Goal: Task Accomplishment & Management: Use online tool/utility

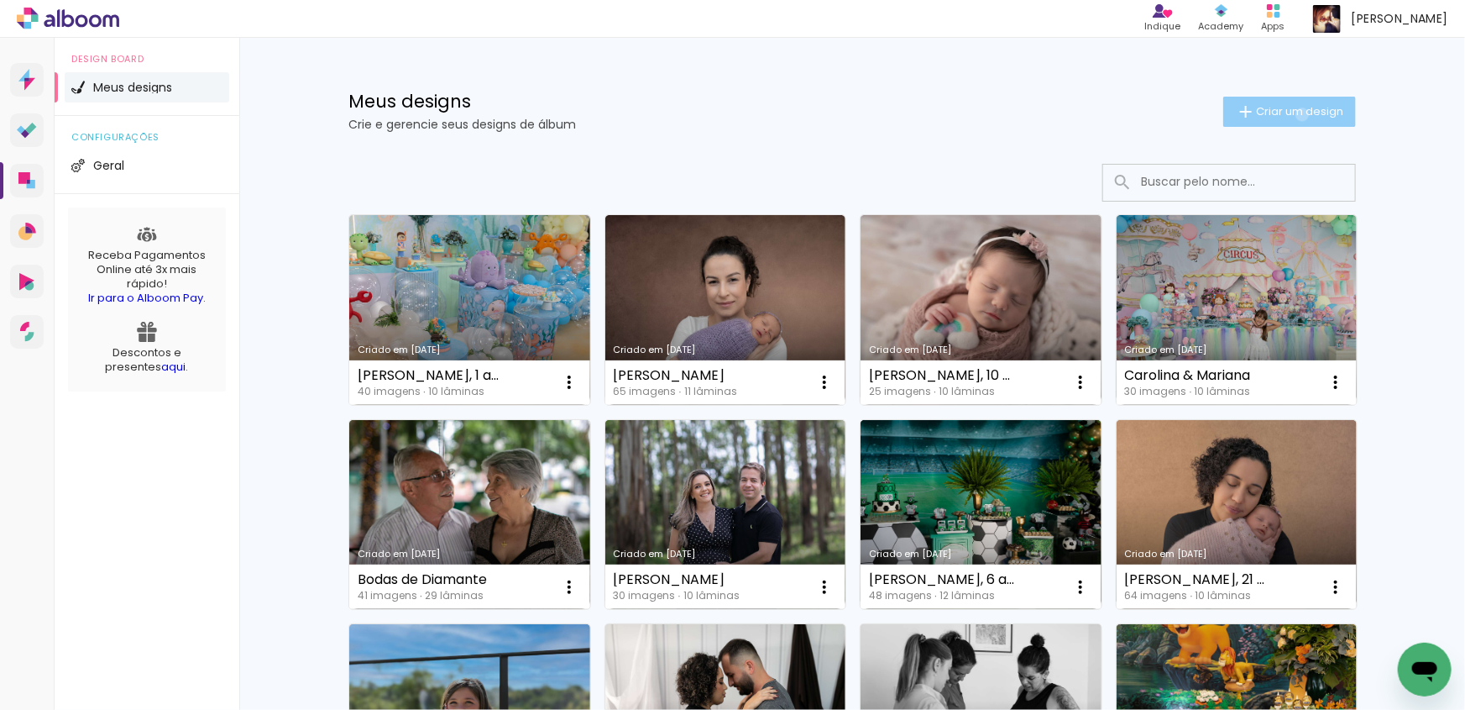
click at [1293, 113] on span "Criar um design" at bounding box center [1299, 111] width 87 height 11
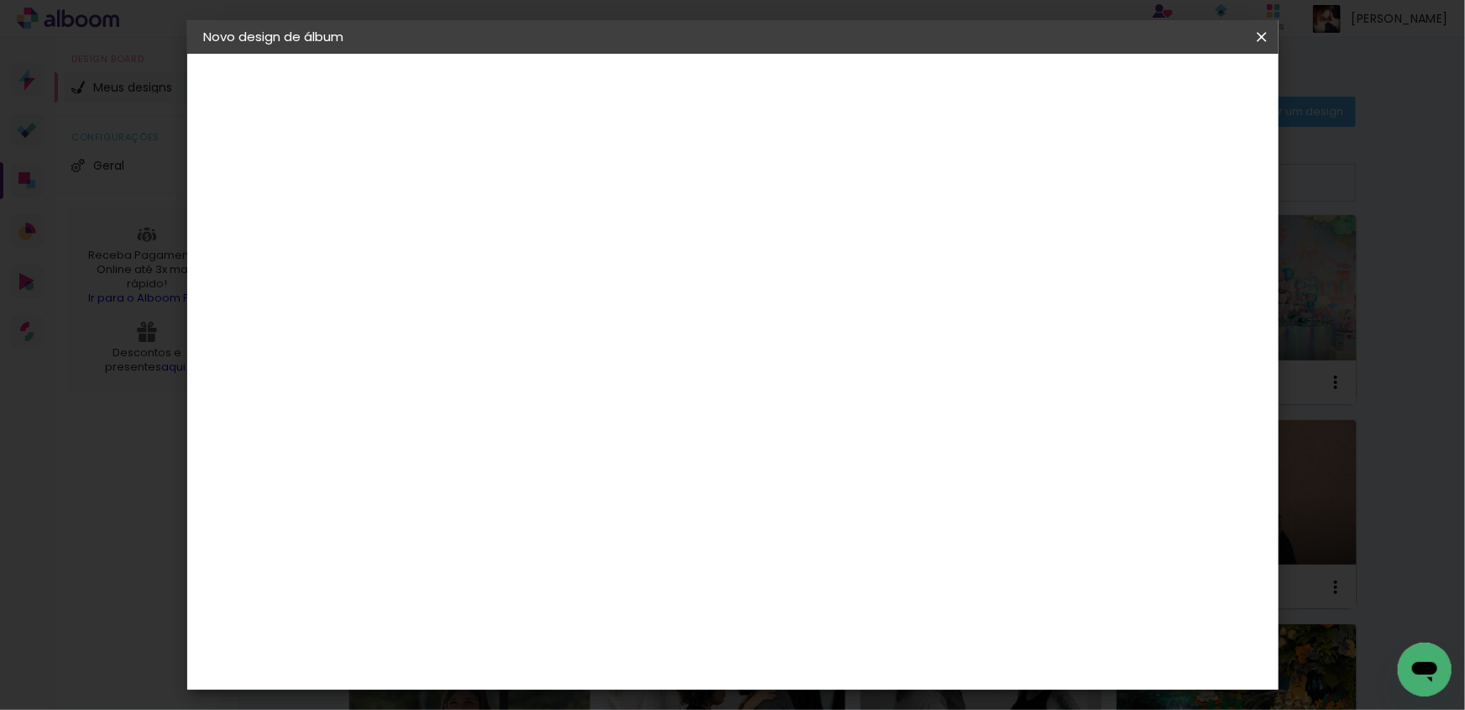
click at [479, 225] on input at bounding box center [479, 225] width 0 height 26
type input "[PERSON_NAME], 4 anos"
type paper-input "[PERSON_NAME], 4 anos"
click at [0, 0] on slot "Avançar" at bounding box center [0, 0] width 0 height 0
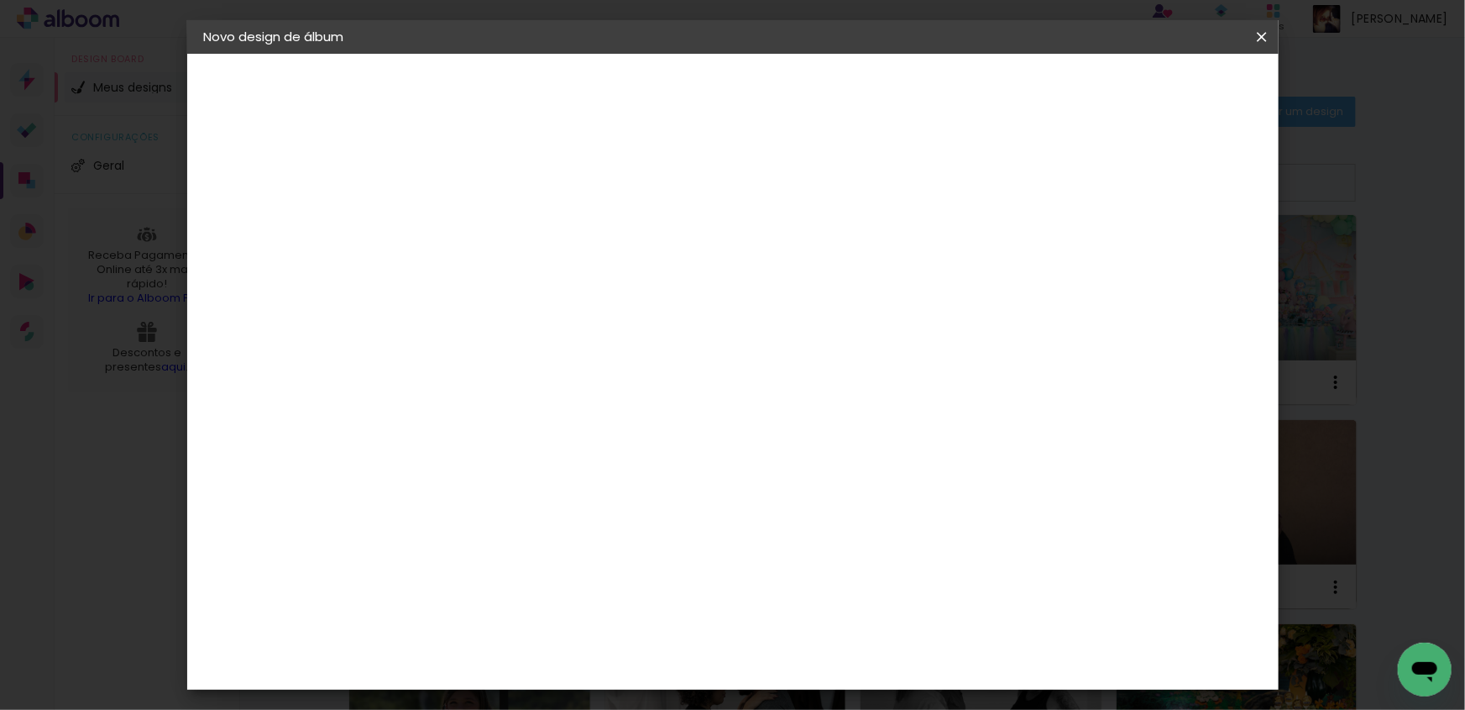
click at [519, 422] on div "Canaan Álbuns" at bounding box center [493, 435] width 52 height 27
click at [0, 0] on slot "Avançar" at bounding box center [0, 0] width 0 height 0
click at [592, 454] on span "20 × 20" at bounding box center [553, 471] width 78 height 34
click at [0, 0] on slot "Avançar" at bounding box center [0, 0] width 0 height 0
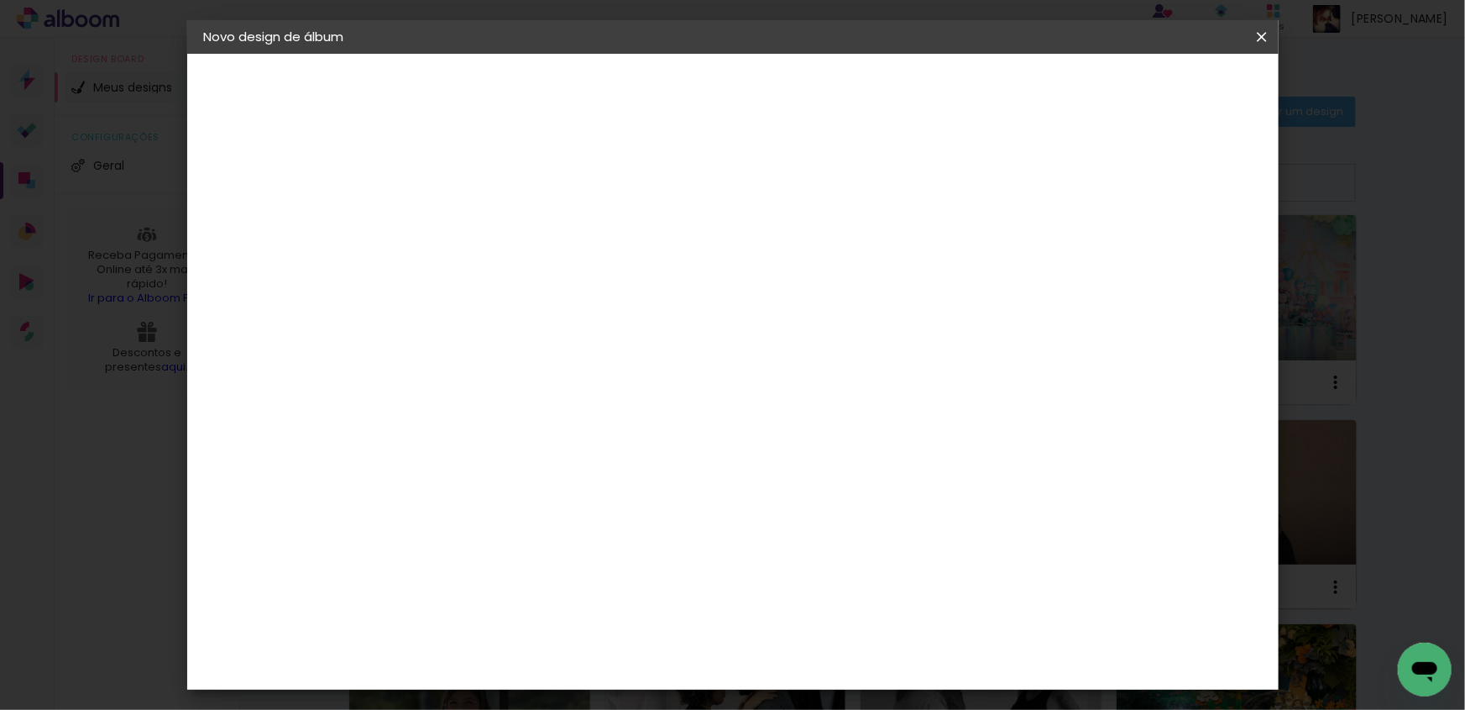
click at [1156, 90] on span "Iniciar design" at bounding box center [1118, 89] width 76 height 12
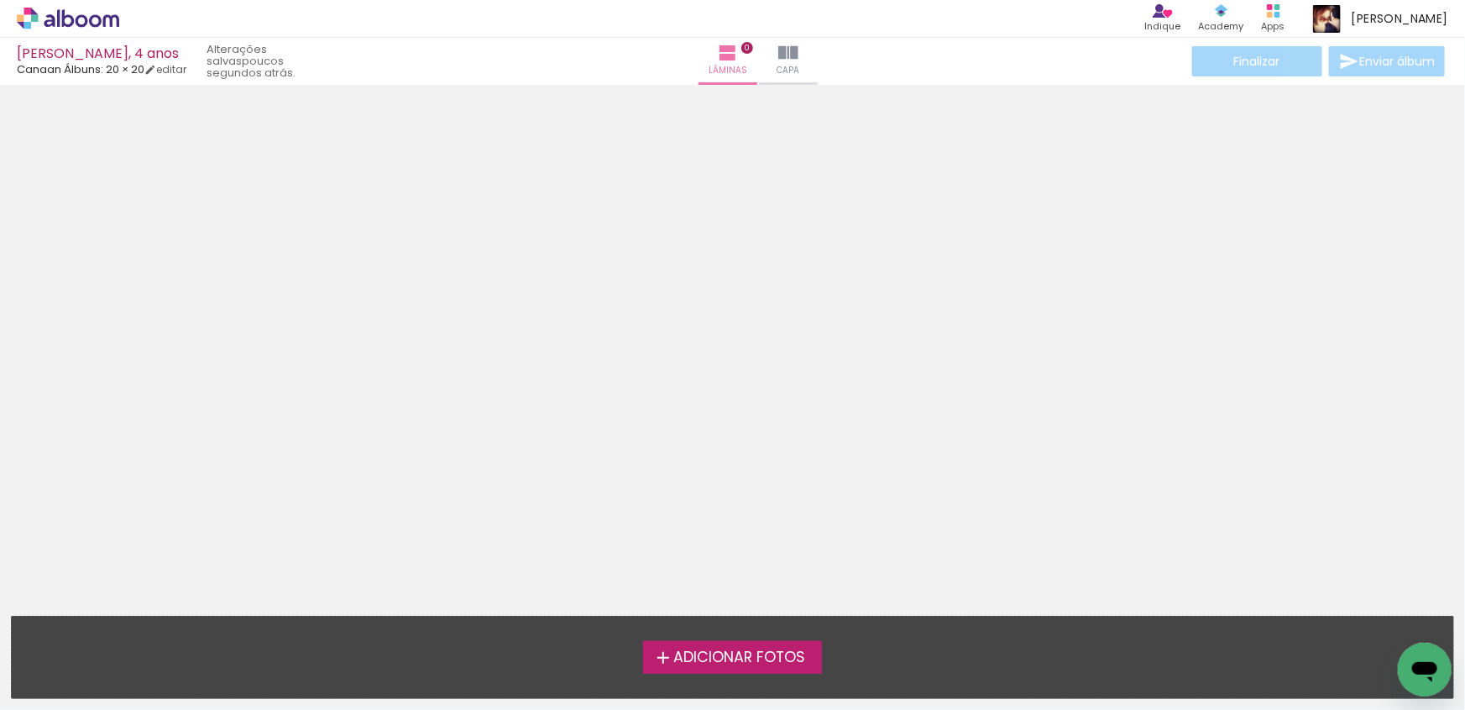
click at [746, 654] on span "Adicionar Fotos" at bounding box center [739, 657] width 132 height 15
click at [0, 0] on input "file" at bounding box center [0, 0] width 0 height 0
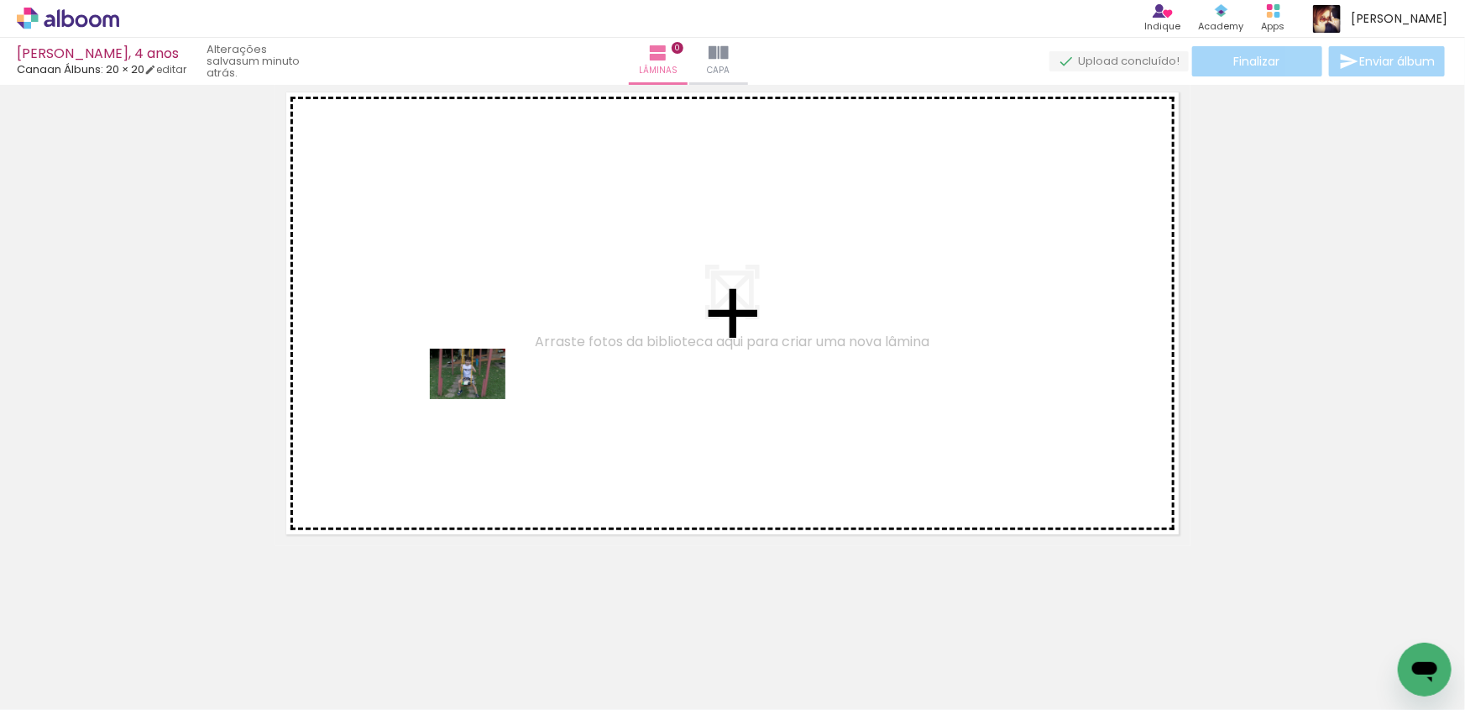
drag, startPoint x: 181, startPoint y: 655, endPoint x: 480, endPoint y: 399, distance: 394.3
click at [480, 399] on quentale-workspace at bounding box center [732, 355] width 1465 height 710
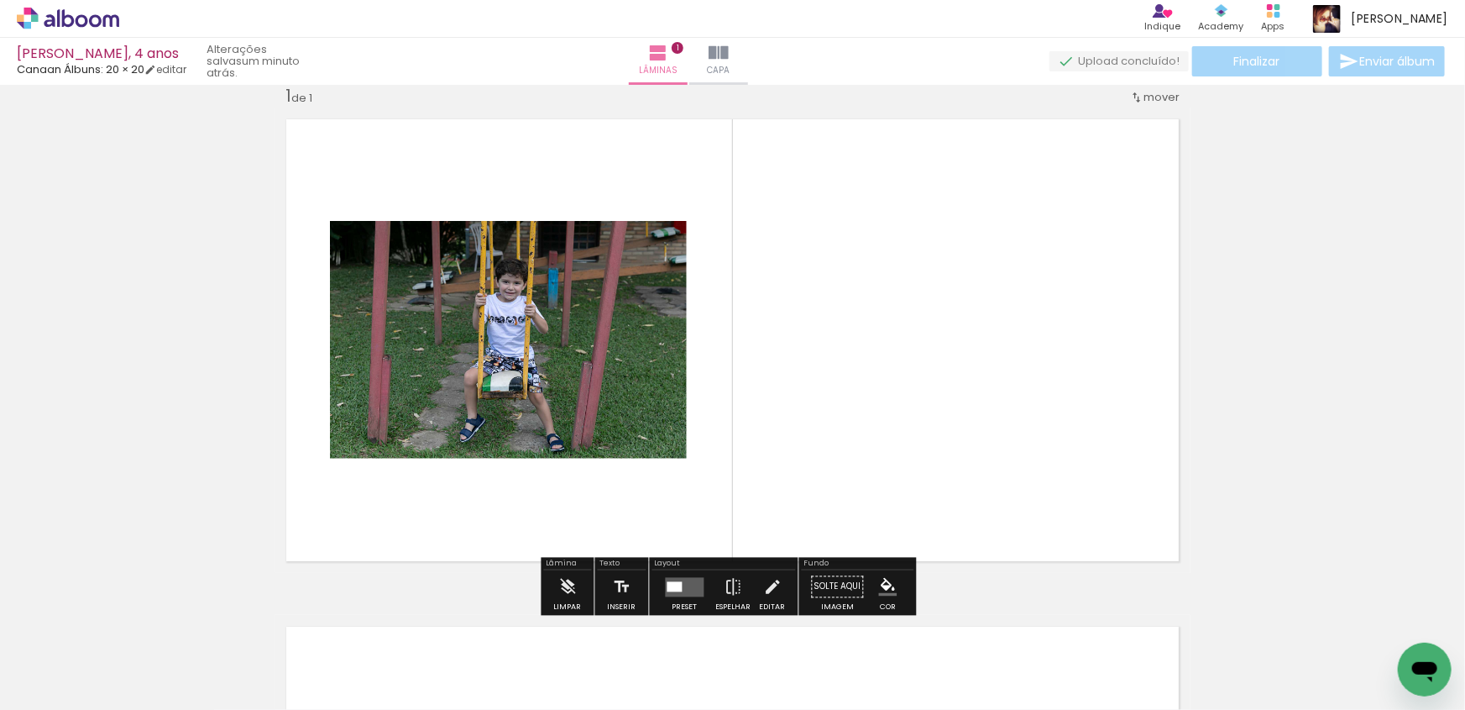
scroll to position [21, 0]
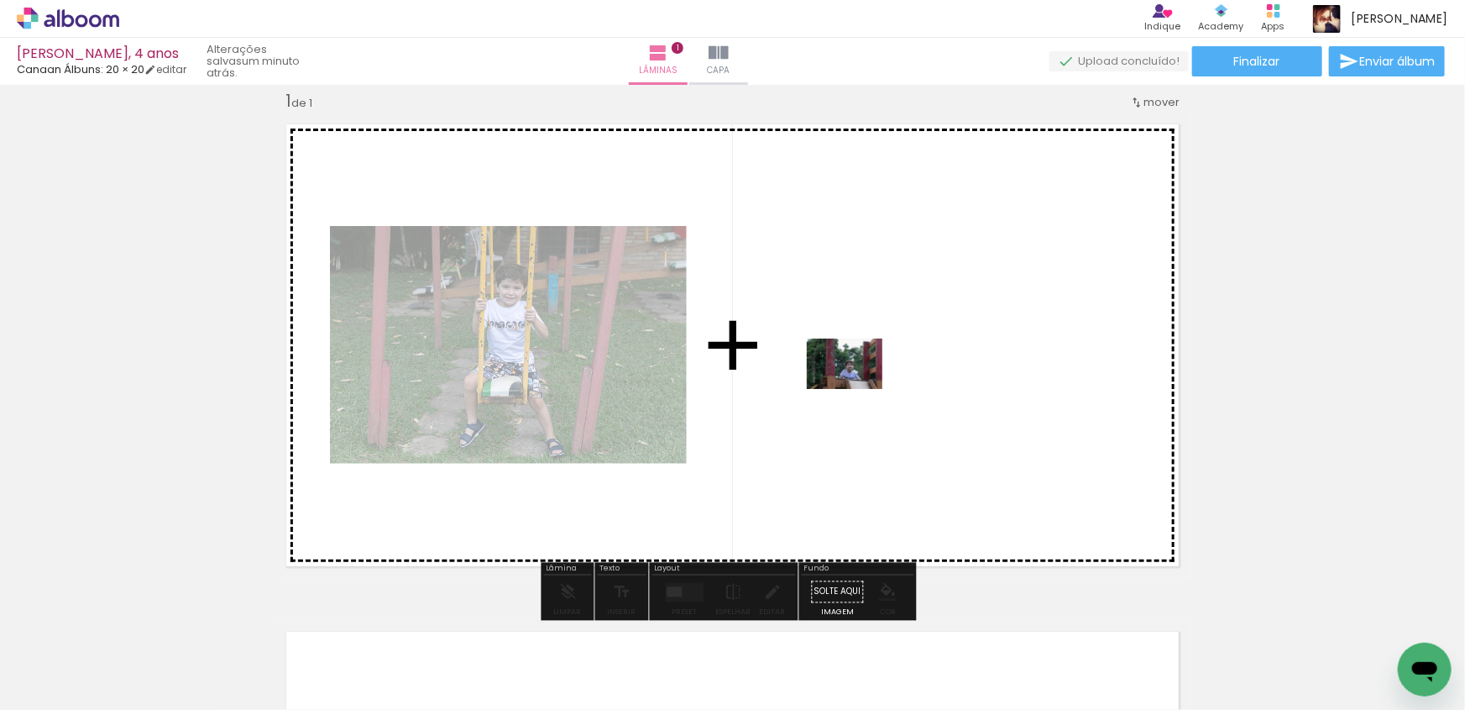
drag, startPoint x: 556, startPoint y: 658, endPoint x: 858, endPoint y: 387, distance: 405.6
click at [858, 387] on quentale-workspace at bounding box center [732, 355] width 1465 height 710
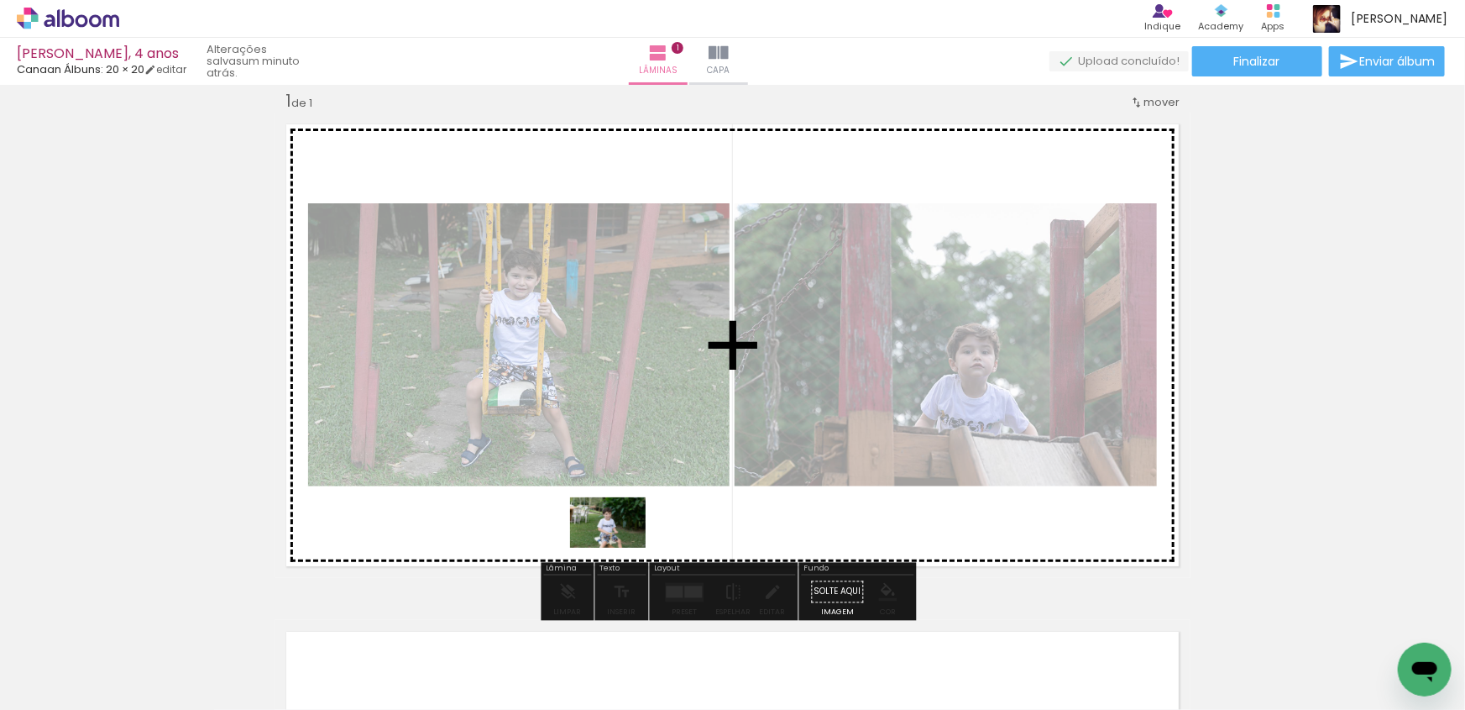
drag, startPoint x: 736, startPoint y: 660, endPoint x: 621, endPoint y: 548, distance: 161.5
click at [621, 548] on quentale-workspace at bounding box center [732, 355] width 1465 height 710
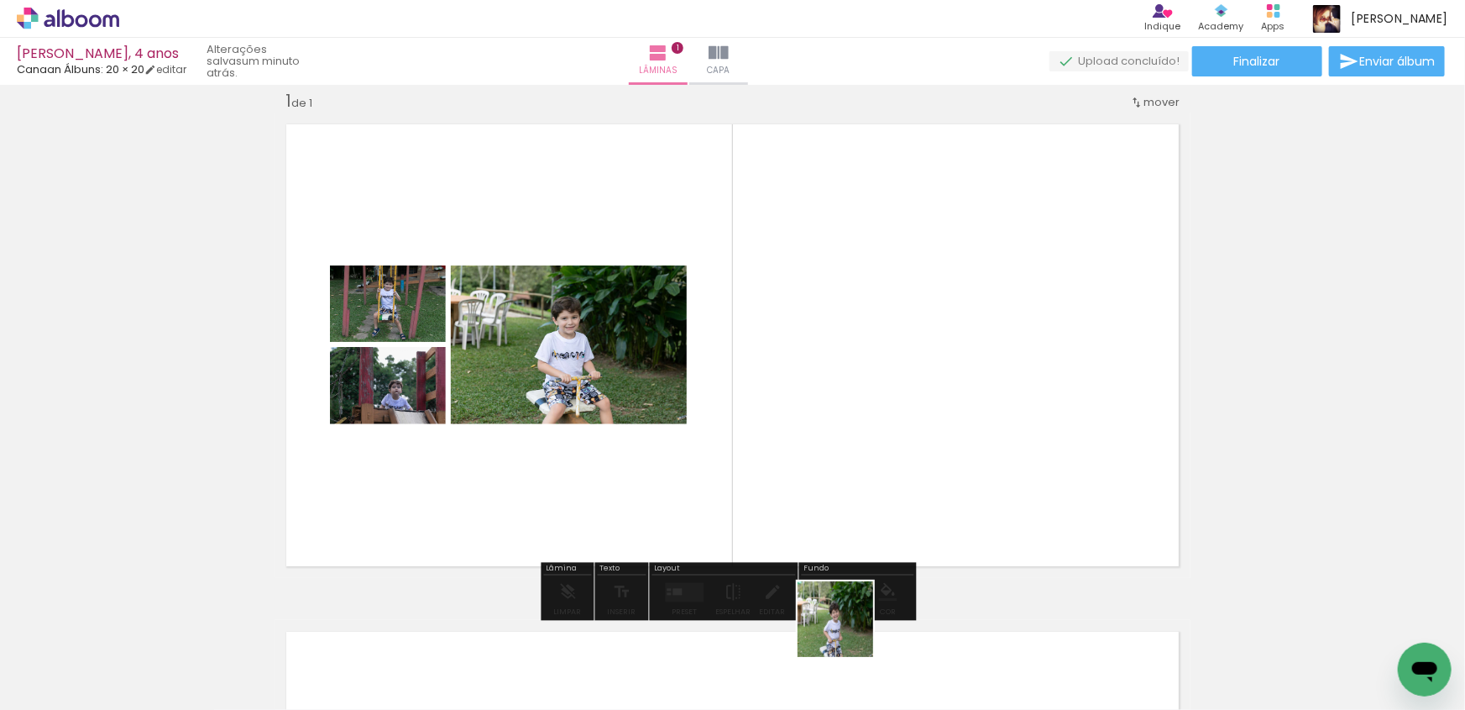
drag, startPoint x: 844, startPoint y: 670, endPoint x: 924, endPoint y: 462, distance: 223.0
click at [924, 462] on quentale-workspace at bounding box center [732, 355] width 1465 height 710
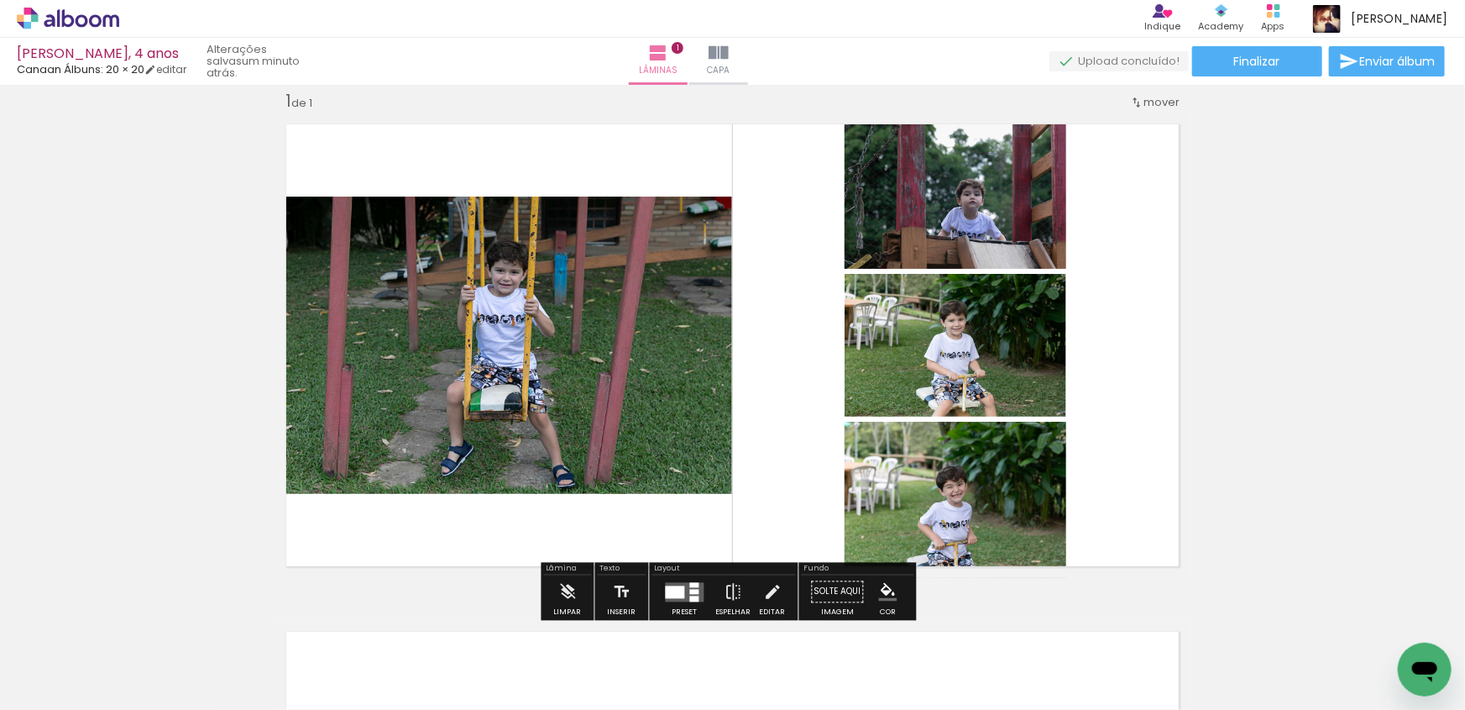
click at [690, 589] on div at bounding box center [694, 591] width 9 height 5
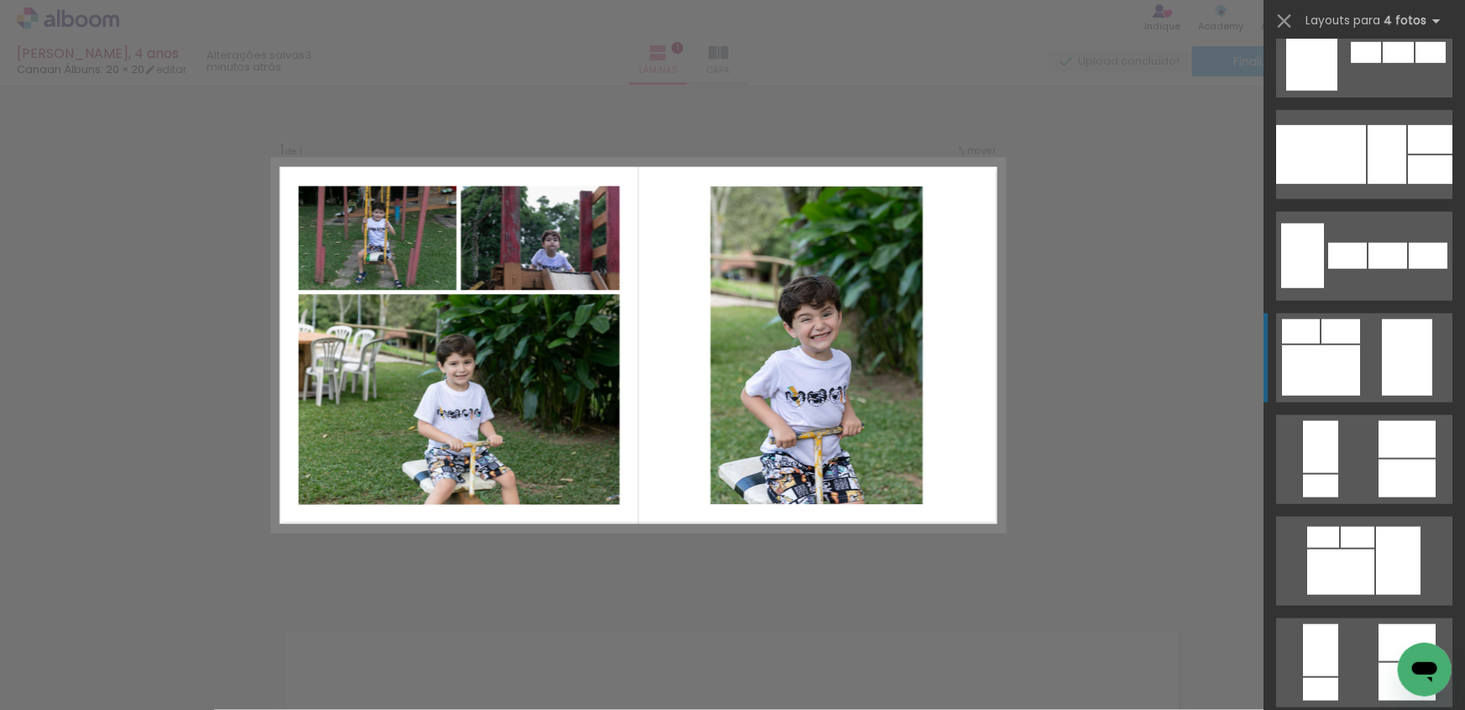
scroll to position [10229, 0]
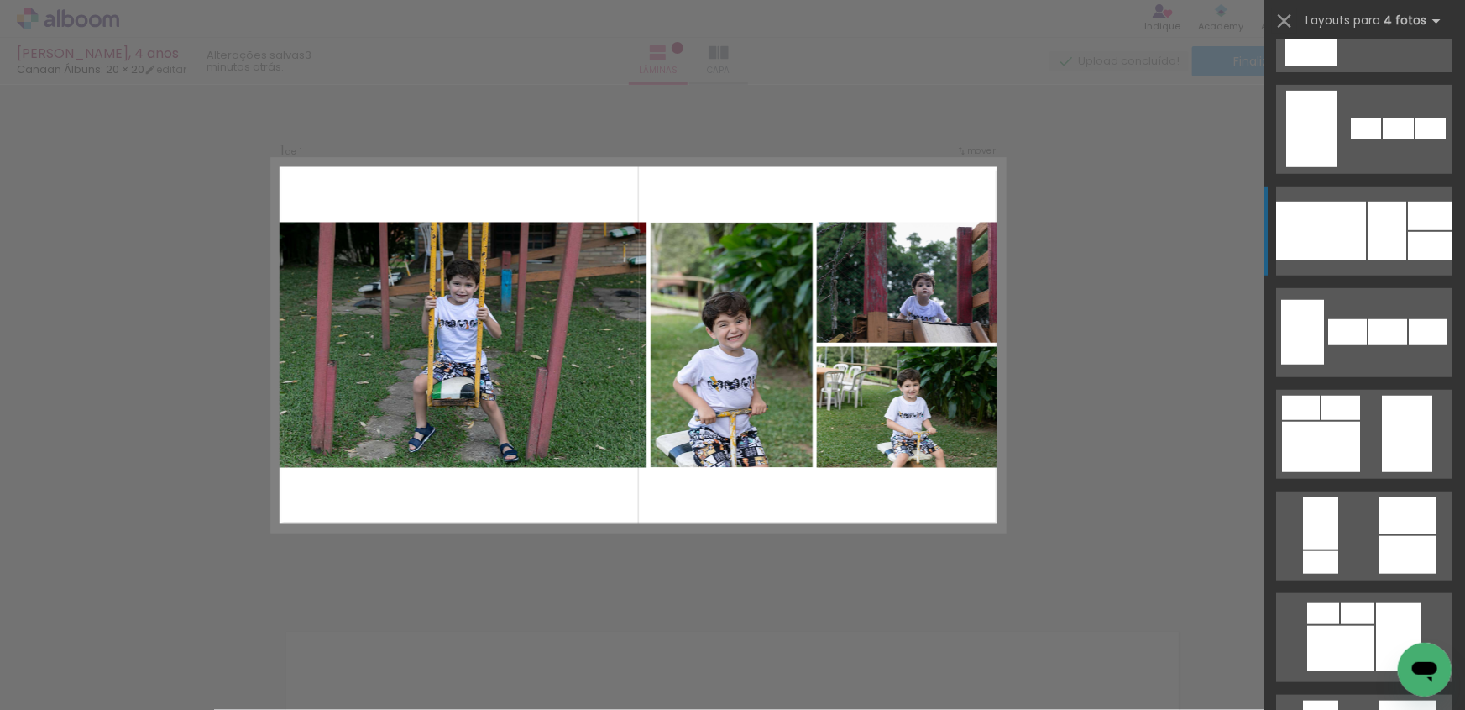
click at [1337, 254] on div at bounding box center [1321, 231] width 90 height 59
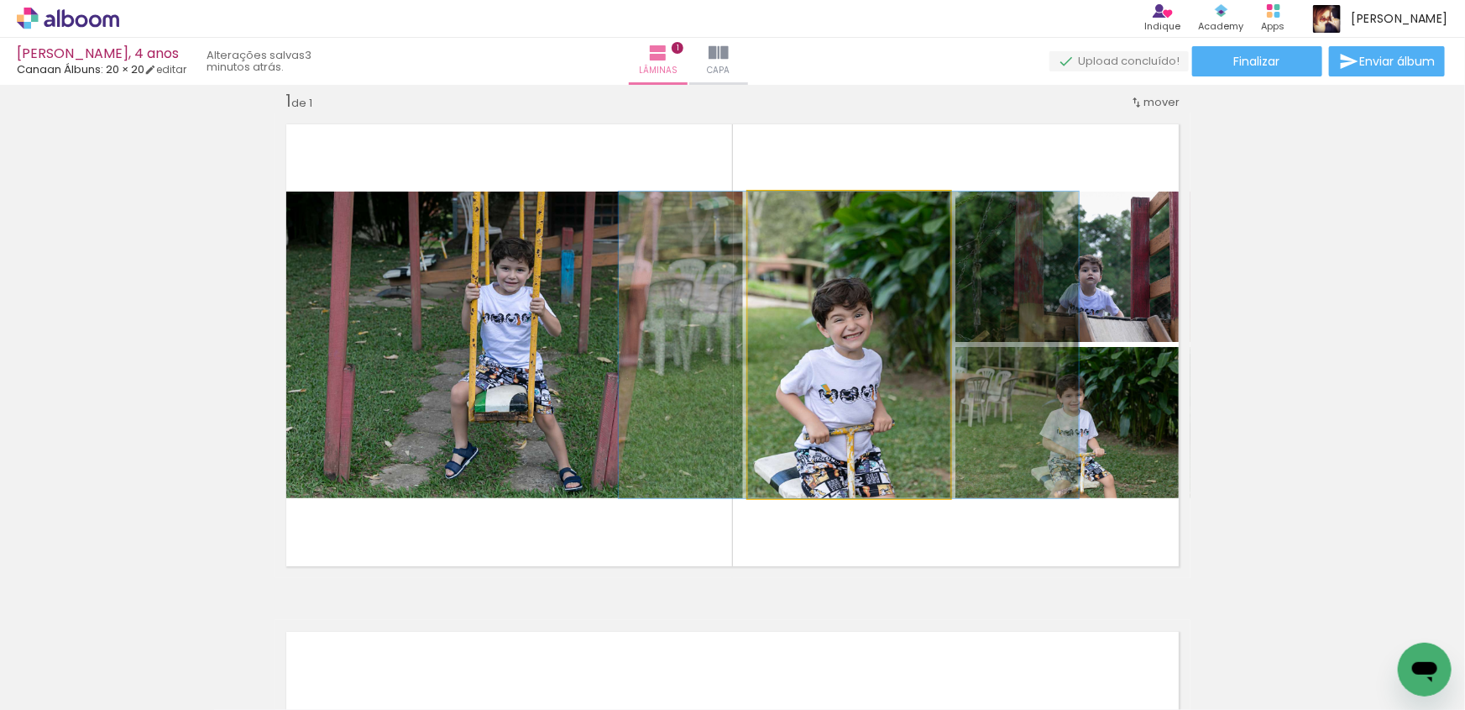
click at [847, 359] on quentale-photo at bounding box center [849, 344] width 202 height 307
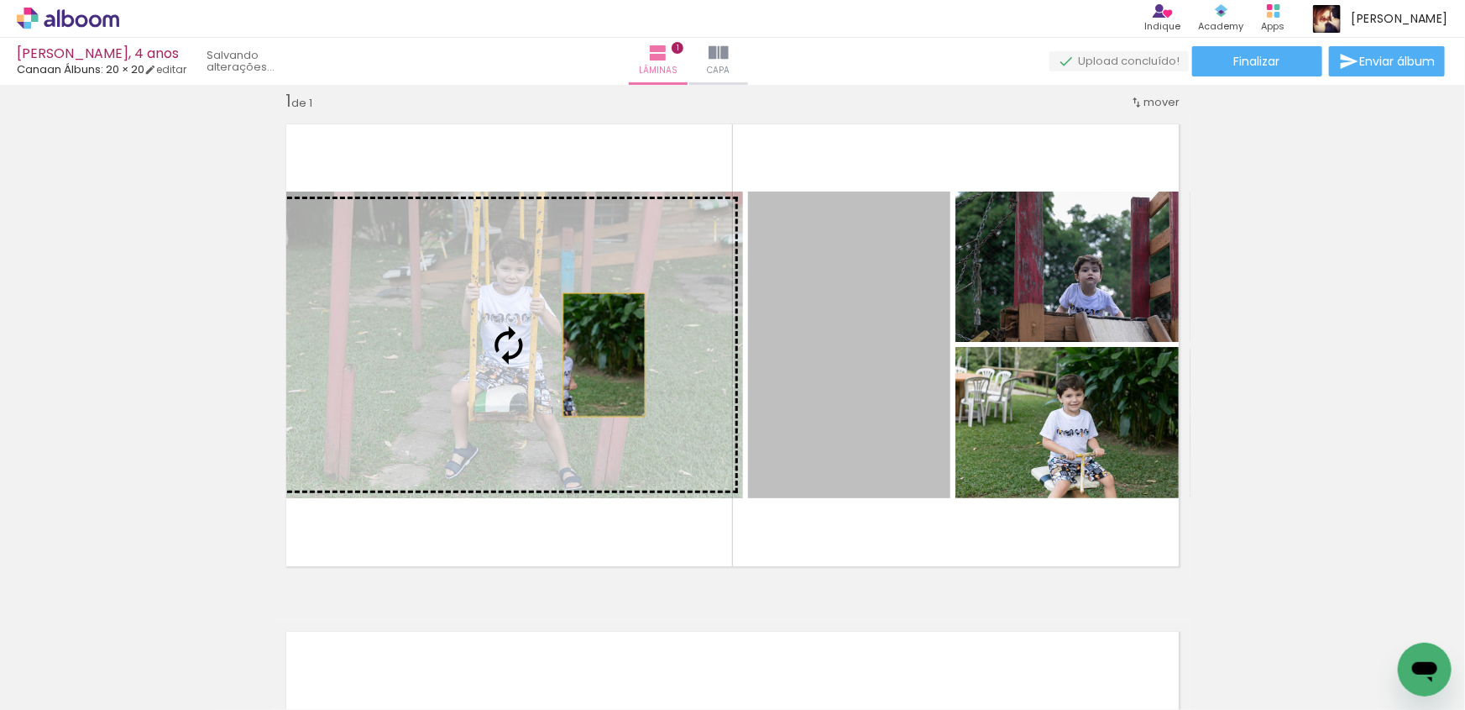
drag, startPoint x: 847, startPoint y: 359, endPoint x: 598, endPoint y: 354, distance: 249.5
click at [0, 0] on slot at bounding box center [0, 0] width 0 height 0
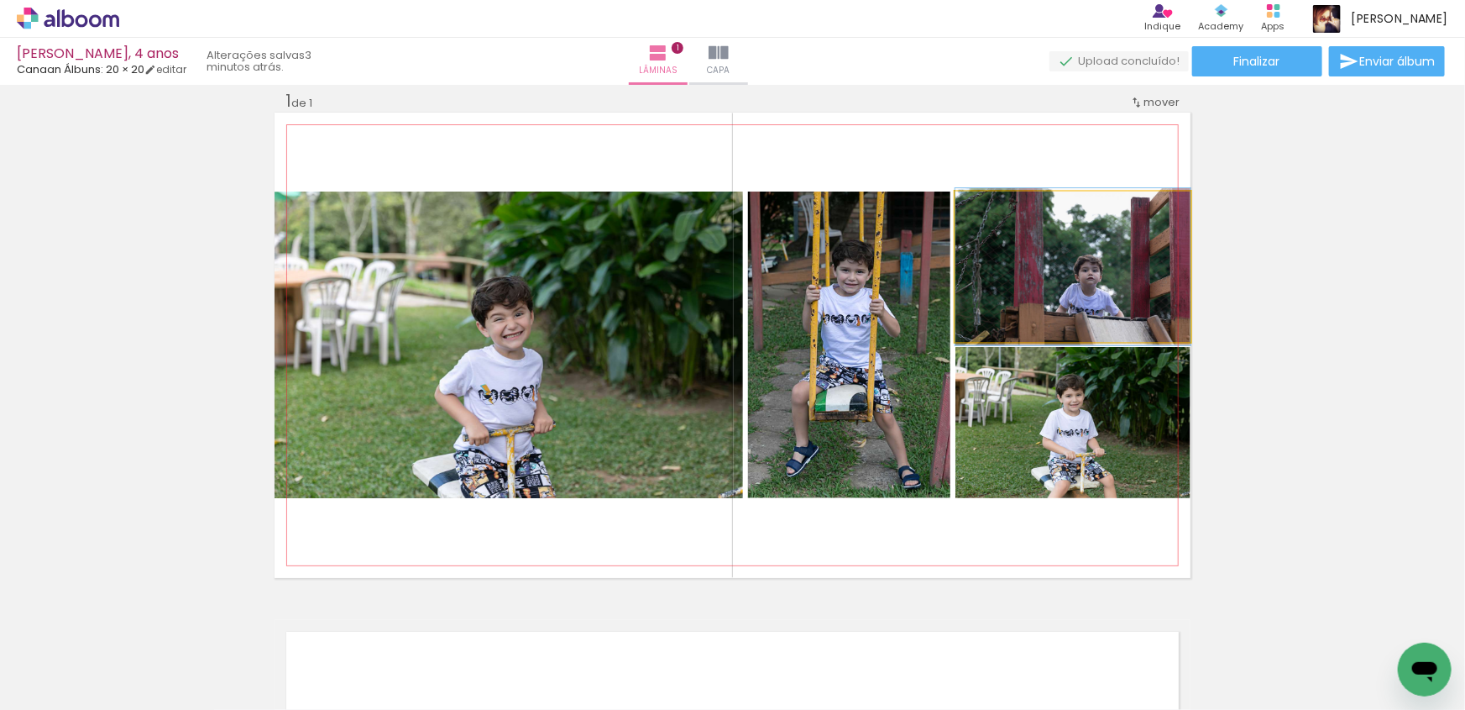
click at [1057, 294] on quentale-photo at bounding box center [1073, 266] width 235 height 150
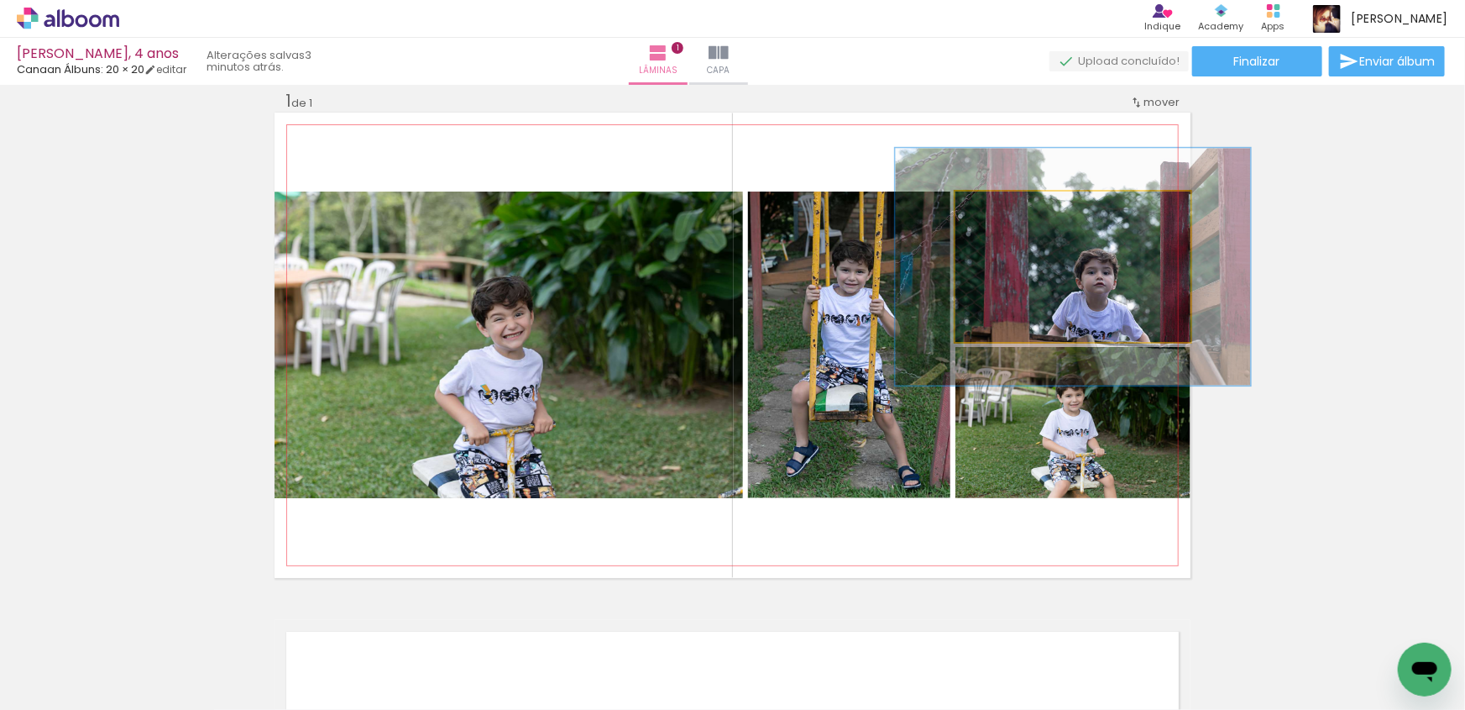
drag, startPoint x: 991, startPoint y: 209, endPoint x: 1020, endPoint y: 213, distance: 29.7
type paper-slider "151"
click at [1020, 213] on div at bounding box center [1024, 209] width 15 height 15
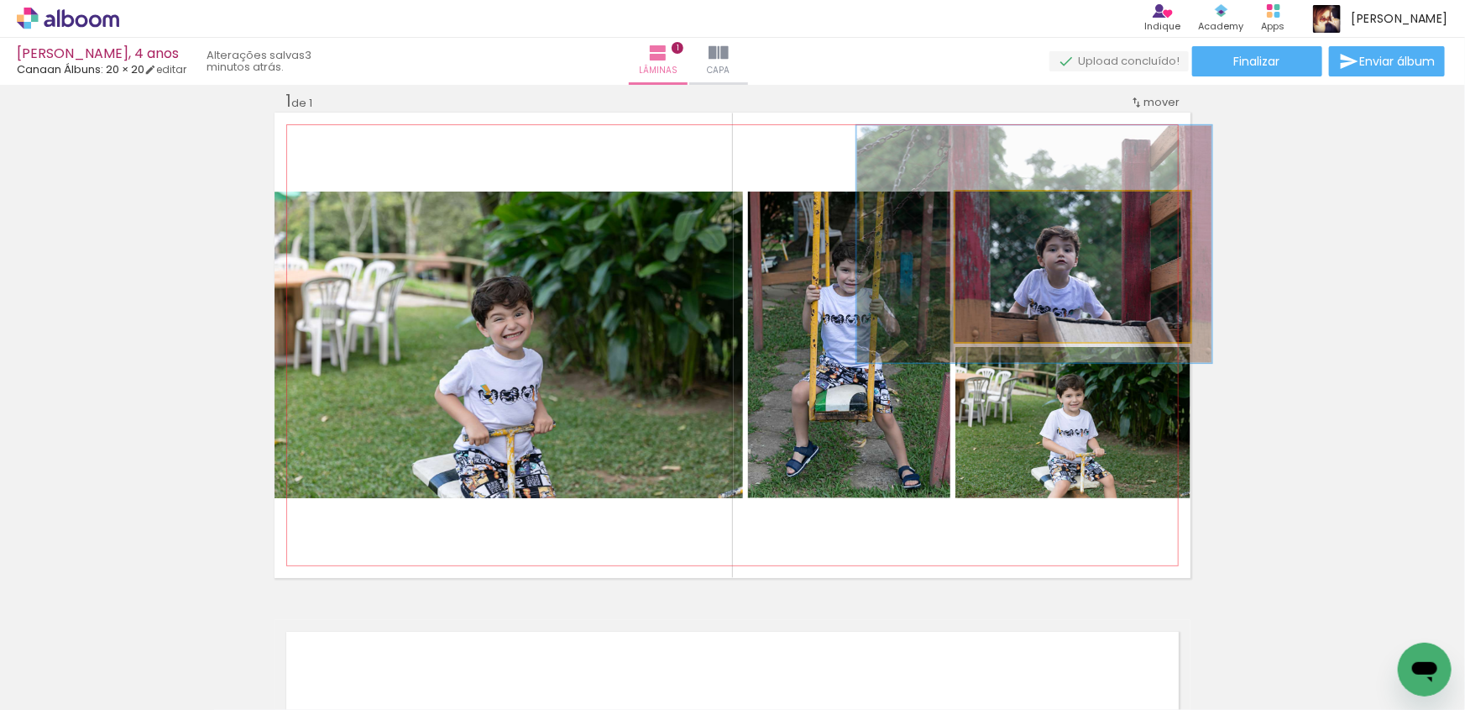
drag, startPoint x: 1099, startPoint y: 295, endPoint x: 1061, endPoint y: 271, distance: 45.2
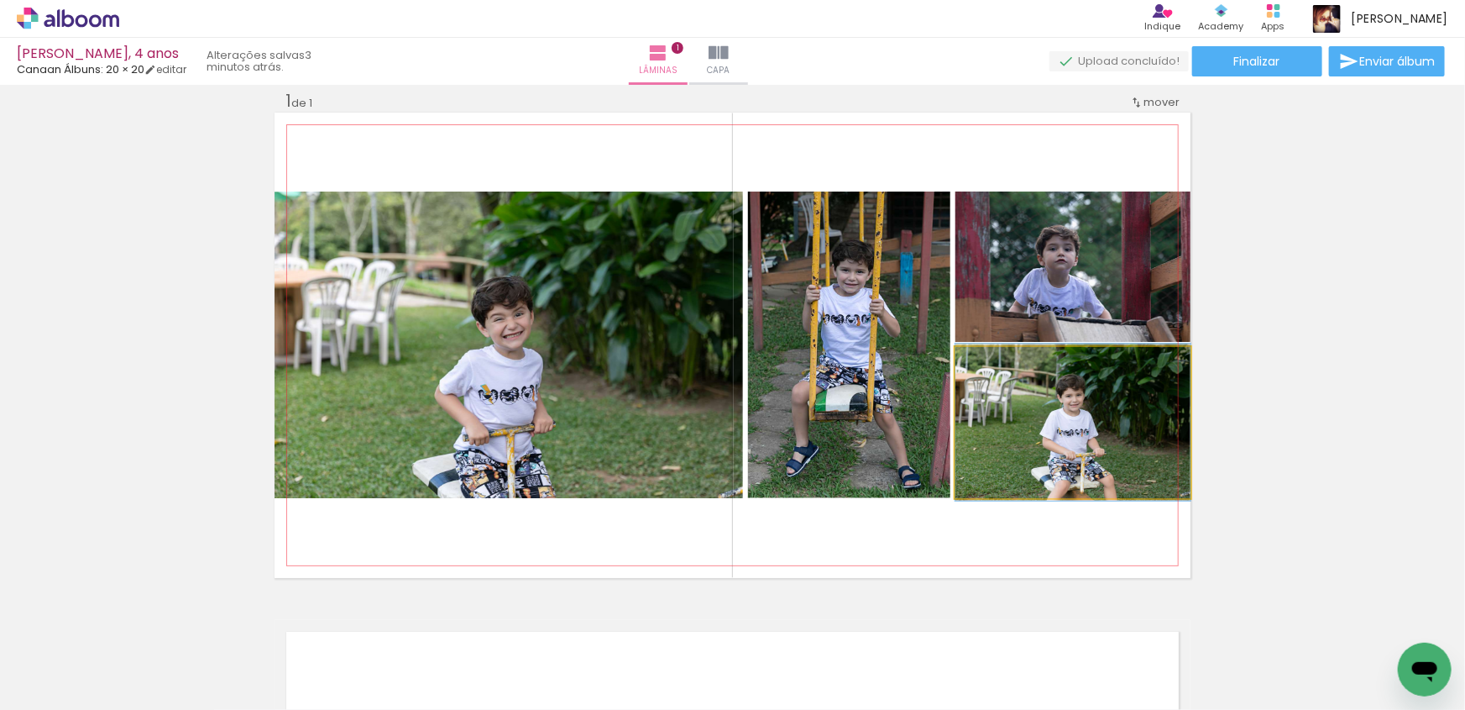
click at [1061, 458] on quentale-photo at bounding box center [1073, 422] width 235 height 151
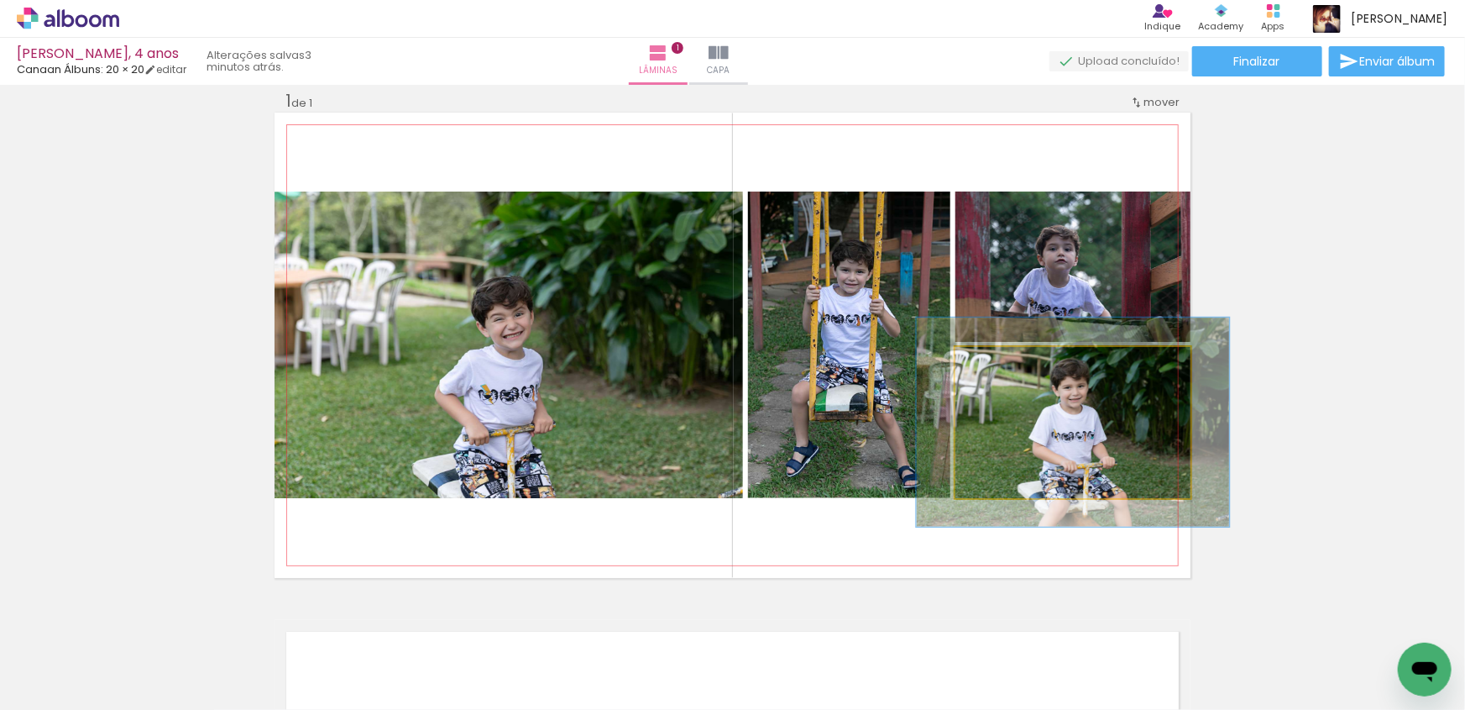
drag, startPoint x: 988, startPoint y: 362, endPoint x: 1008, endPoint y: 361, distance: 19.3
type paper-slider "133"
click at [1008, 361] on div at bounding box center [1014, 364] width 15 height 15
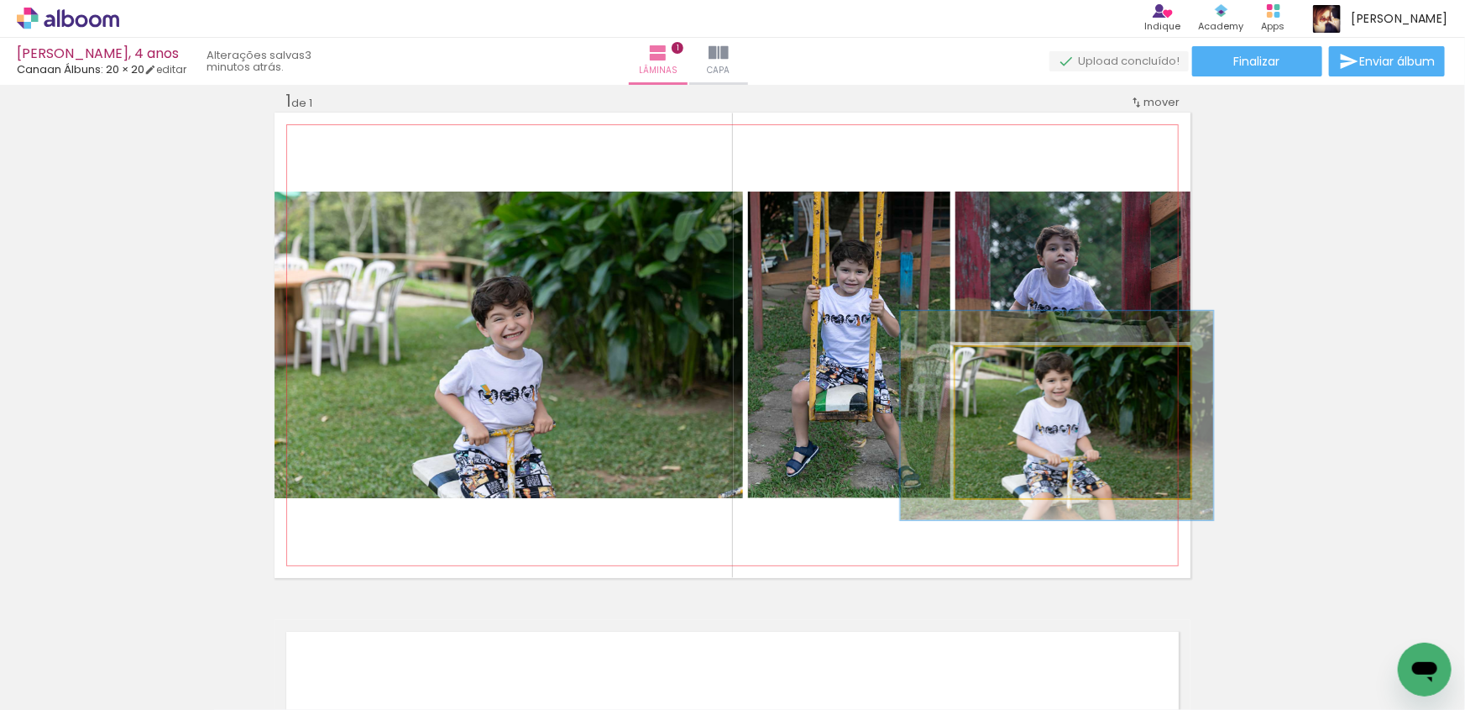
drag, startPoint x: 1062, startPoint y: 461, endPoint x: 1046, endPoint y: 454, distance: 17.3
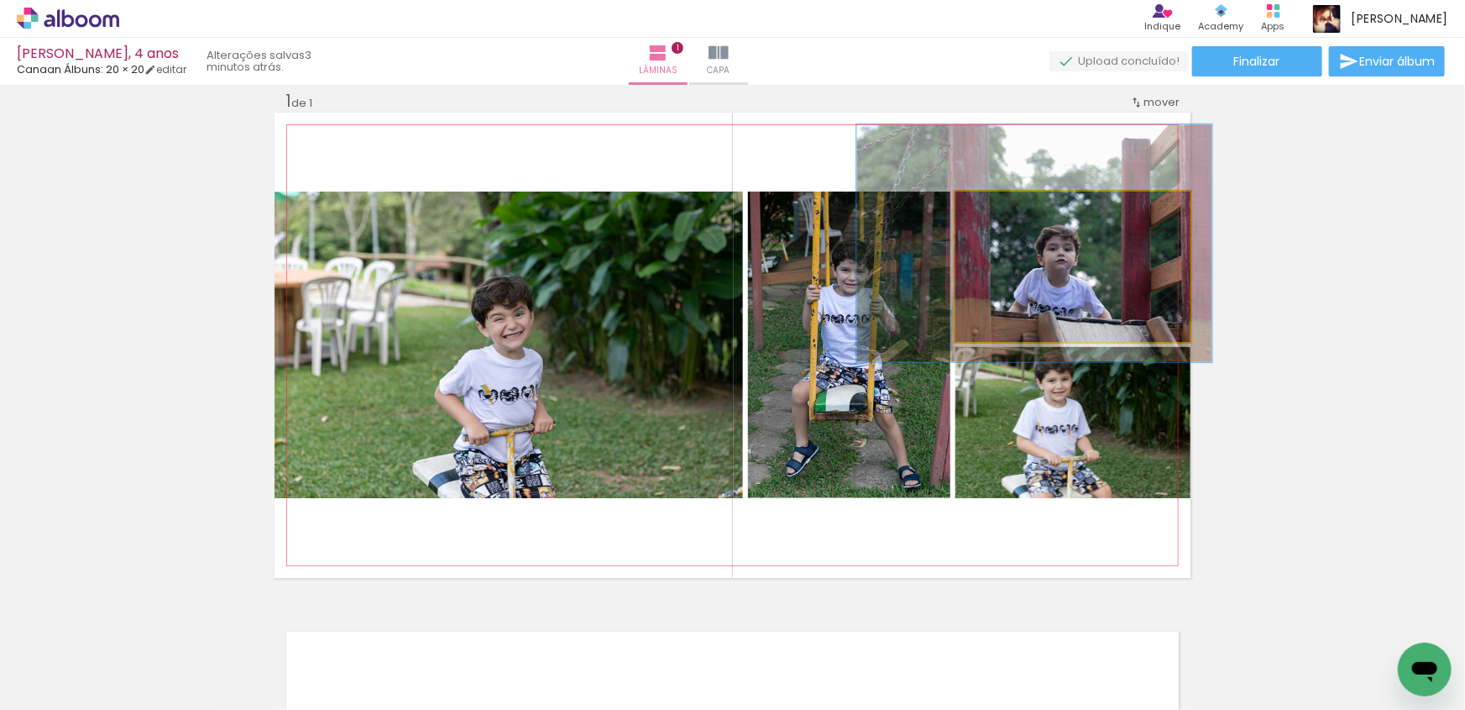
click at [1066, 262] on quentale-photo at bounding box center [1073, 266] width 235 height 150
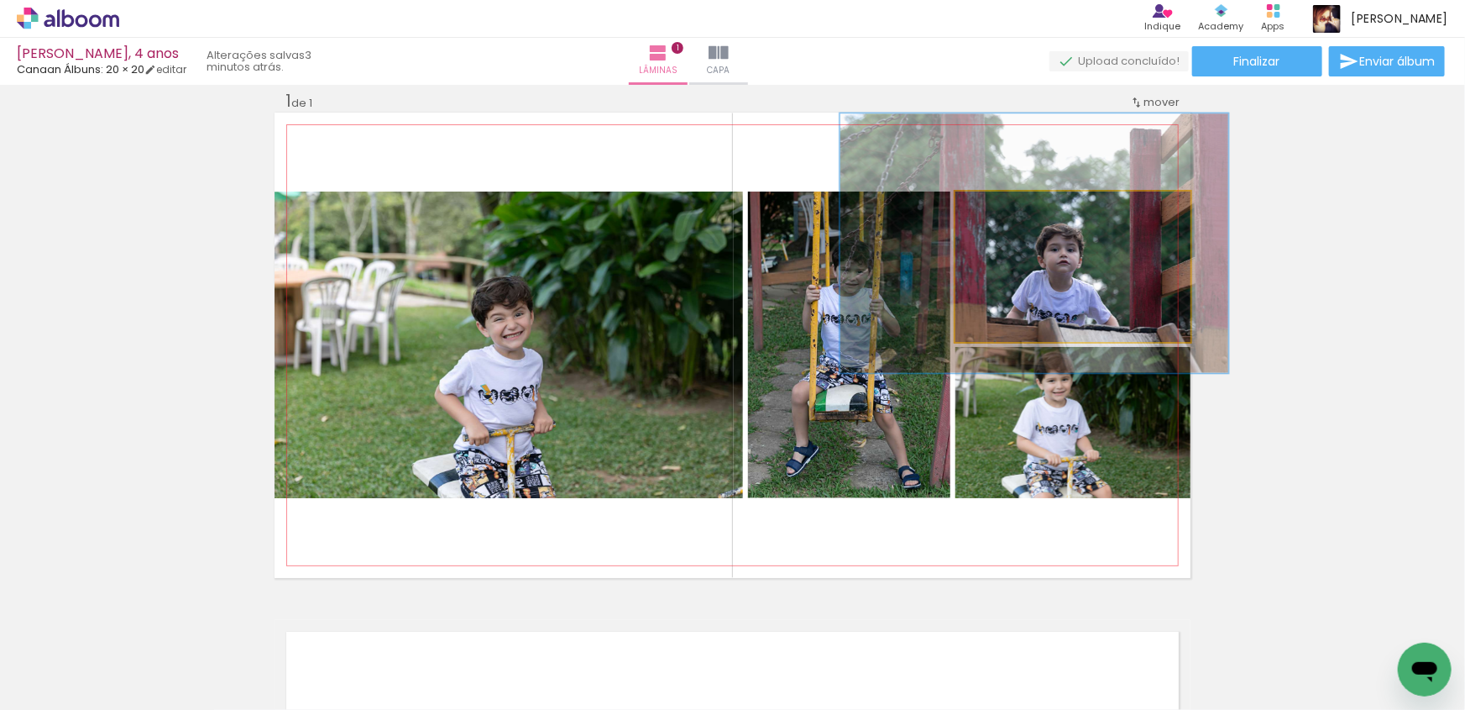
drag, startPoint x: 1022, startPoint y: 209, endPoint x: 1031, endPoint y: 211, distance: 9.4
type paper-slider "165"
click at [1031, 211] on div at bounding box center [1037, 209] width 15 height 15
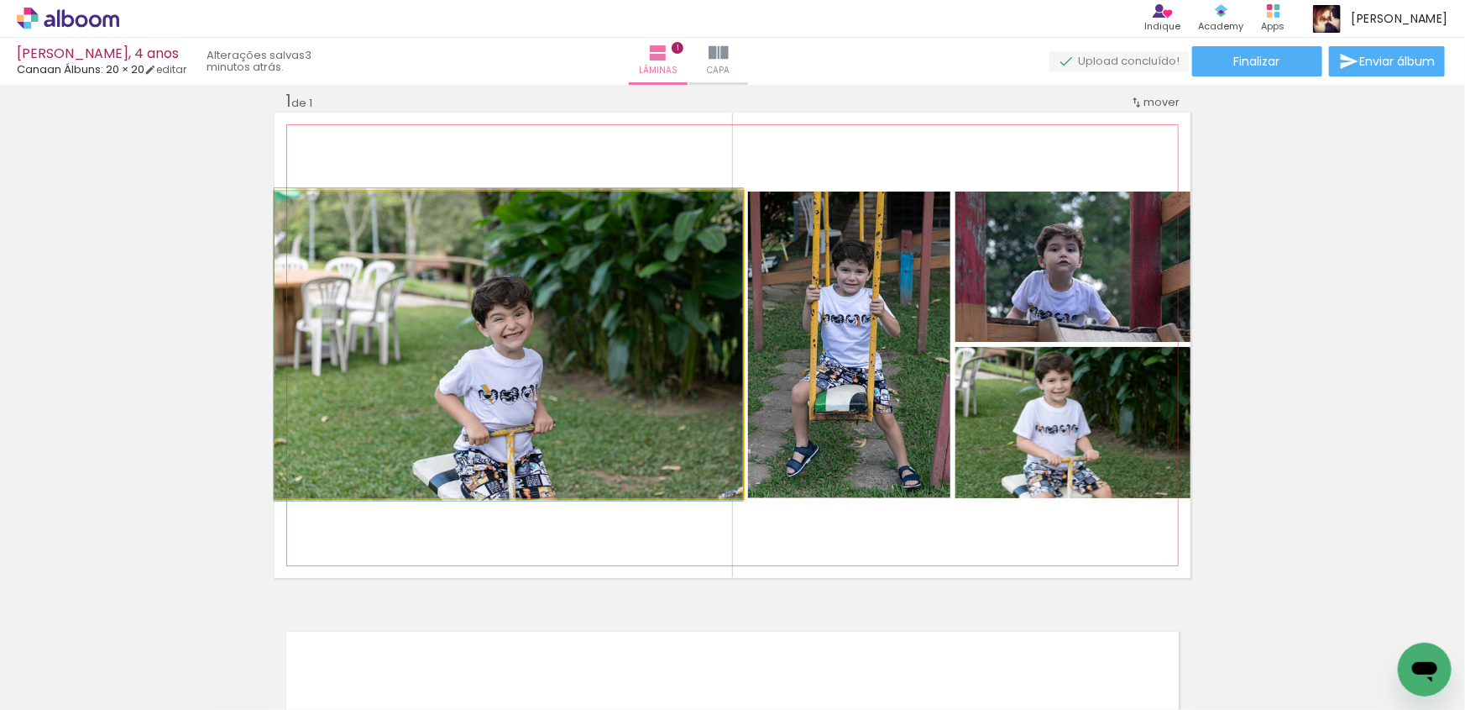
click at [527, 399] on quentale-photo at bounding box center [509, 344] width 469 height 307
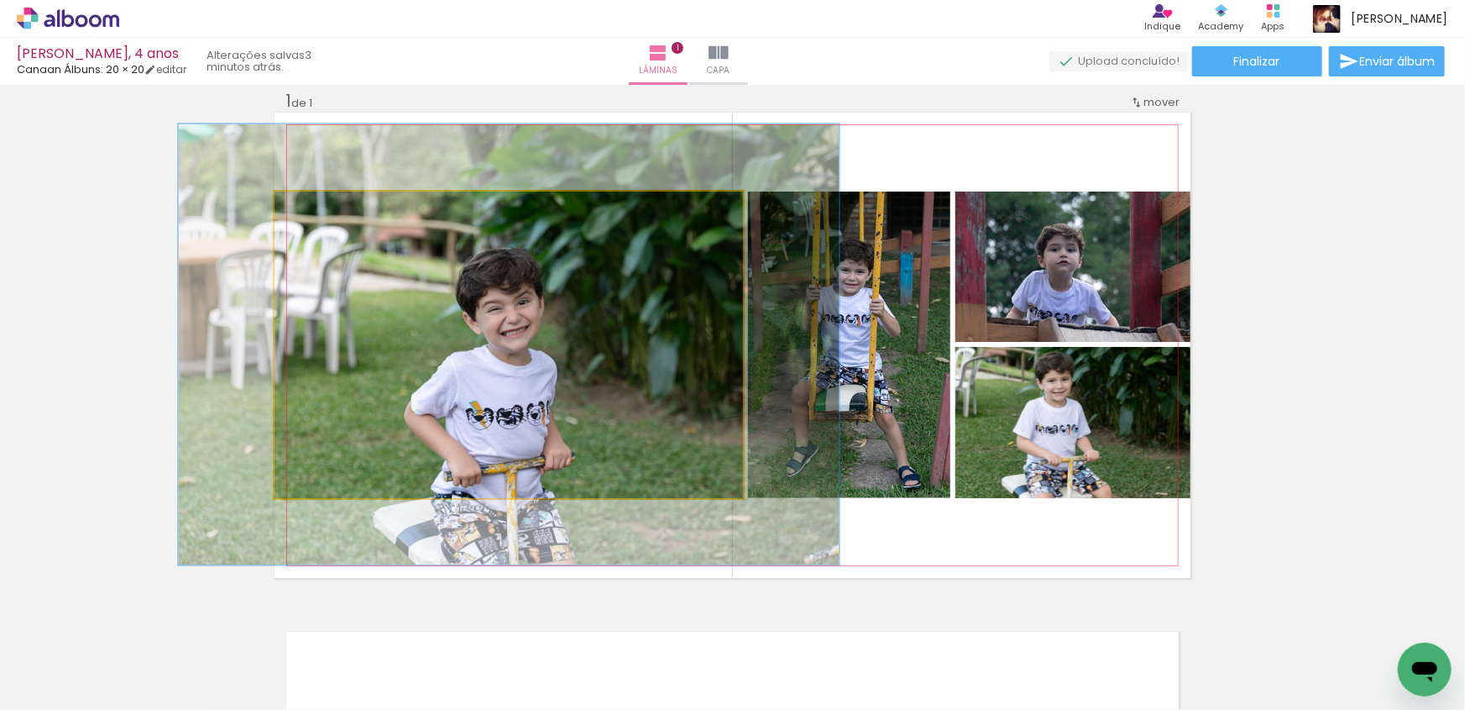
drag, startPoint x: 307, startPoint y: 211, endPoint x: 331, endPoint y: 213, distance: 23.6
click at [331, 213] on div at bounding box center [337, 209] width 15 height 15
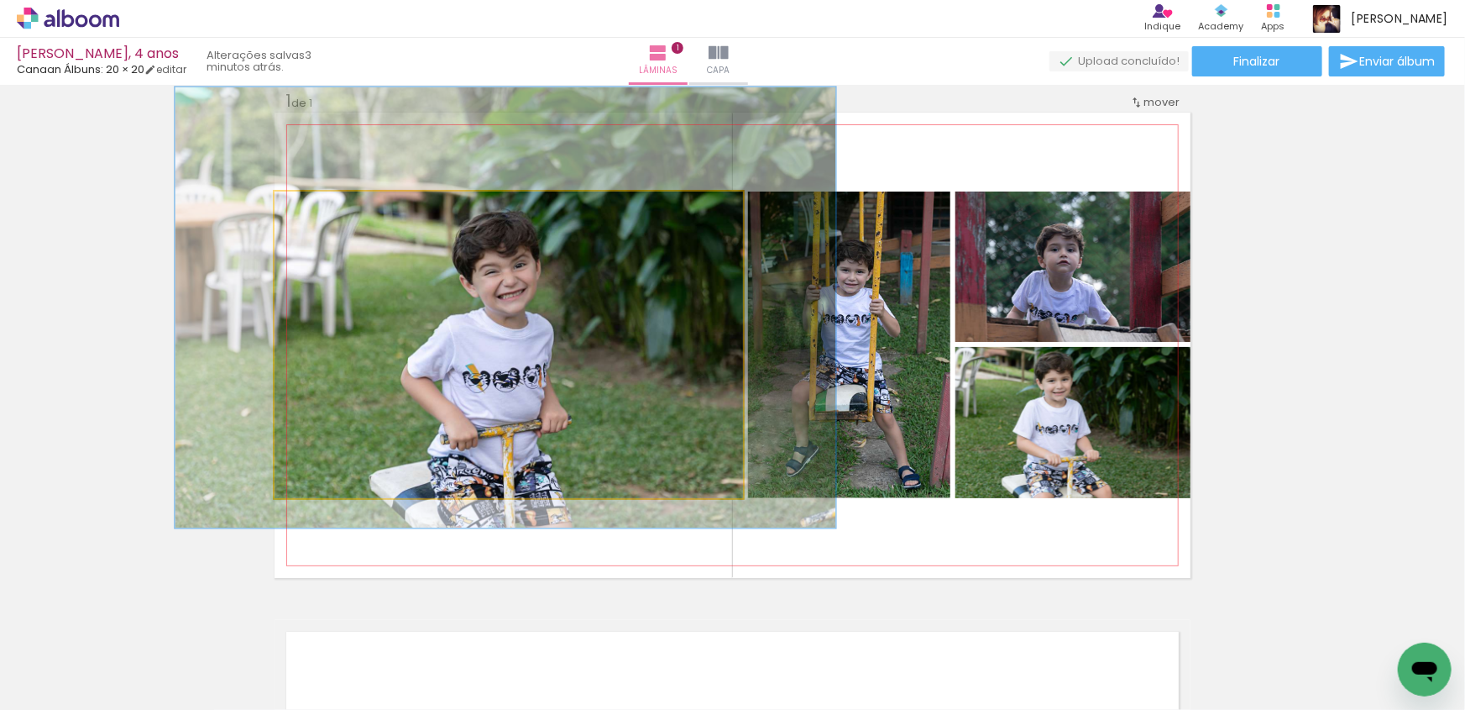
drag, startPoint x: 456, startPoint y: 406, endPoint x: 453, endPoint y: 369, distance: 37.1
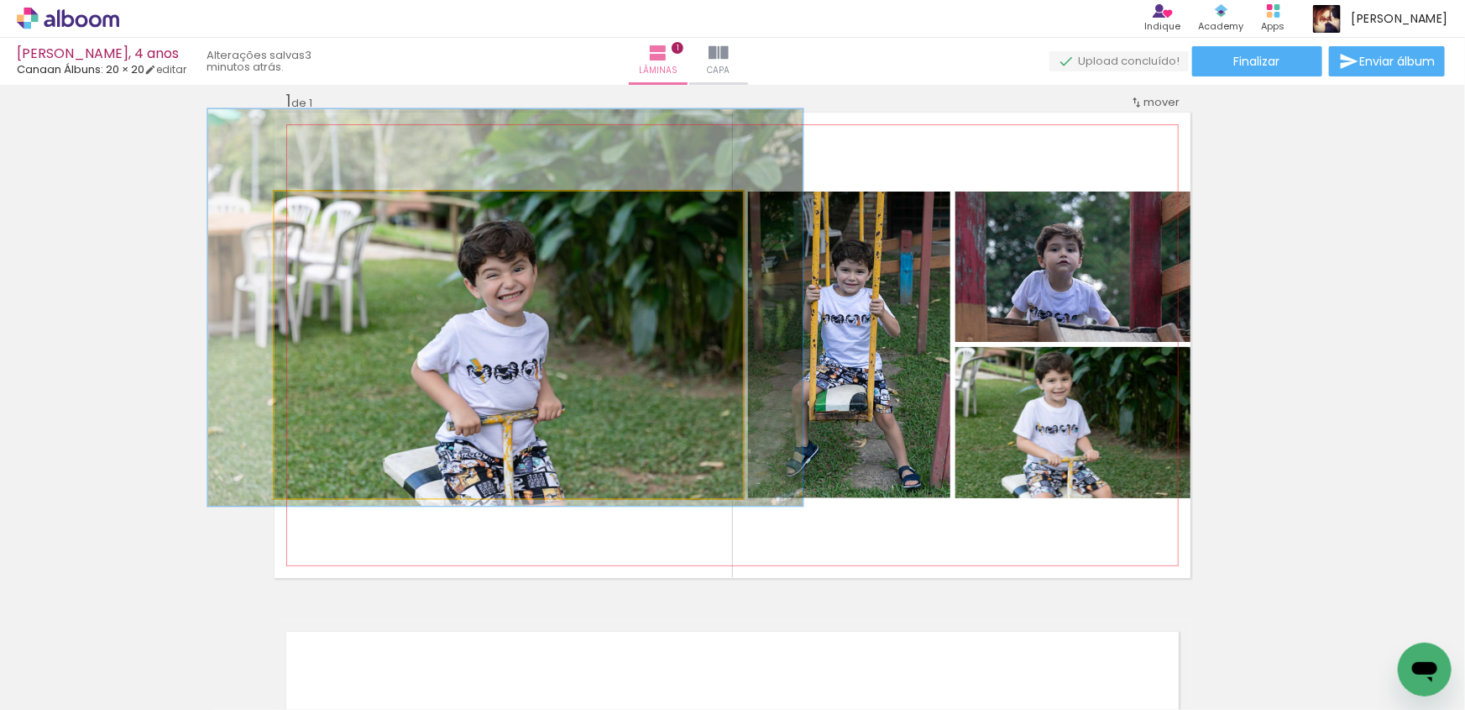
click at [327, 207] on div at bounding box center [331, 209] width 15 height 15
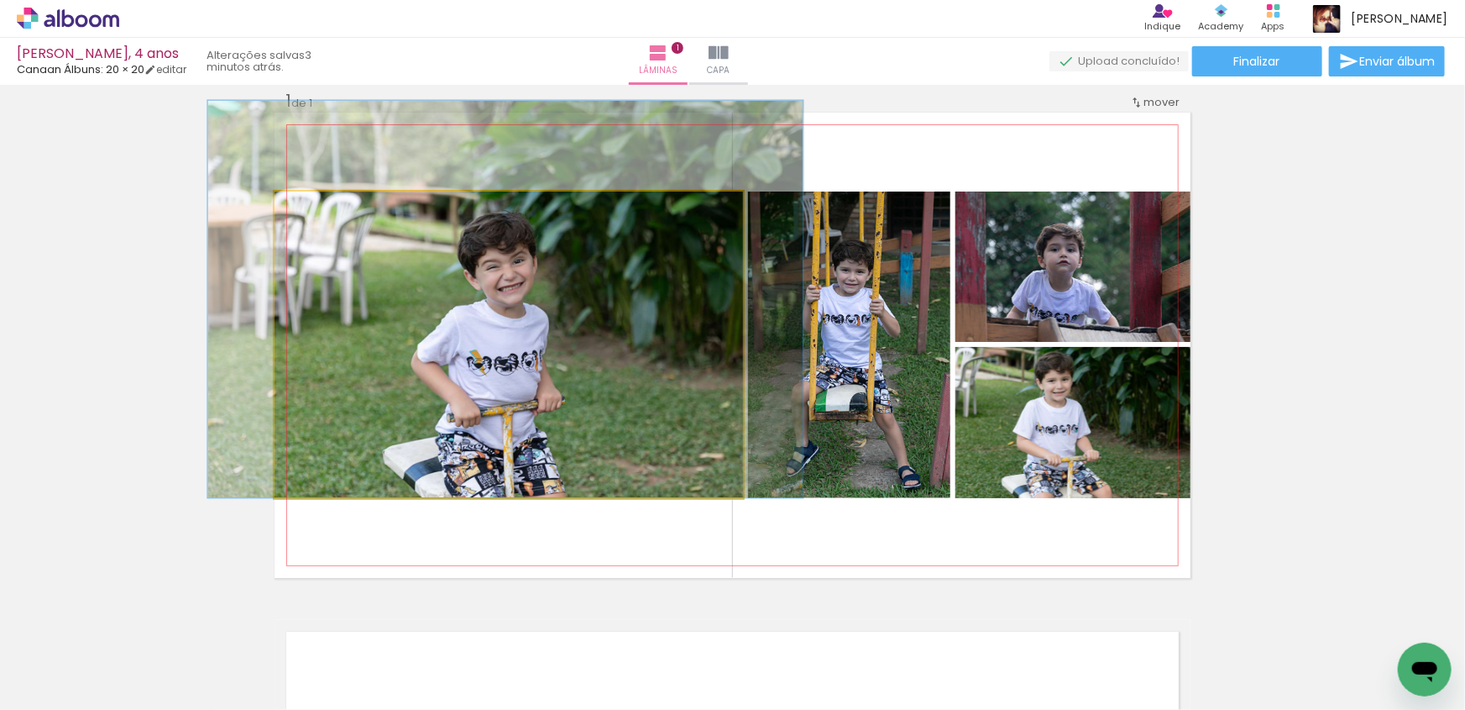
drag, startPoint x: 479, startPoint y: 371, endPoint x: 479, endPoint y: 354, distance: 16.8
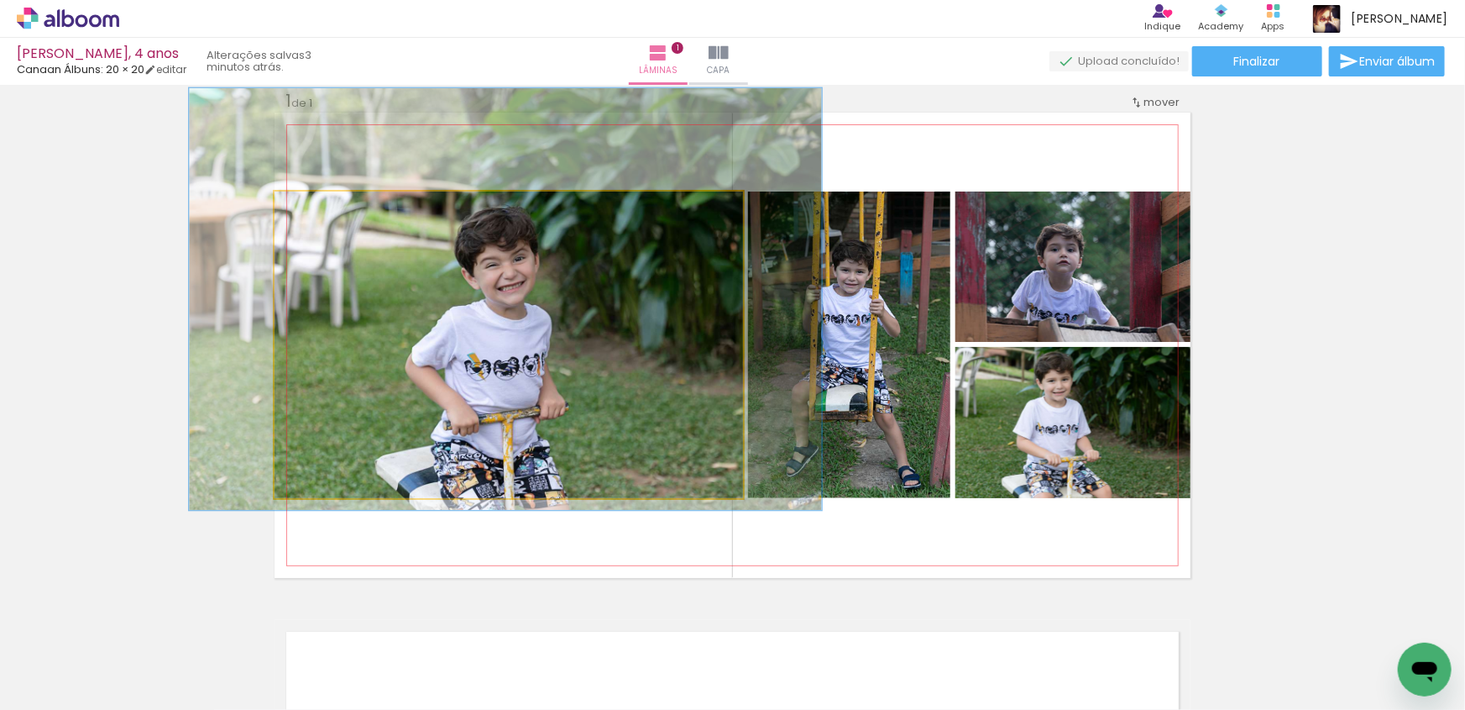
type paper-slider "135"
click at [333, 211] on div at bounding box center [336, 209] width 15 height 15
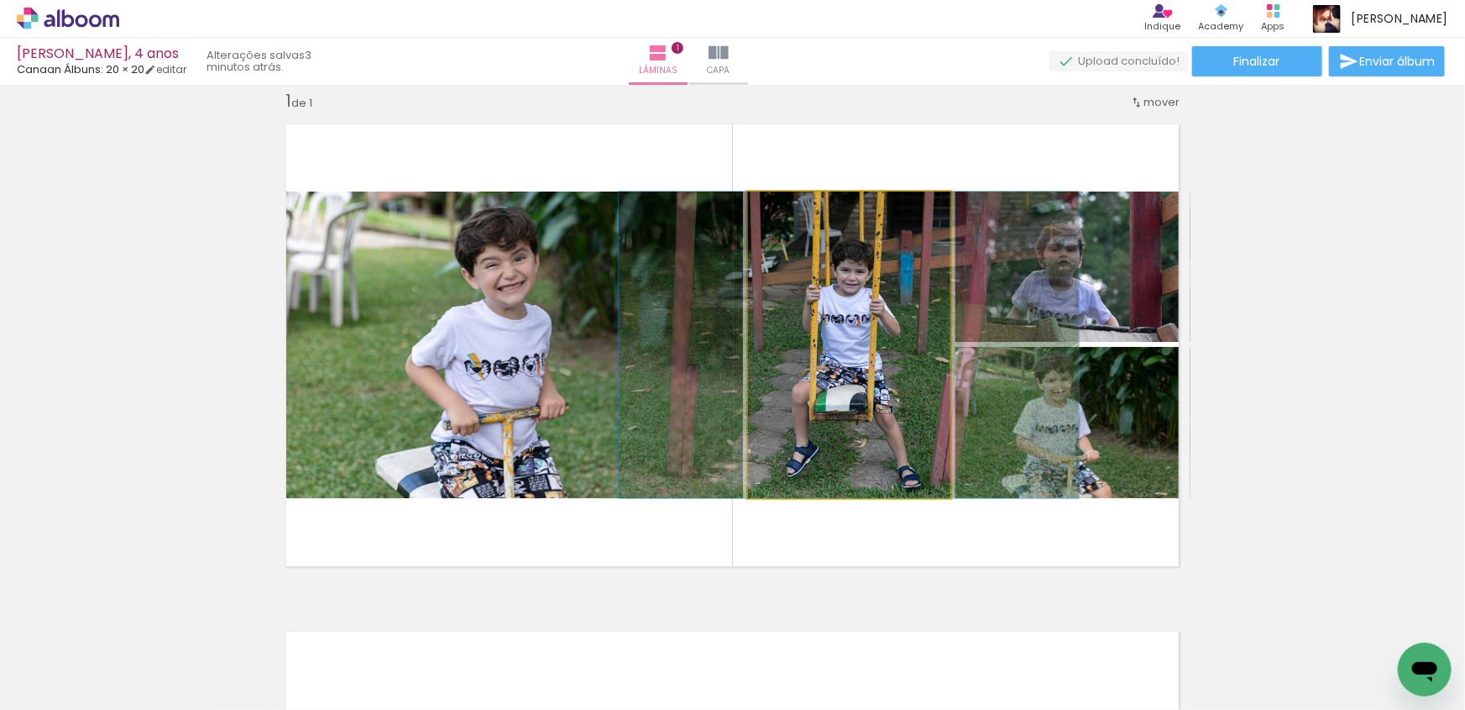
click at [850, 362] on quentale-photo at bounding box center [849, 344] width 202 height 307
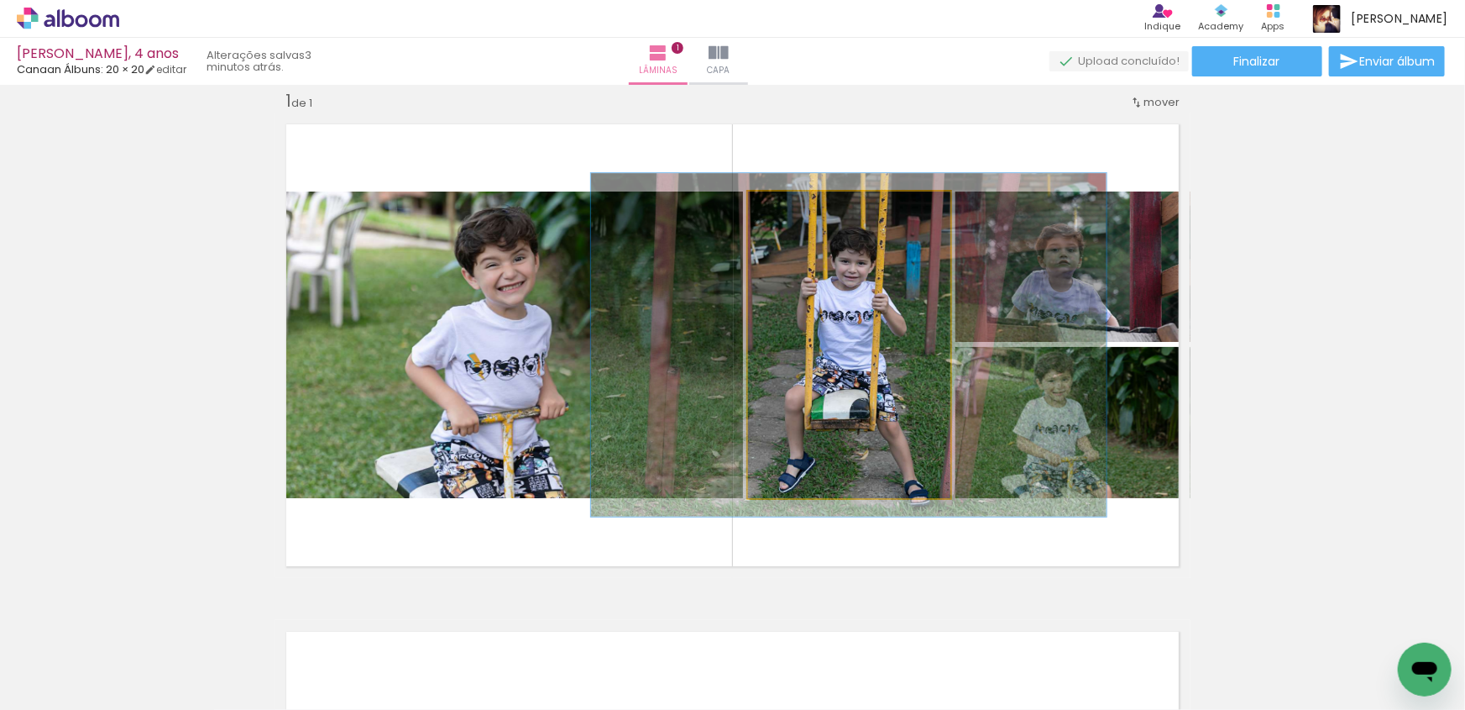
type paper-slider "112"
click at [787, 209] on div at bounding box center [794, 209] width 15 height 15
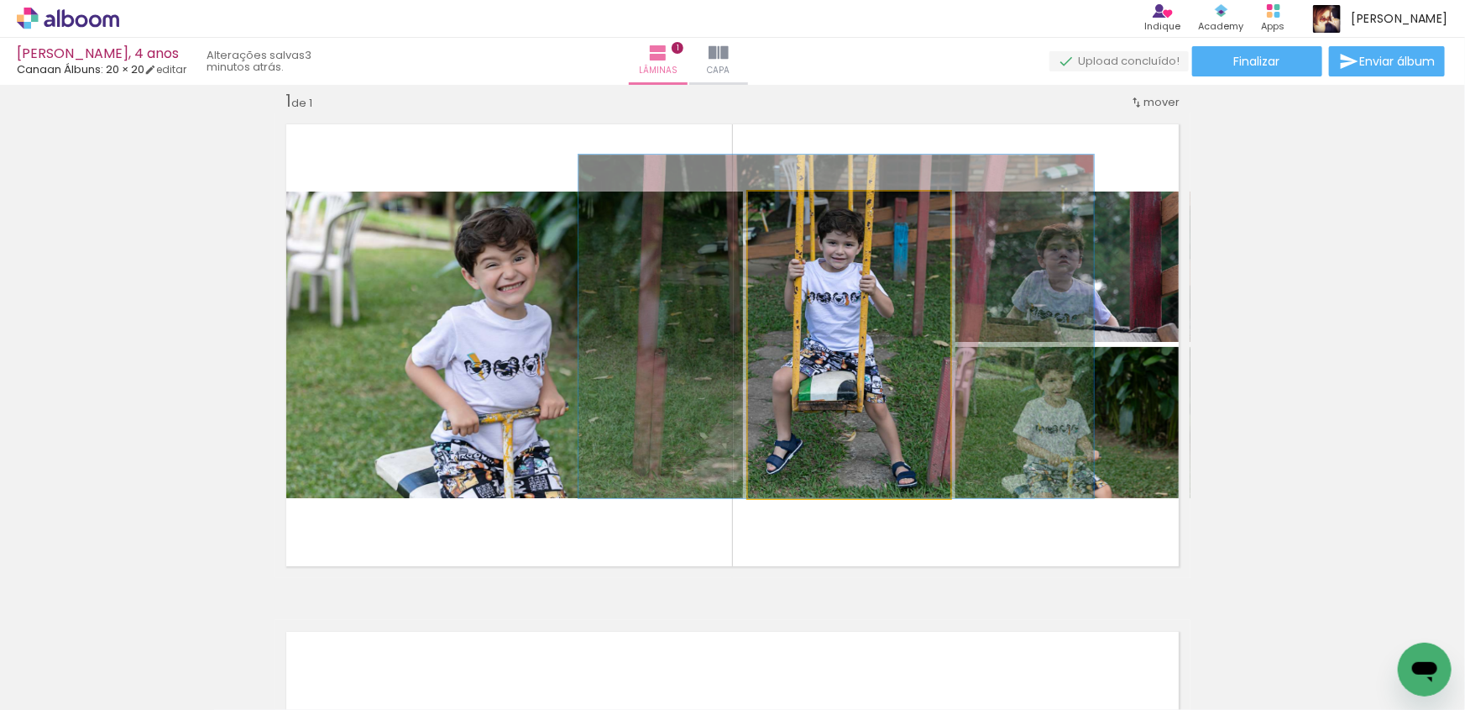
drag, startPoint x: 846, startPoint y: 352, endPoint x: 834, endPoint y: 326, distance: 28.9
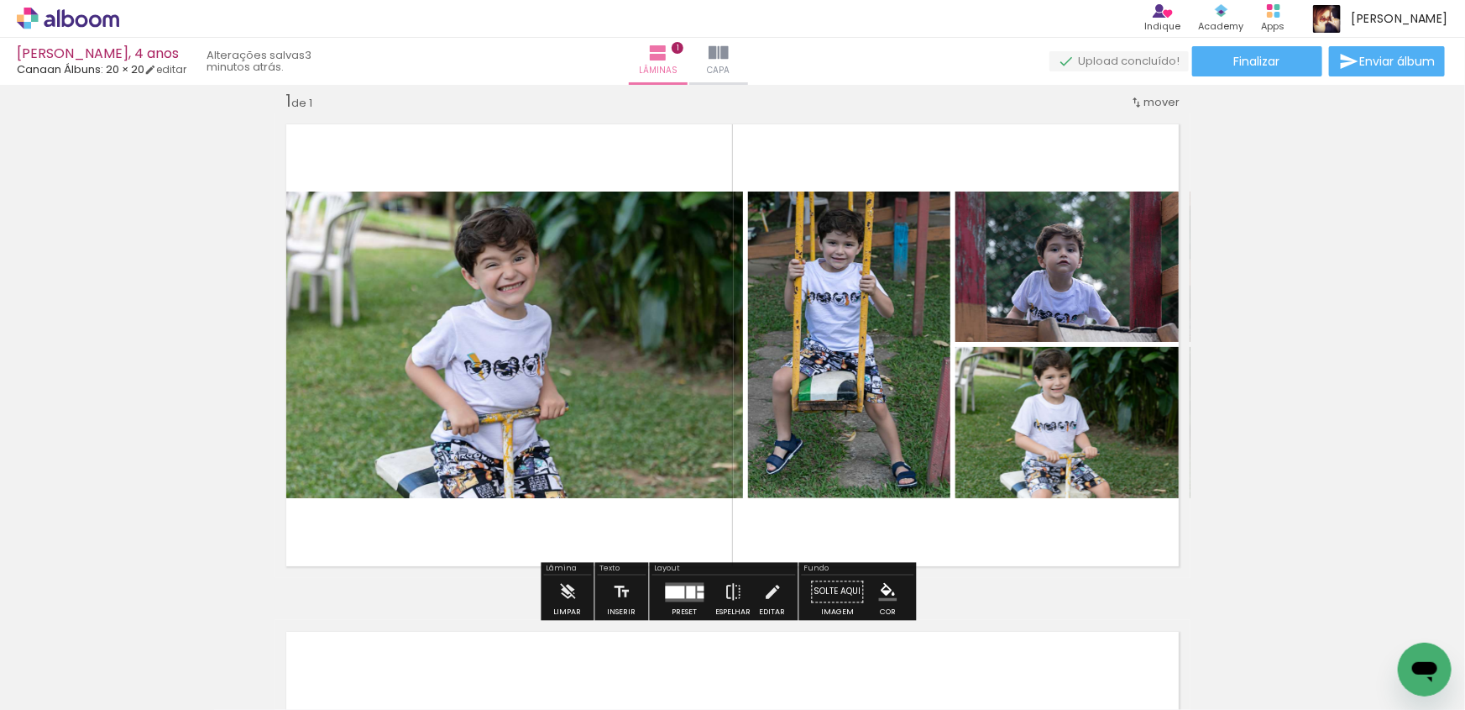
click at [1306, 373] on div "Inserir lâmina 1 de 1" at bounding box center [732, 577] width 1465 height 1015
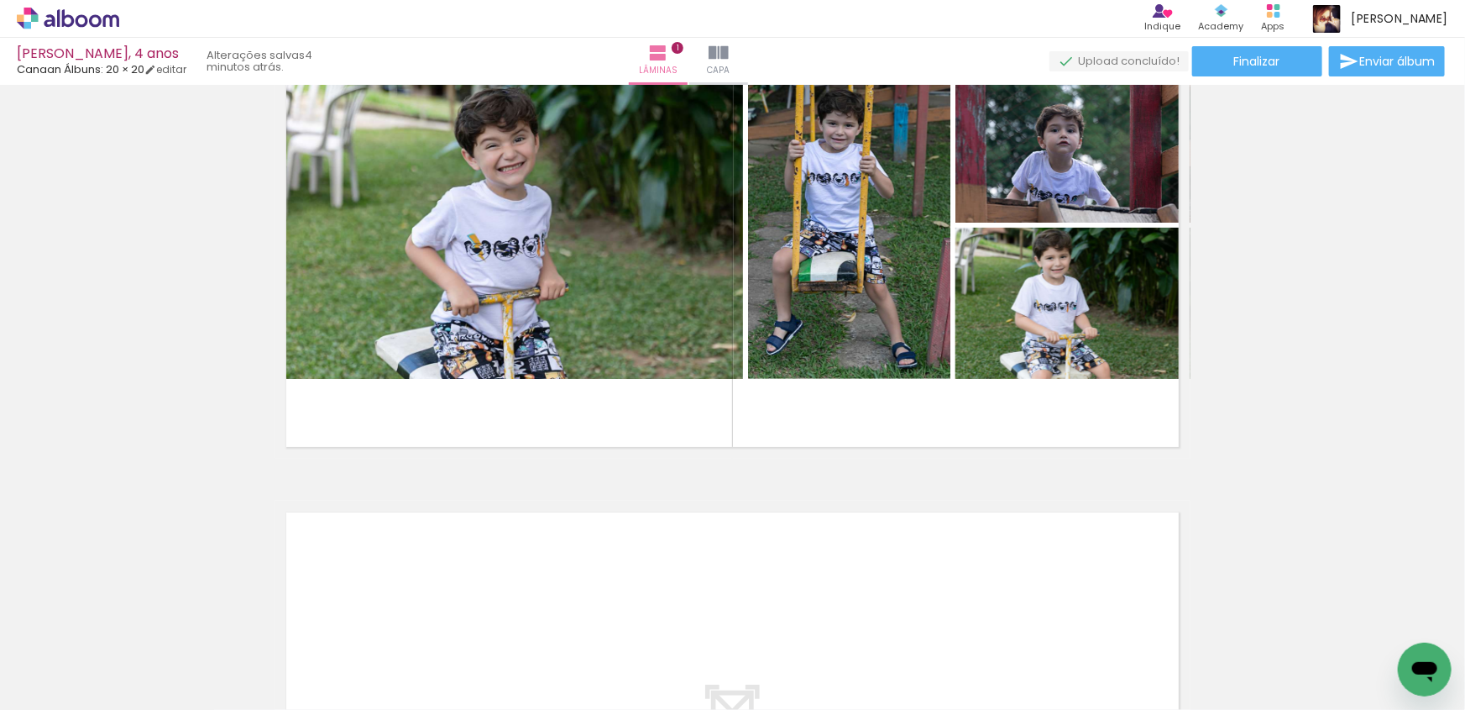
scroll to position [174, 0]
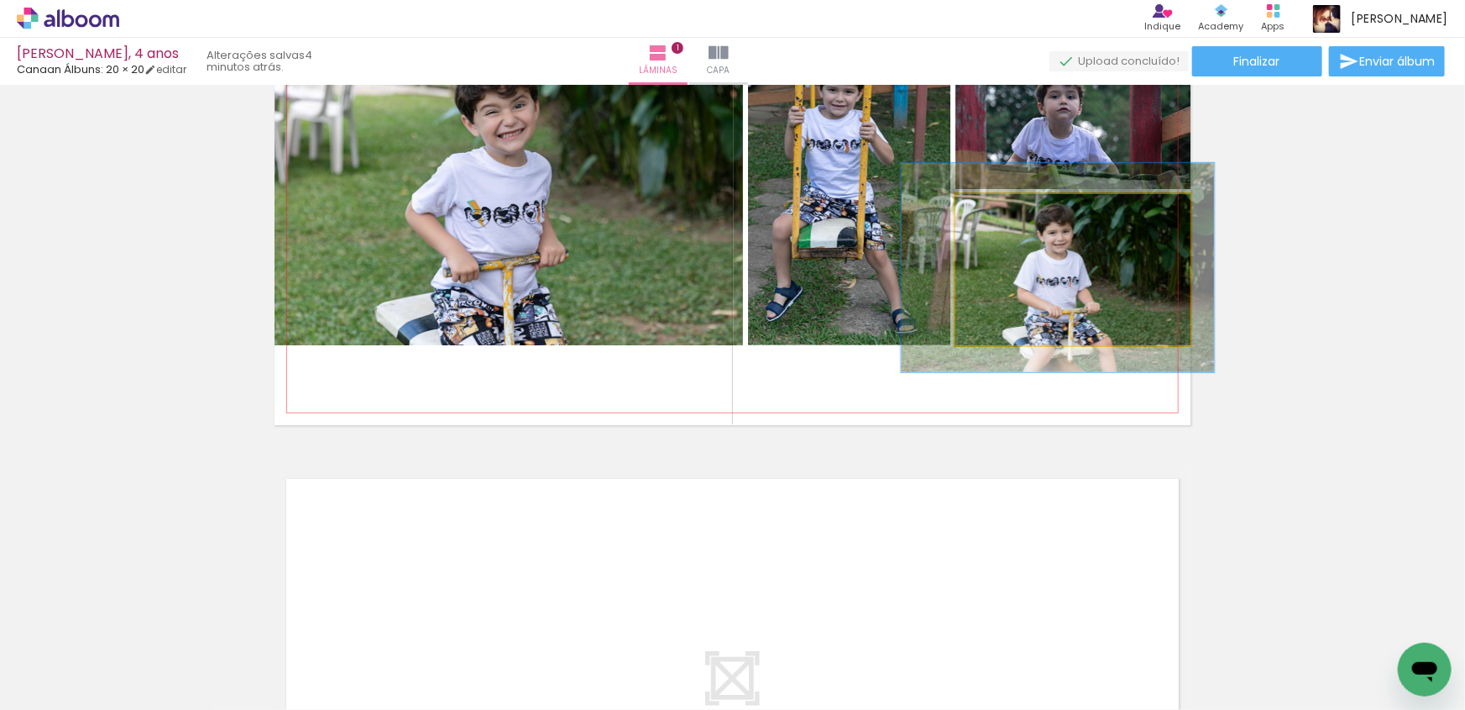
drag, startPoint x: 1058, startPoint y: 288, endPoint x: 1061, endPoint y: 296, distance: 8.8
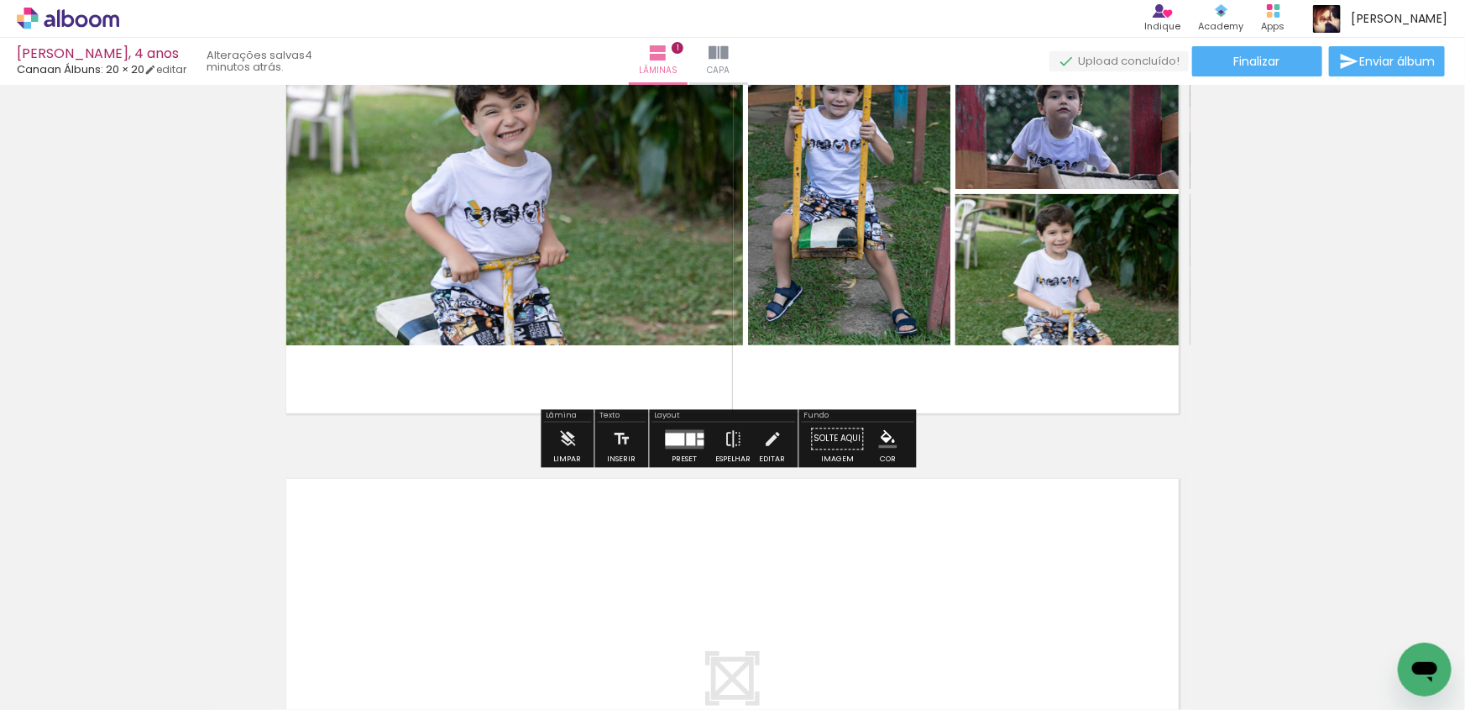
click at [218, 212] on div "Inserir lâmina 1 de 1" at bounding box center [732, 424] width 1465 height 1015
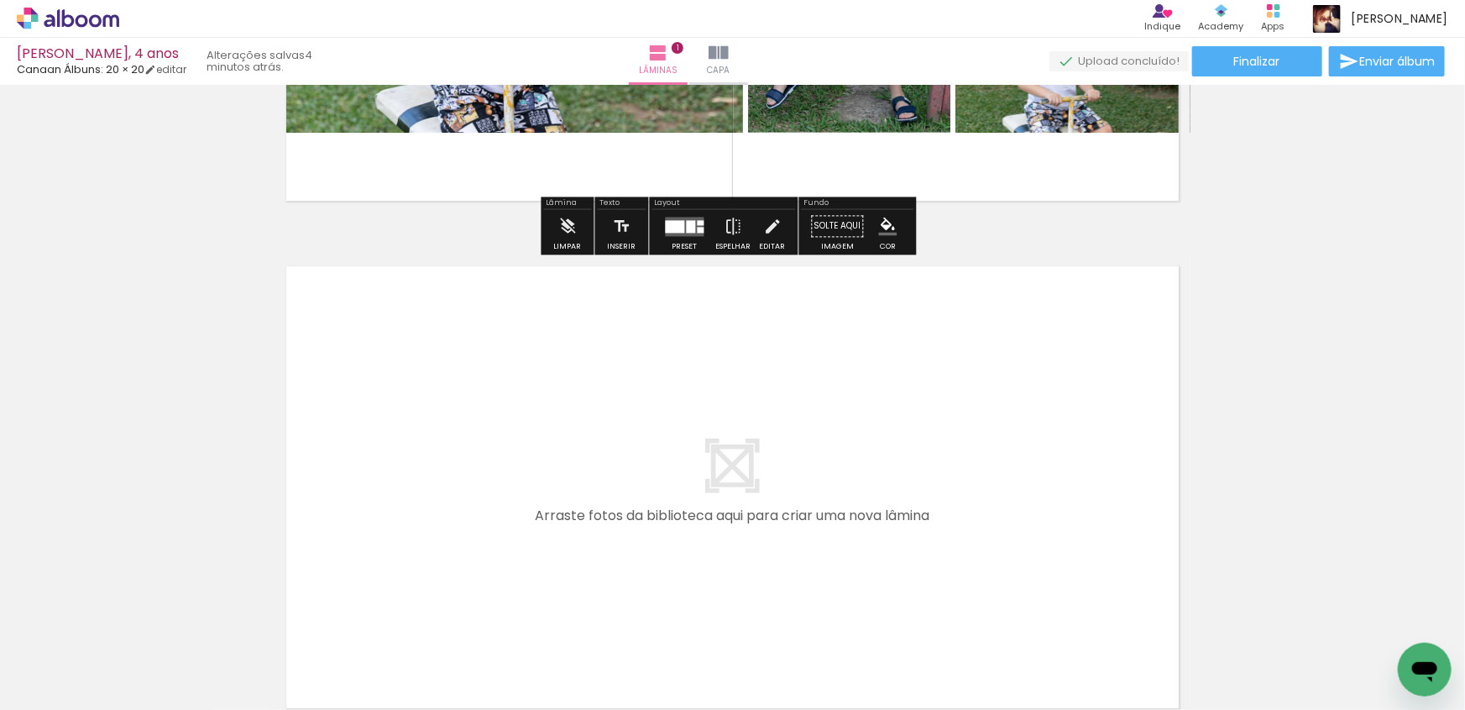
scroll to position [479, 0]
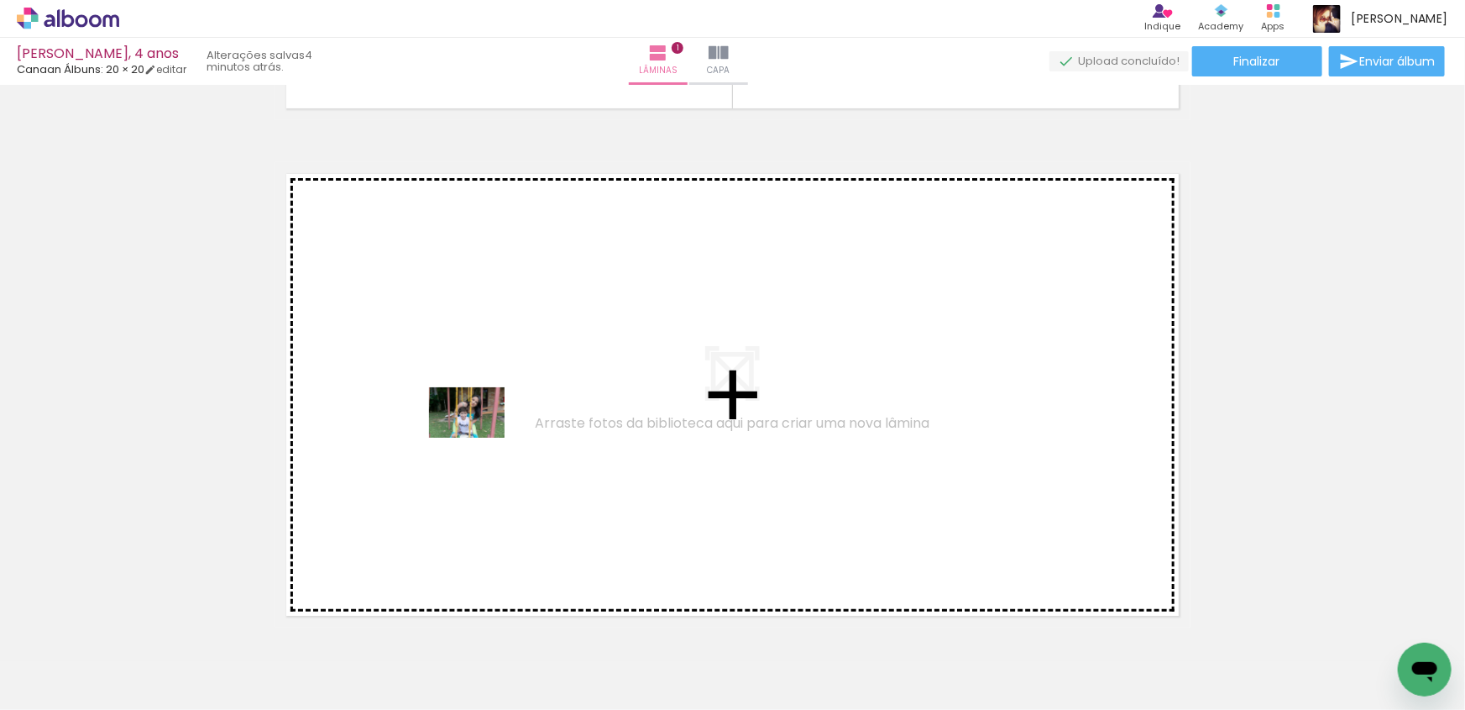
drag, startPoint x: 277, startPoint y: 666, endPoint x: 480, endPoint y: 438, distance: 305.2
click at [480, 438] on quentale-workspace at bounding box center [732, 355] width 1465 height 710
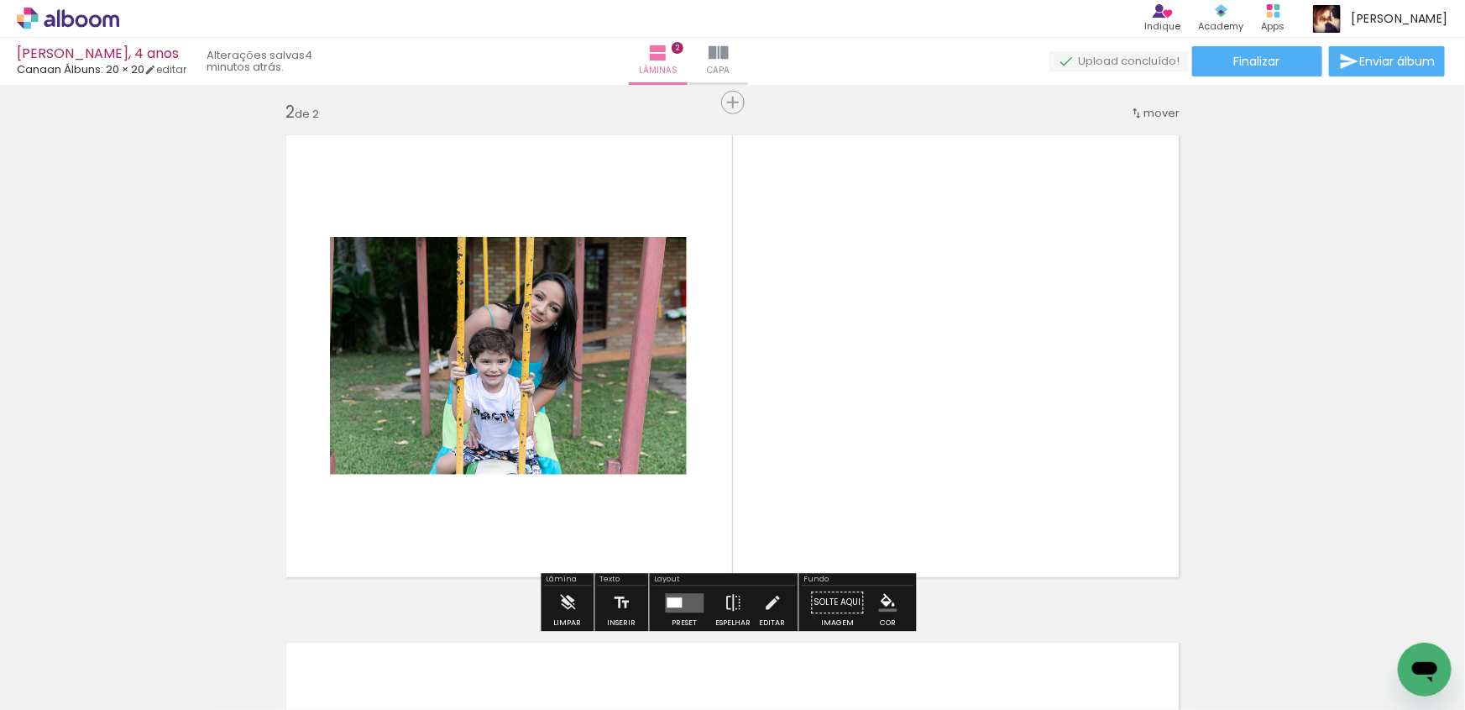
scroll to position [528, 0]
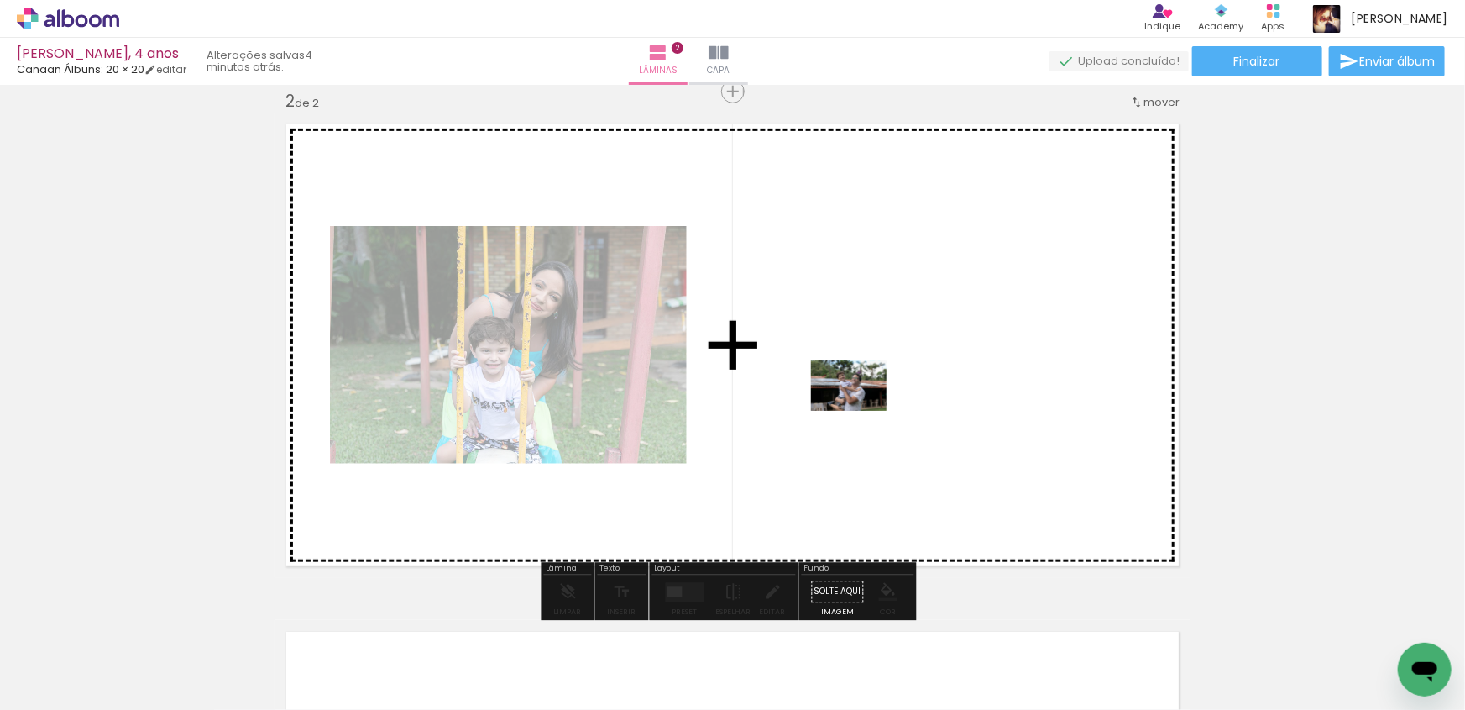
drag, startPoint x: 605, startPoint y: 556, endPoint x: 862, endPoint y: 411, distance: 294.5
click at [862, 411] on quentale-workspace at bounding box center [732, 355] width 1465 height 710
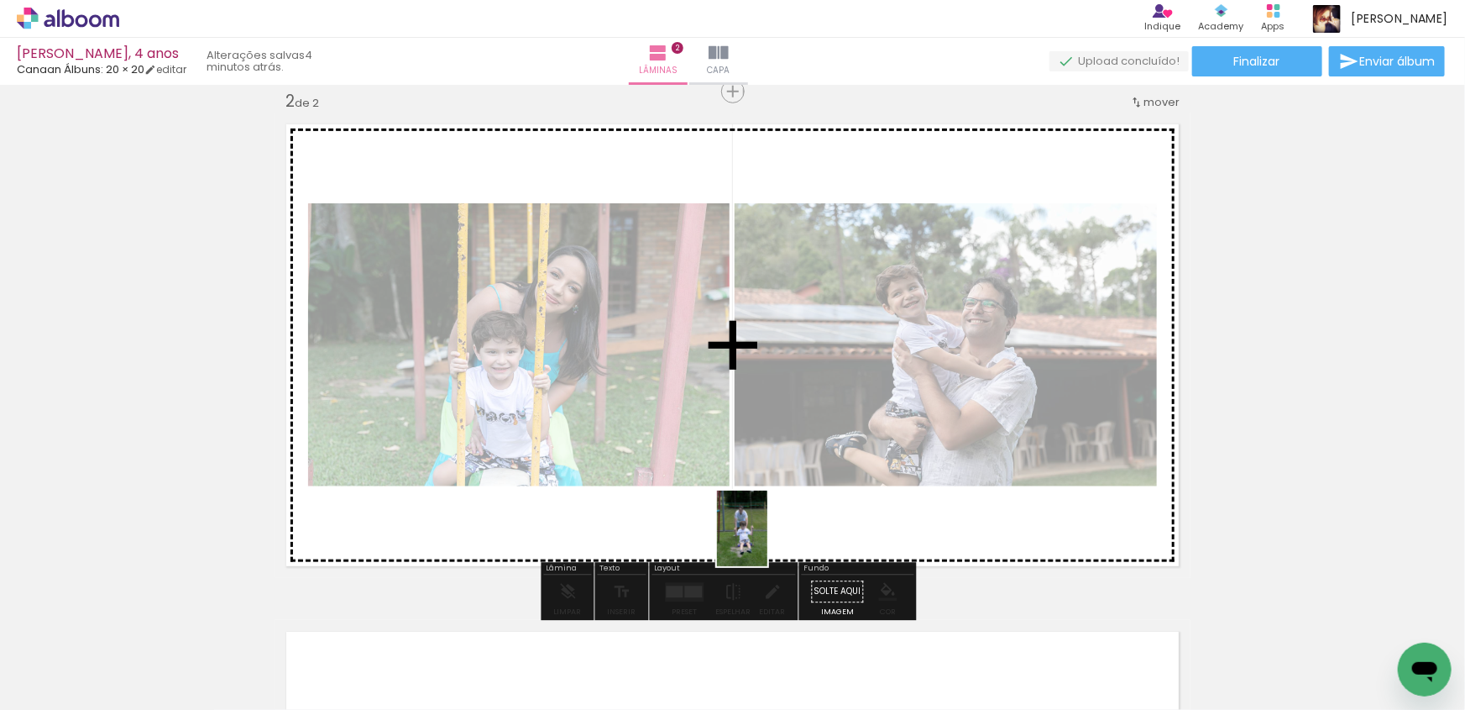
drag, startPoint x: 648, startPoint y: 653, endPoint x: 768, endPoint y: 540, distance: 164.5
click at [768, 540] on quentale-workspace at bounding box center [732, 355] width 1465 height 710
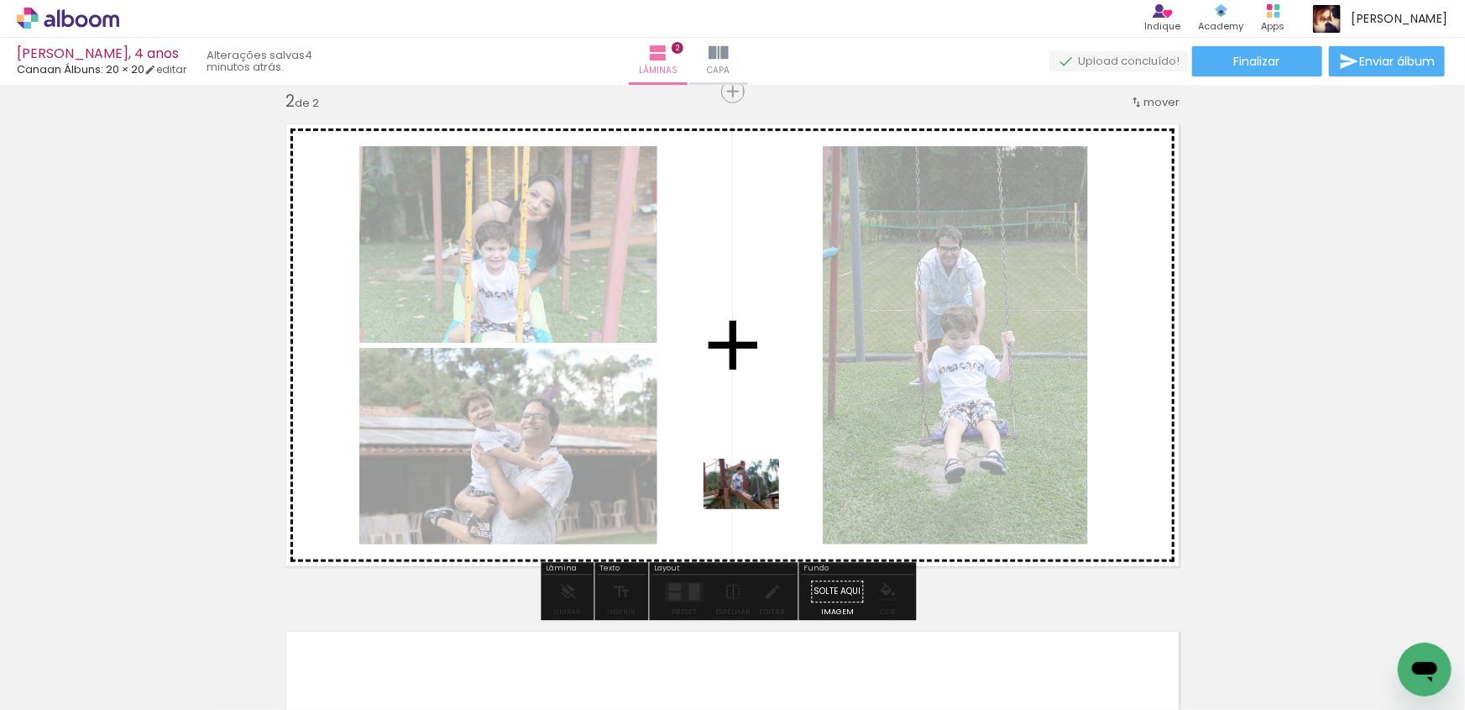
drag, startPoint x: 355, startPoint y: 660, endPoint x: 754, endPoint y: 509, distance: 426.6
click at [754, 509] on quentale-workspace at bounding box center [732, 355] width 1465 height 710
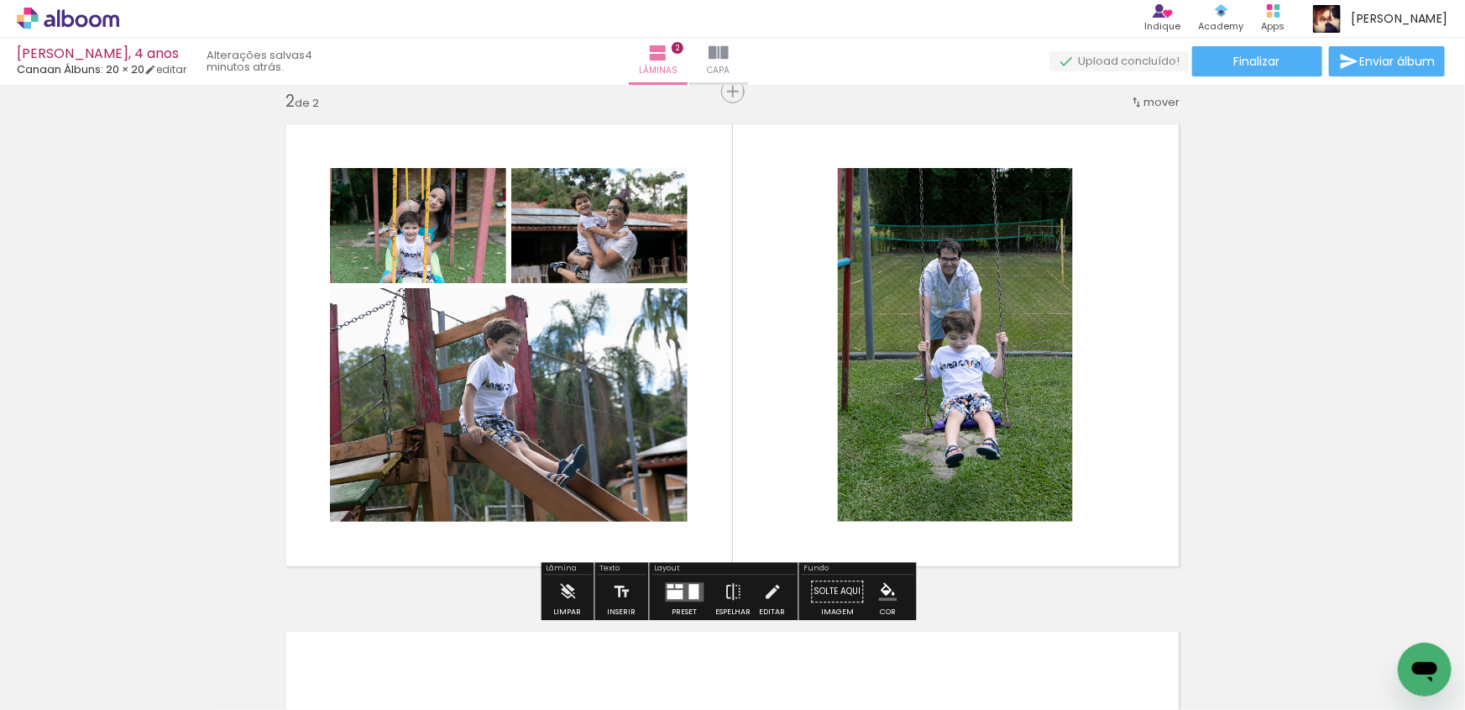
click at [679, 593] on quentale-layouter at bounding box center [685, 591] width 39 height 19
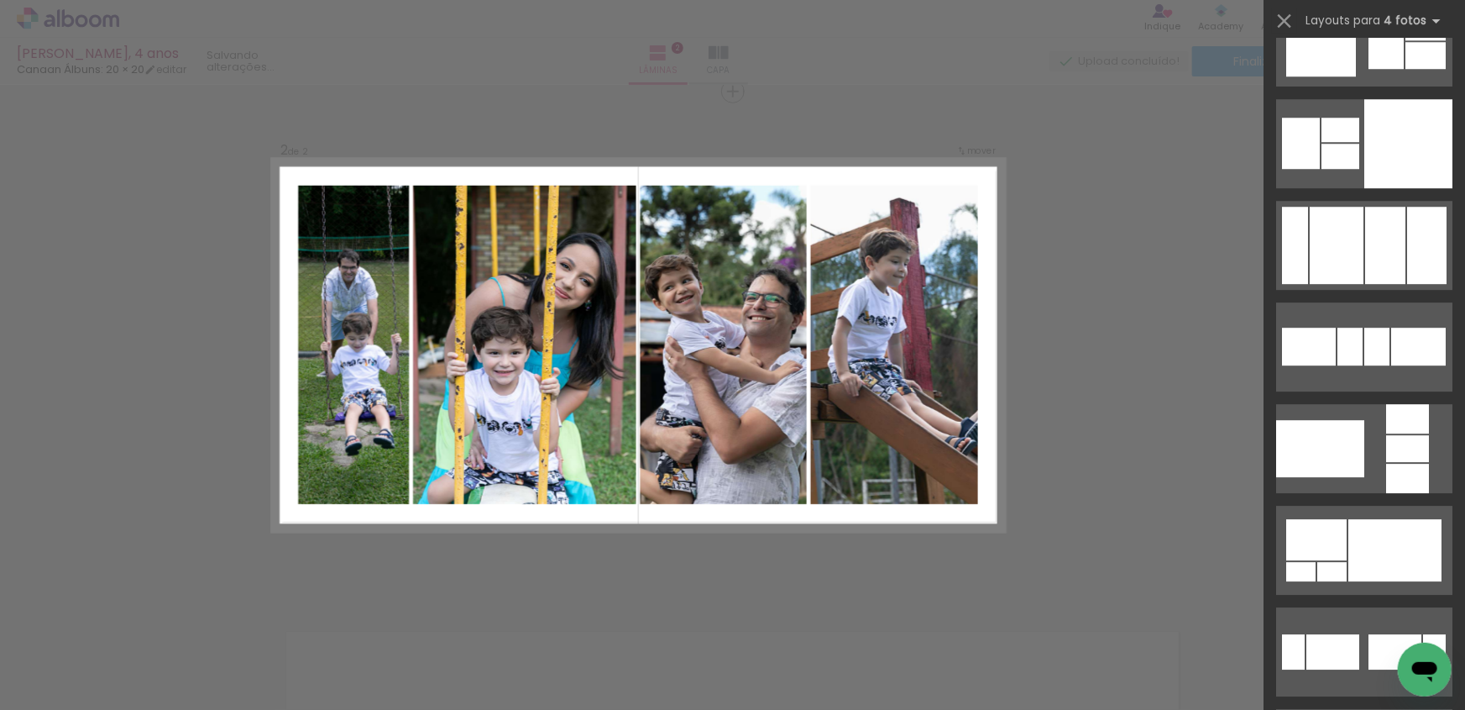
scroll to position [5649, 0]
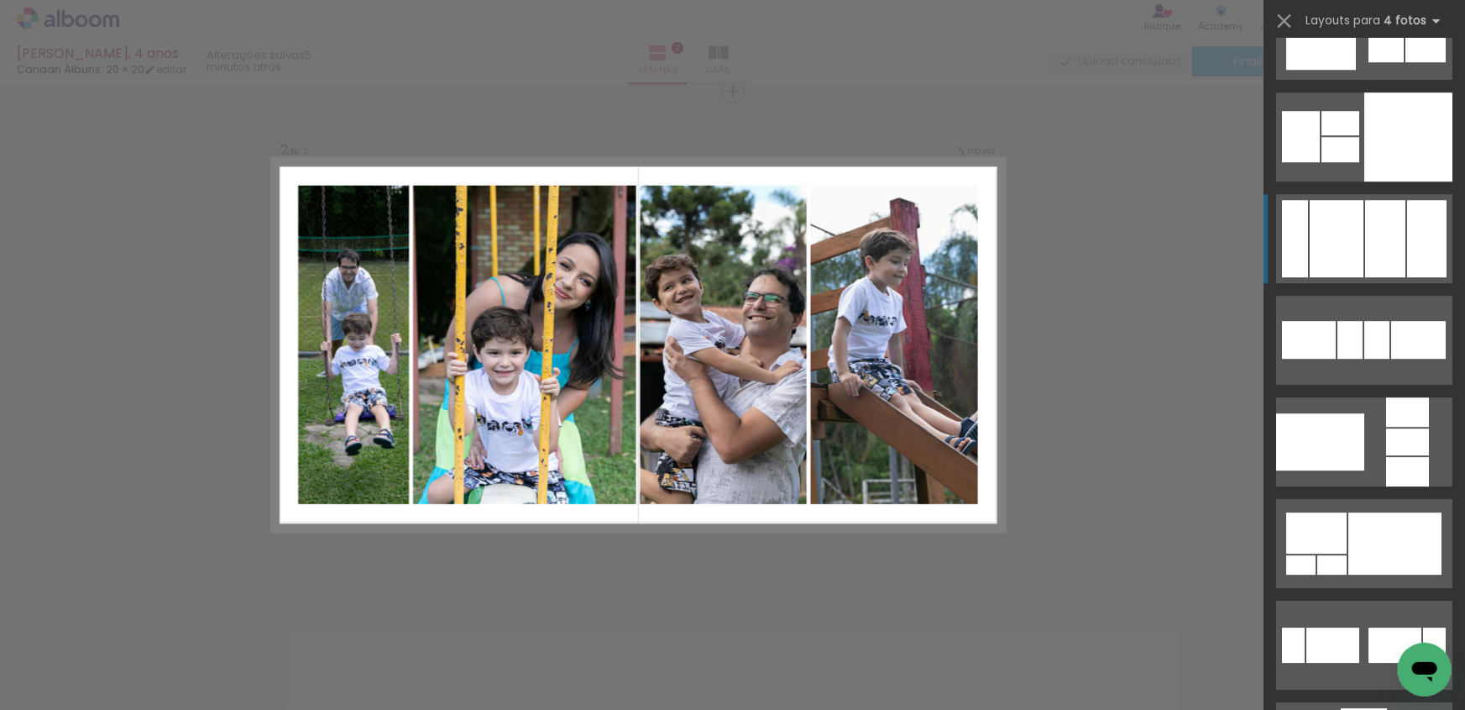
click at [1330, 251] on div at bounding box center [1337, 238] width 54 height 77
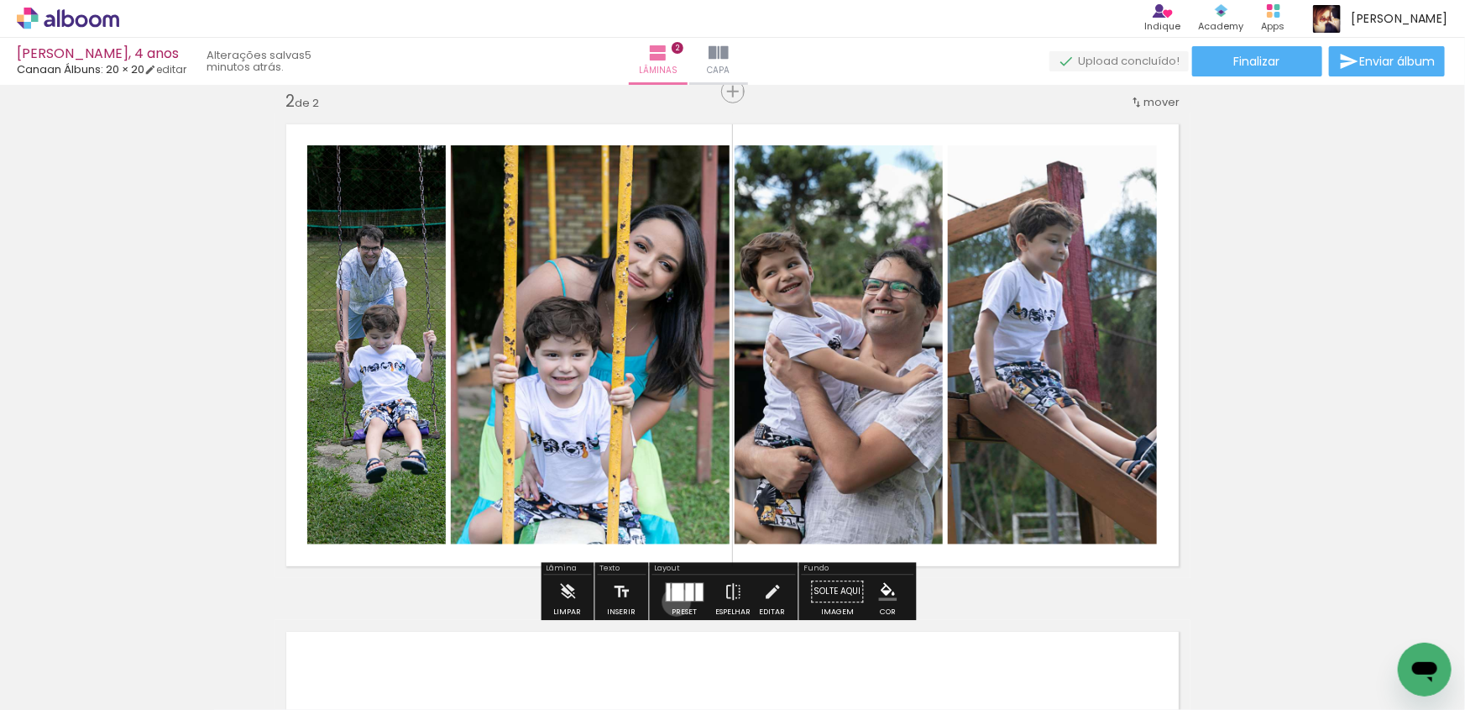
click at [673, 601] on div at bounding box center [685, 592] width 45 height 34
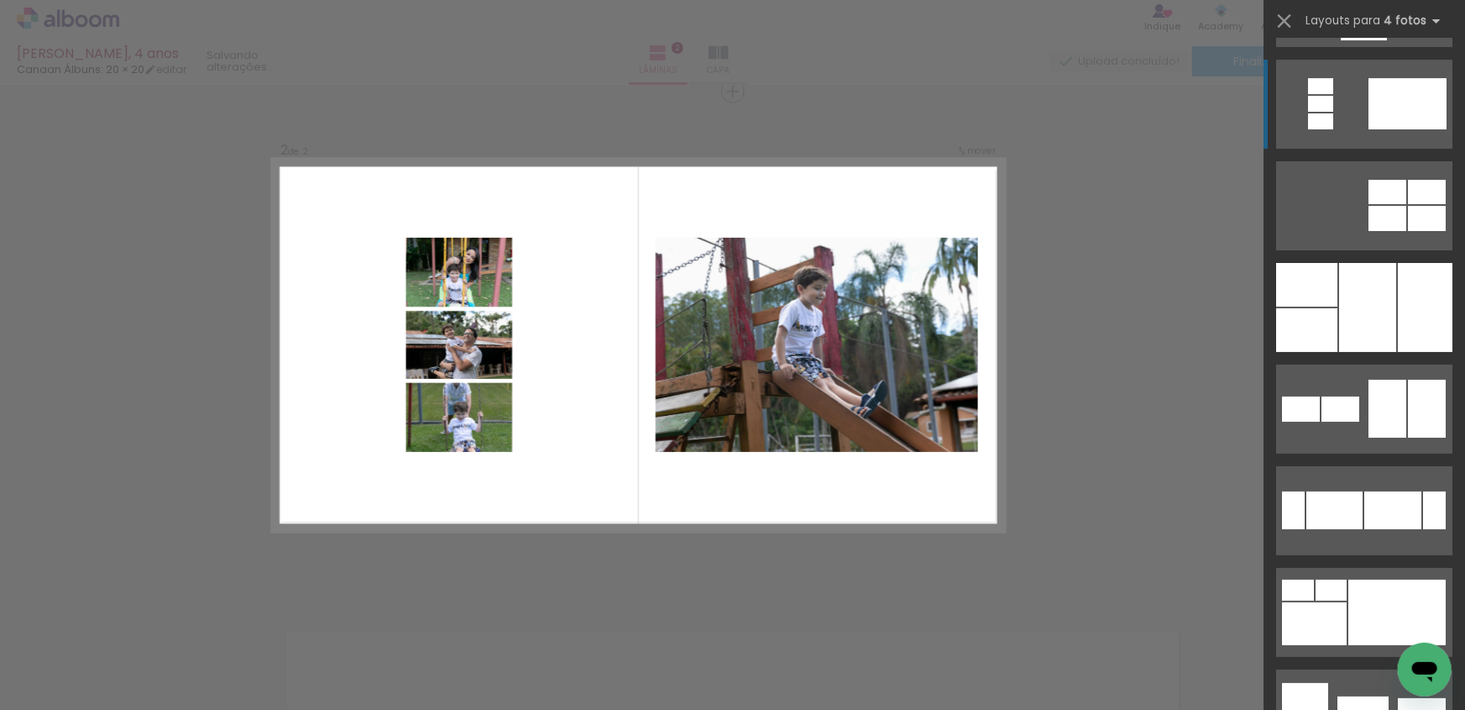
scroll to position [6401, 0]
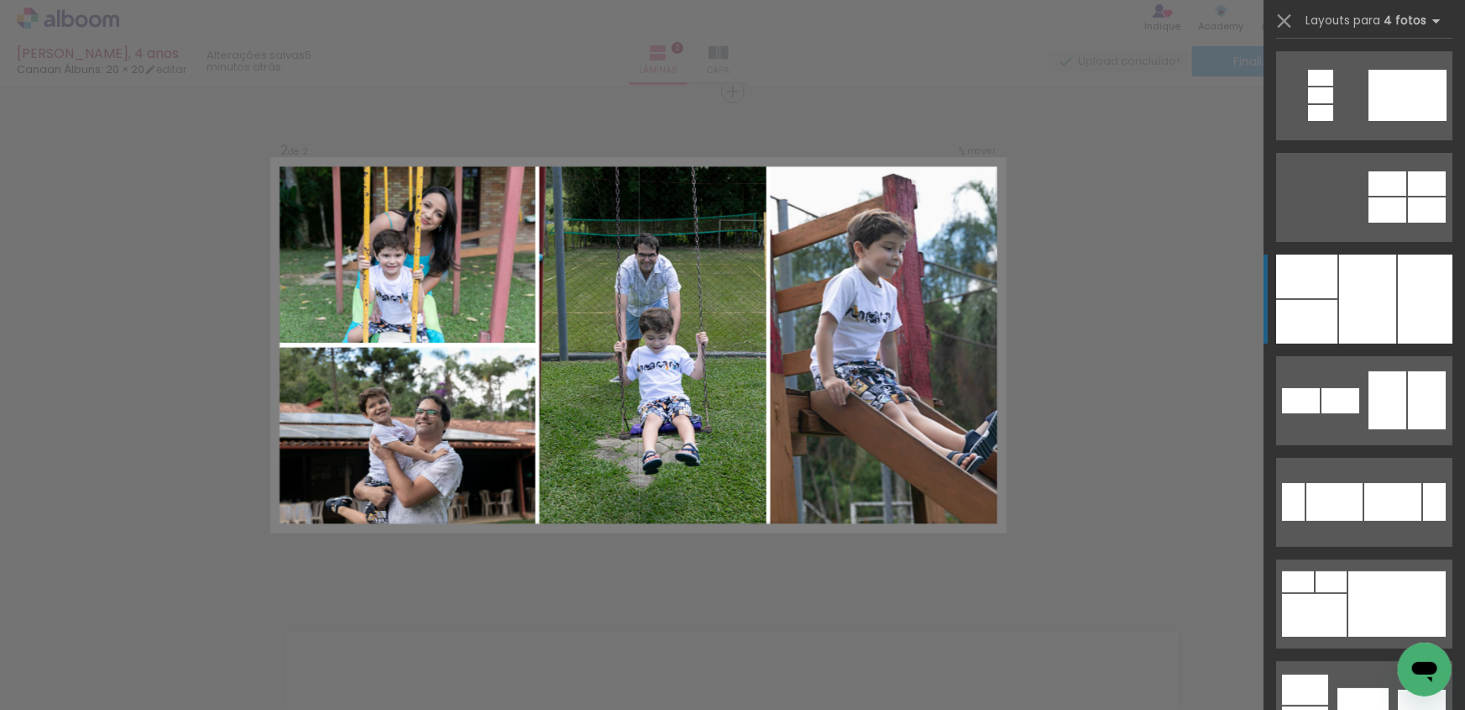
click at [1342, 295] on div at bounding box center [1367, 298] width 57 height 89
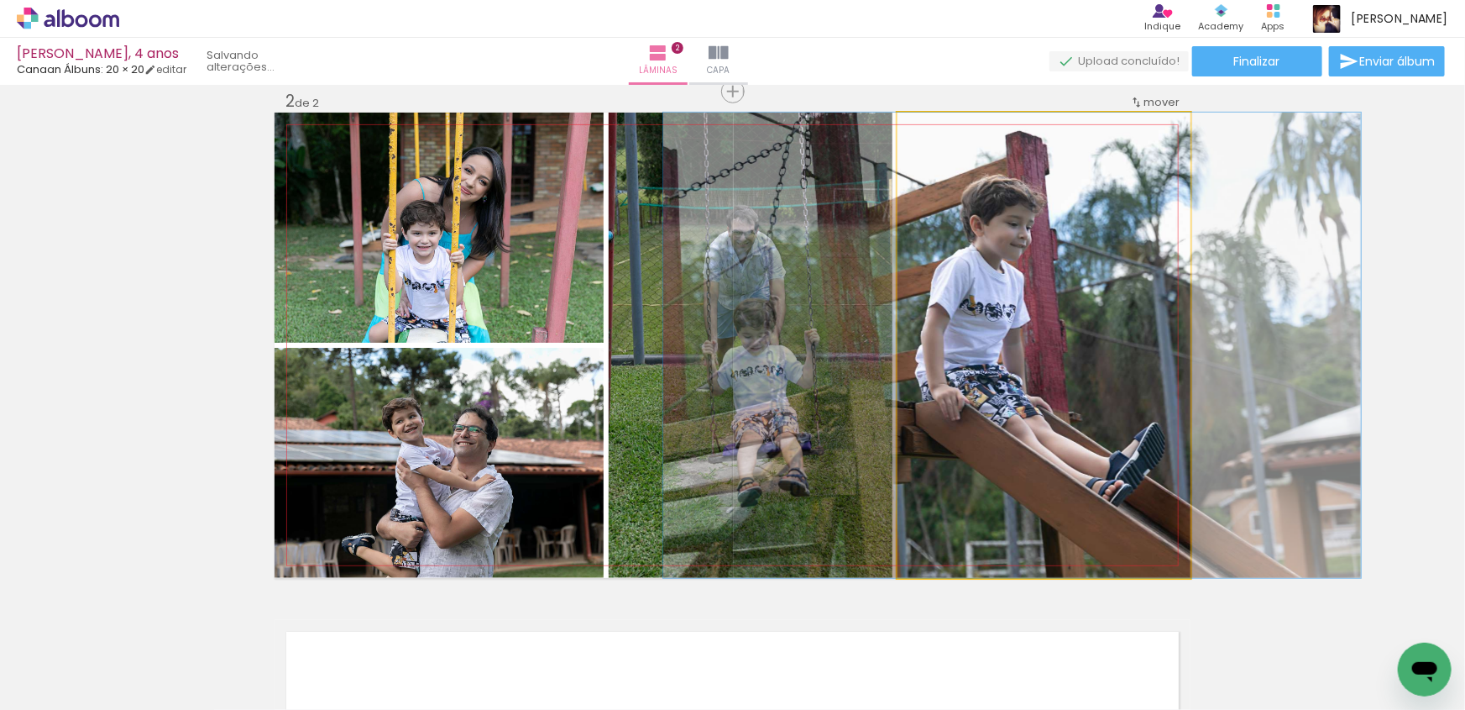
drag, startPoint x: 1033, startPoint y: 395, endPoint x: 1001, endPoint y: 393, distance: 32.0
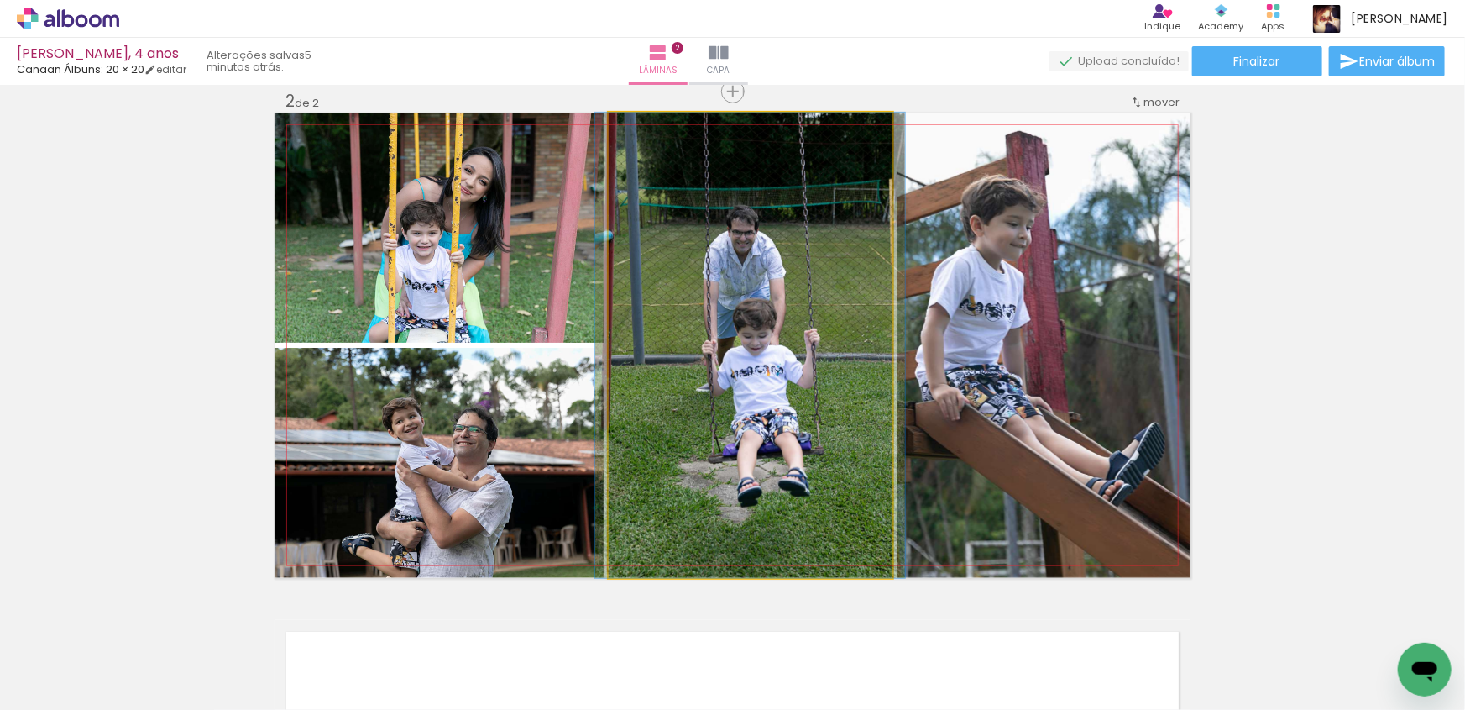
click at [739, 397] on quentale-photo at bounding box center [751, 345] width 284 height 465
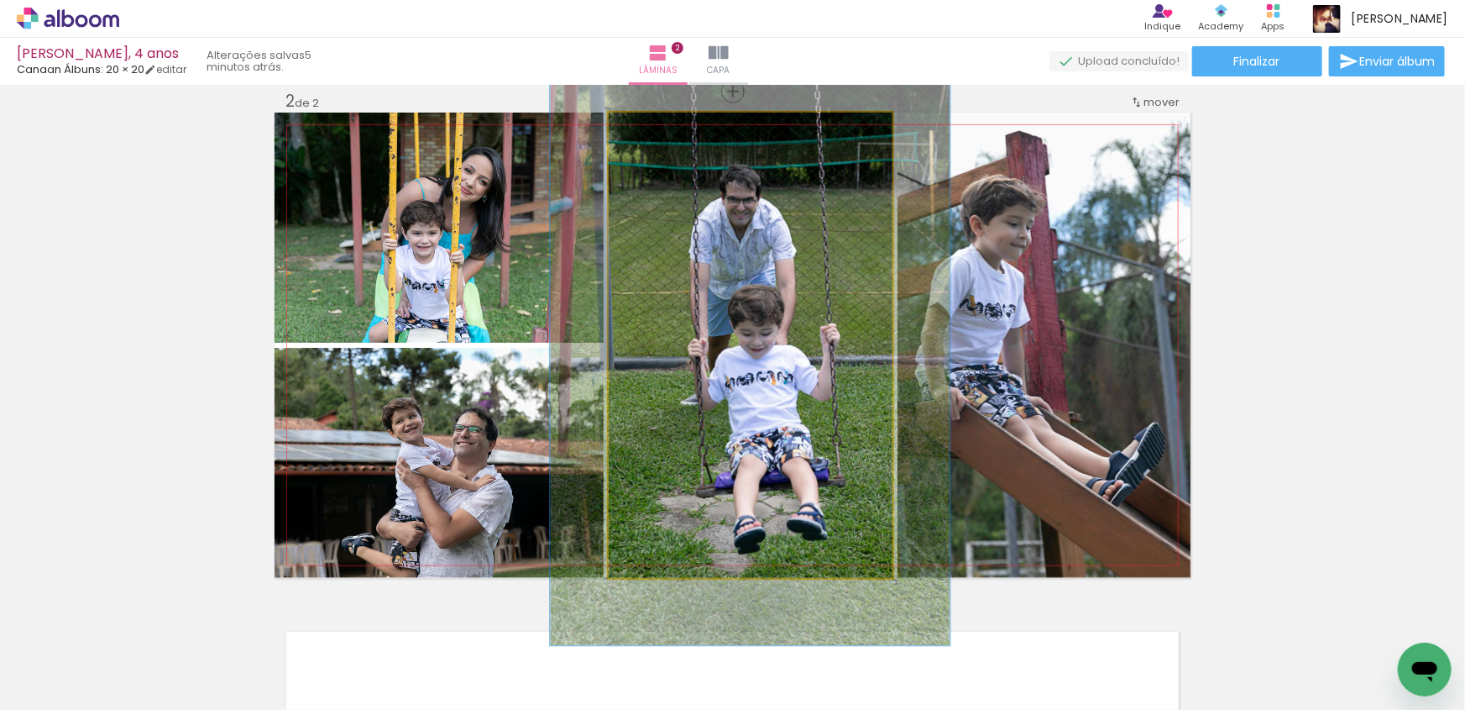
drag, startPoint x: 644, startPoint y: 125, endPoint x: 661, endPoint y: 130, distance: 17.5
type paper-slider "129"
click at [661, 130] on div at bounding box center [665, 130] width 15 height 15
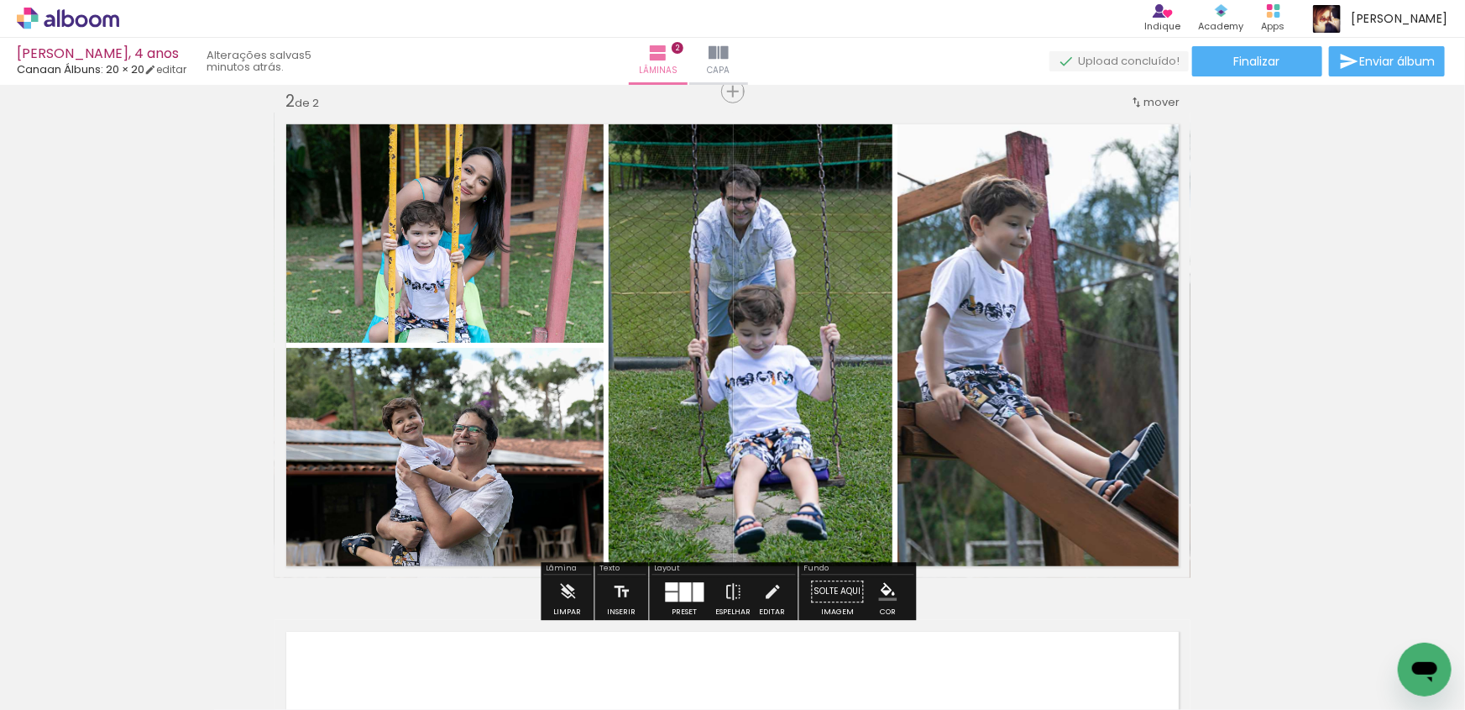
click at [439, 470] on quentale-photo at bounding box center [439, 463] width 329 height 230
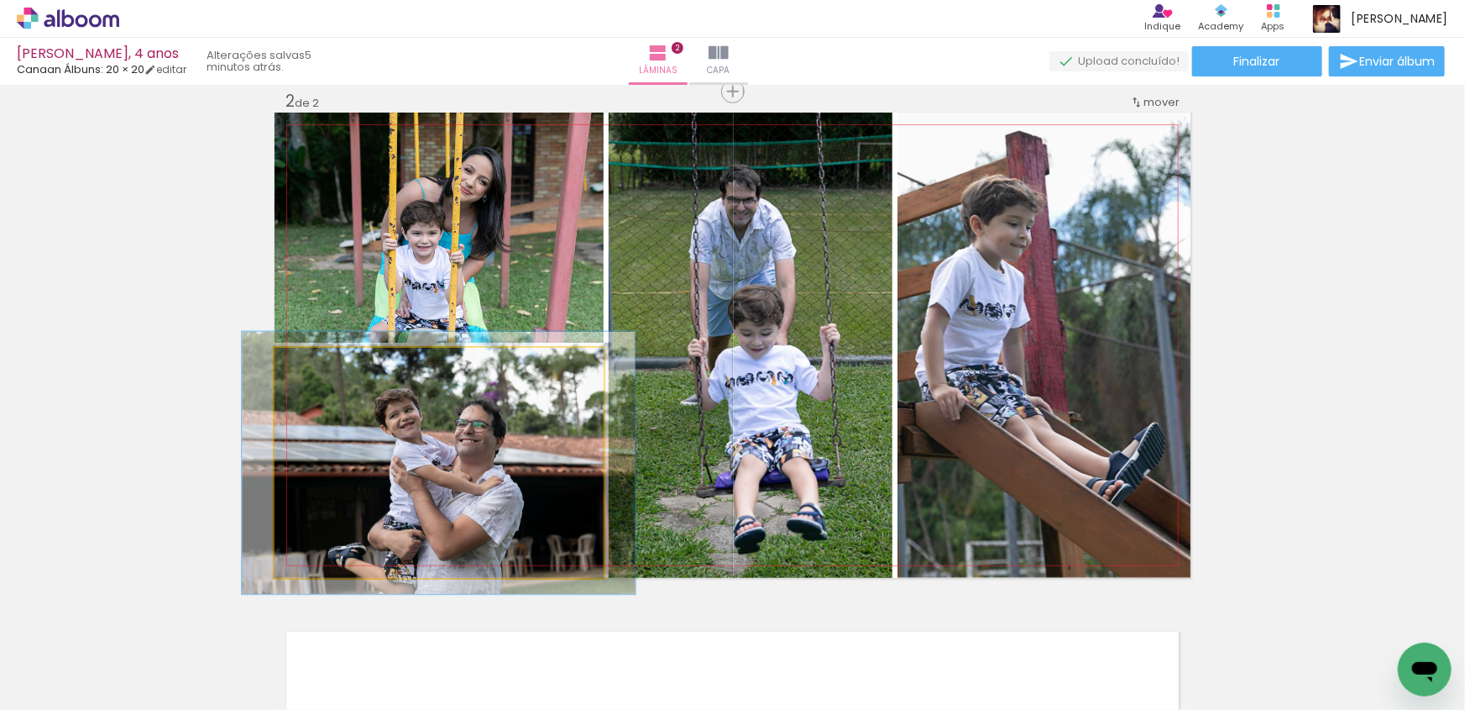
type paper-slider "114"
click at [315, 362] on div at bounding box center [322, 365] width 15 height 15
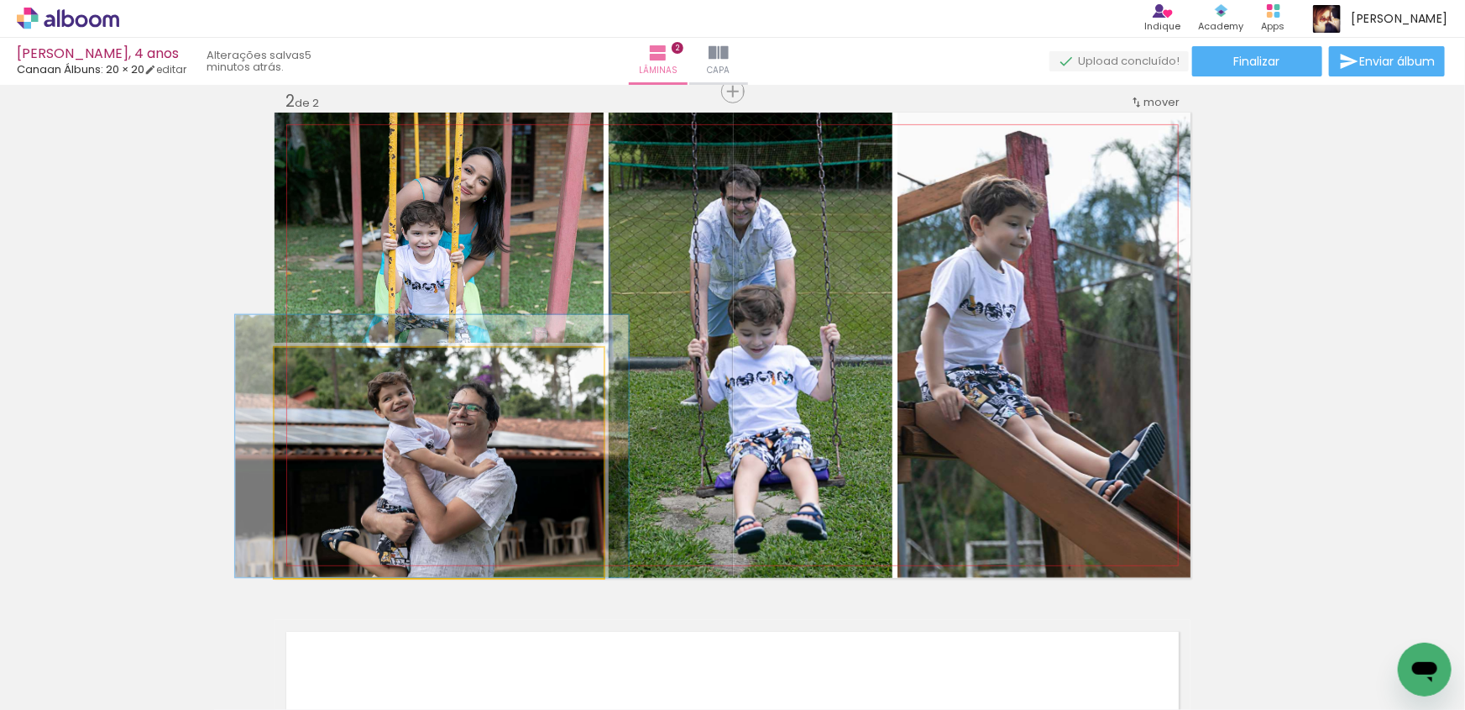
drag, startPoint x: 407, startPoint y: 495, endPoint x: 401, endPoint y: 459, distance: 36.7
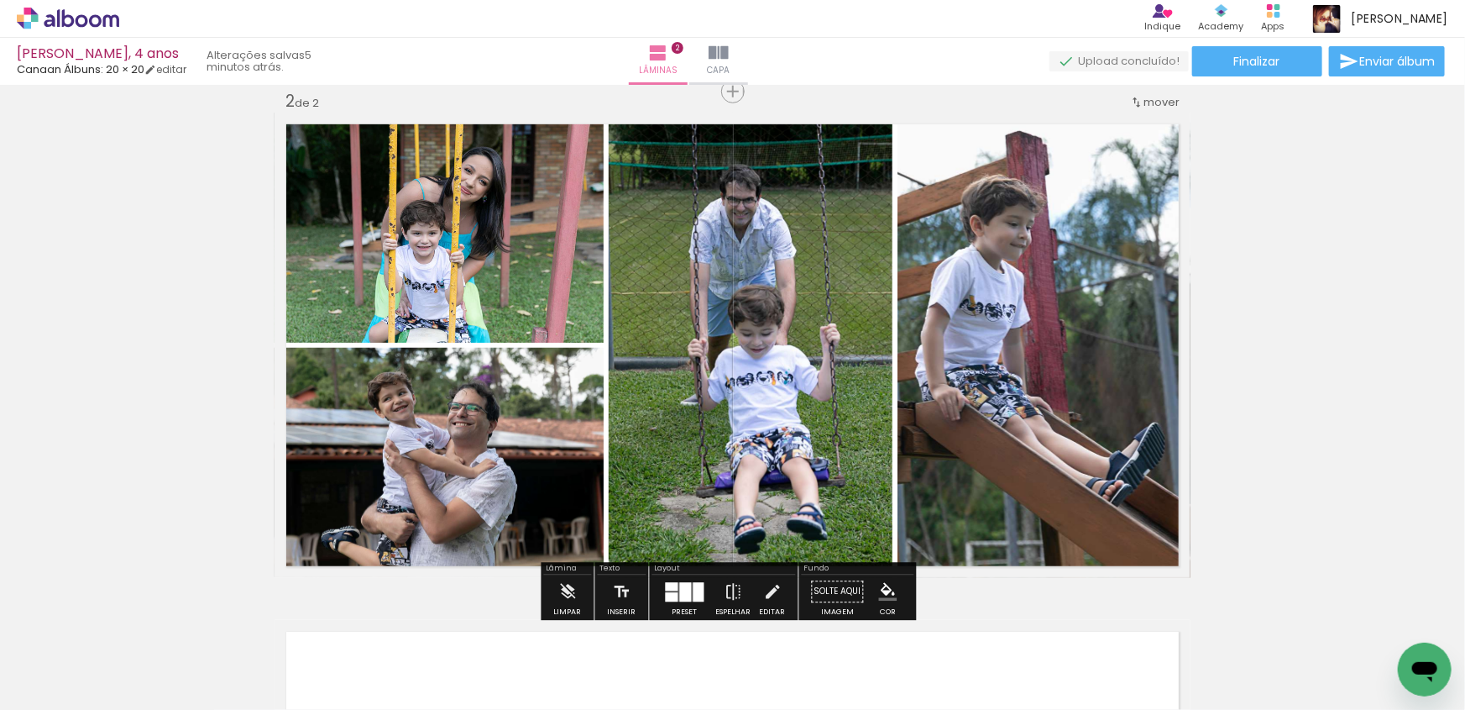
click at [120, 316] on div "Inserir lâmina 1 de 2 Inserir lâmina 2 de 2" at bounding box center [732, 323] width 1465 height 1522
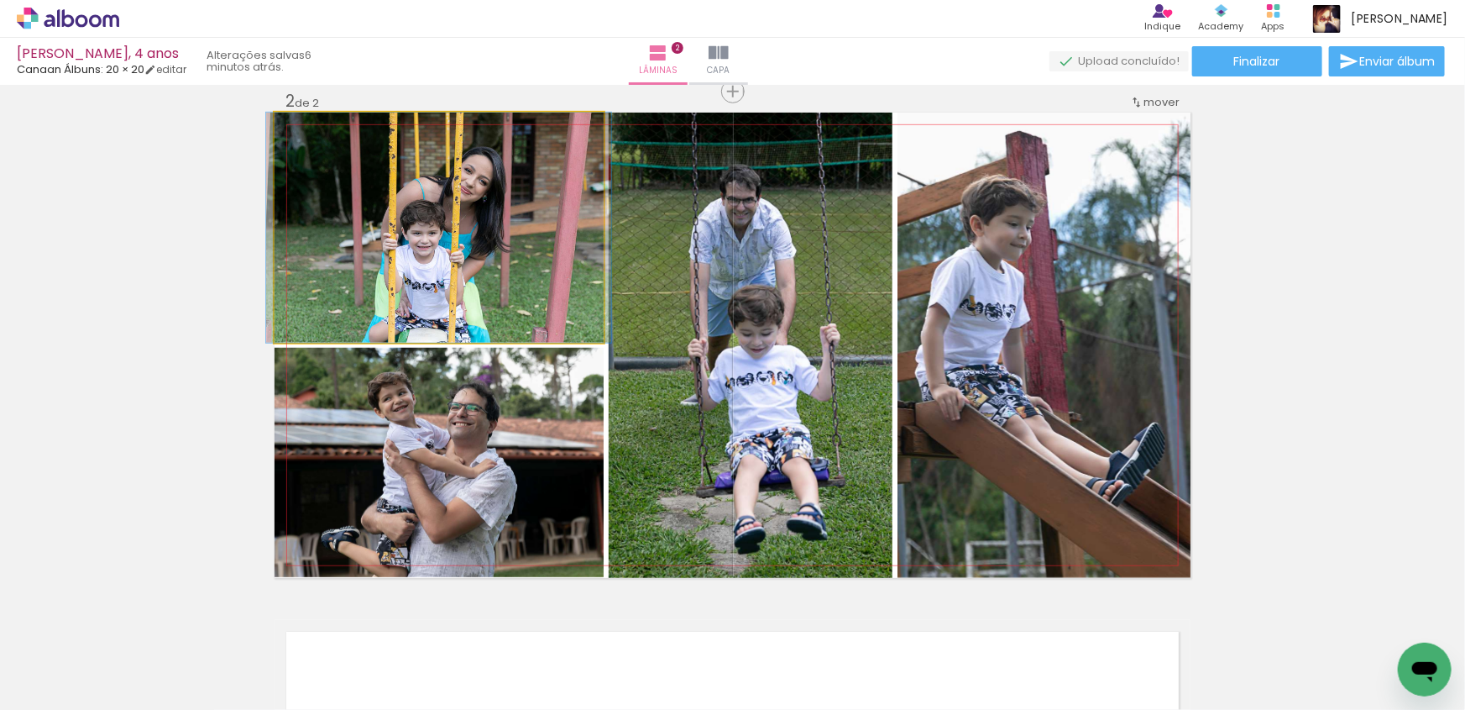
click at [469, 216] on quentale-photo at bounding box center [439, 228] width 329 height 230
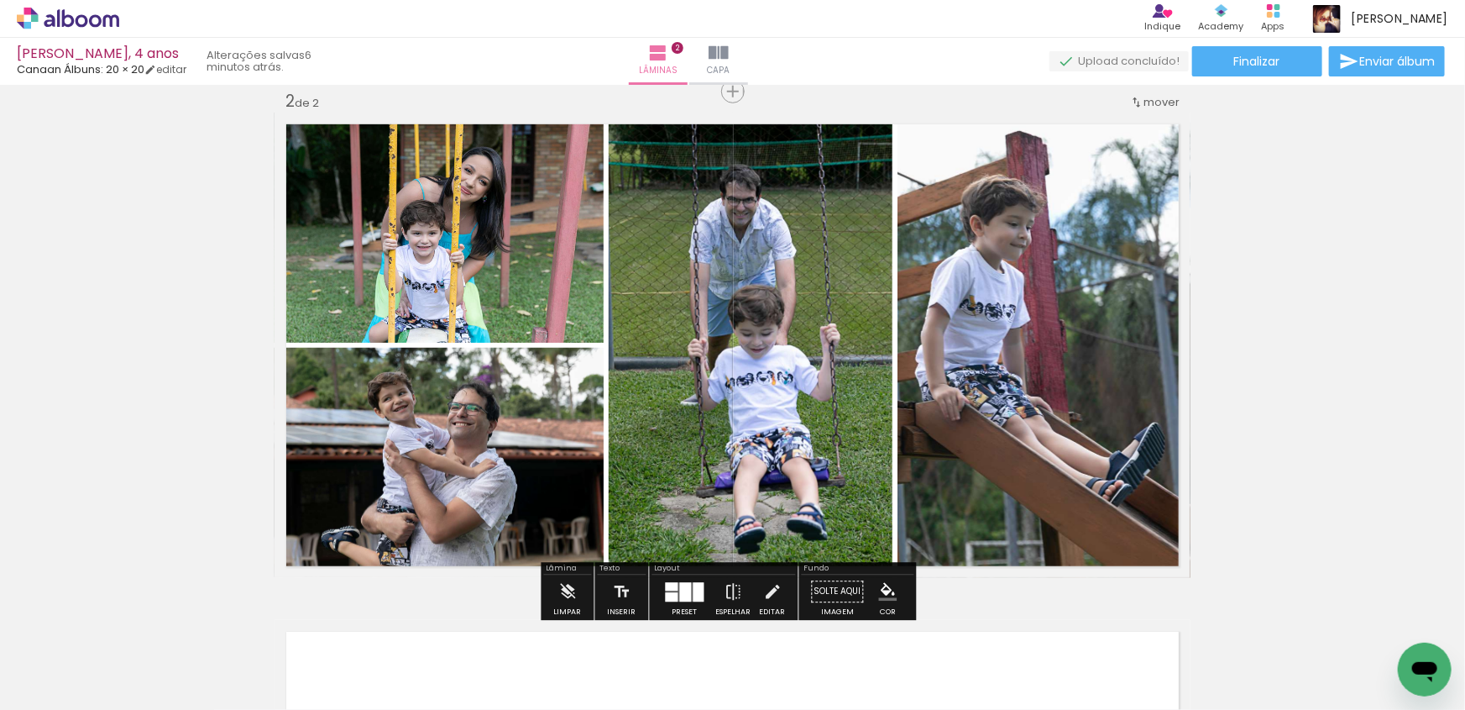
click at [53, 247] on div "Inserir lâmina 1 de 2 Inserir lâmina 2 de 2" at bounding box center [732, 323] width 1465 height 1522
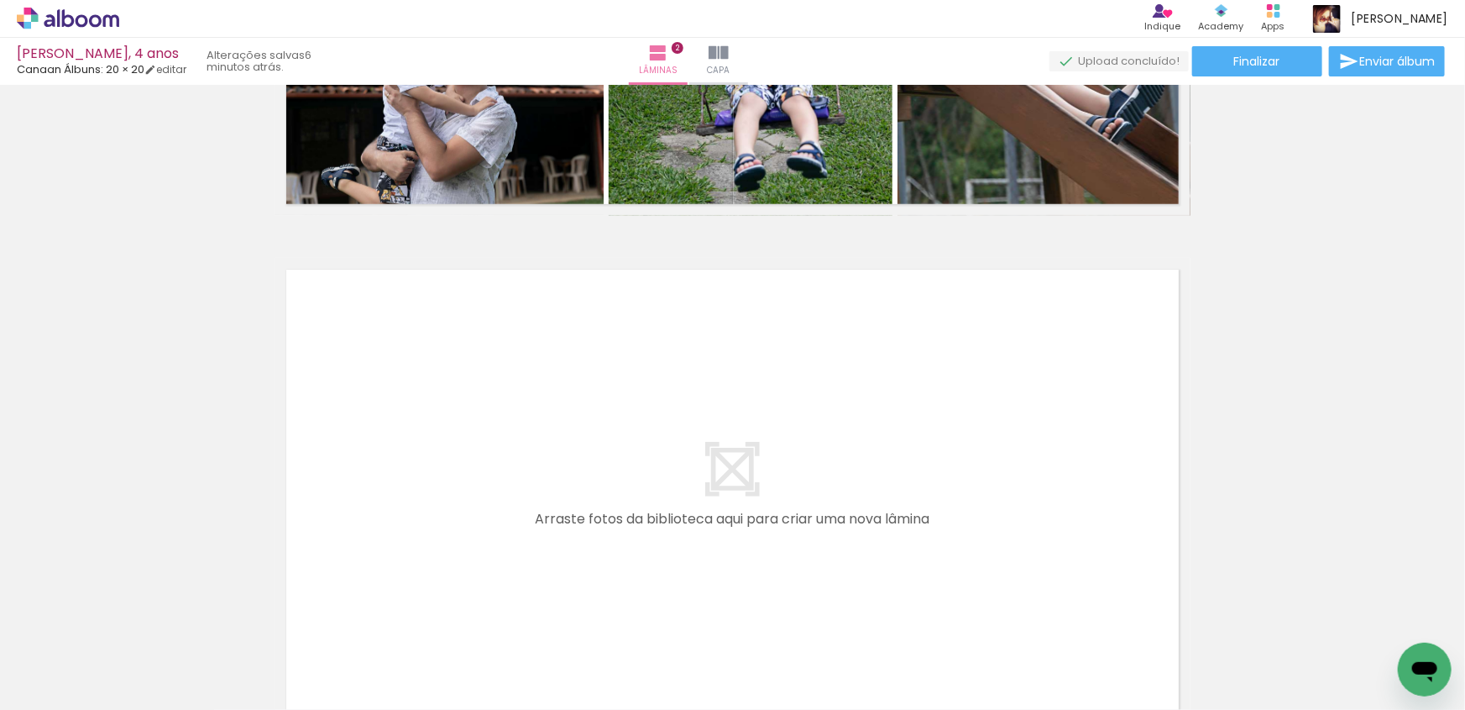
scroll to position [915, 0]
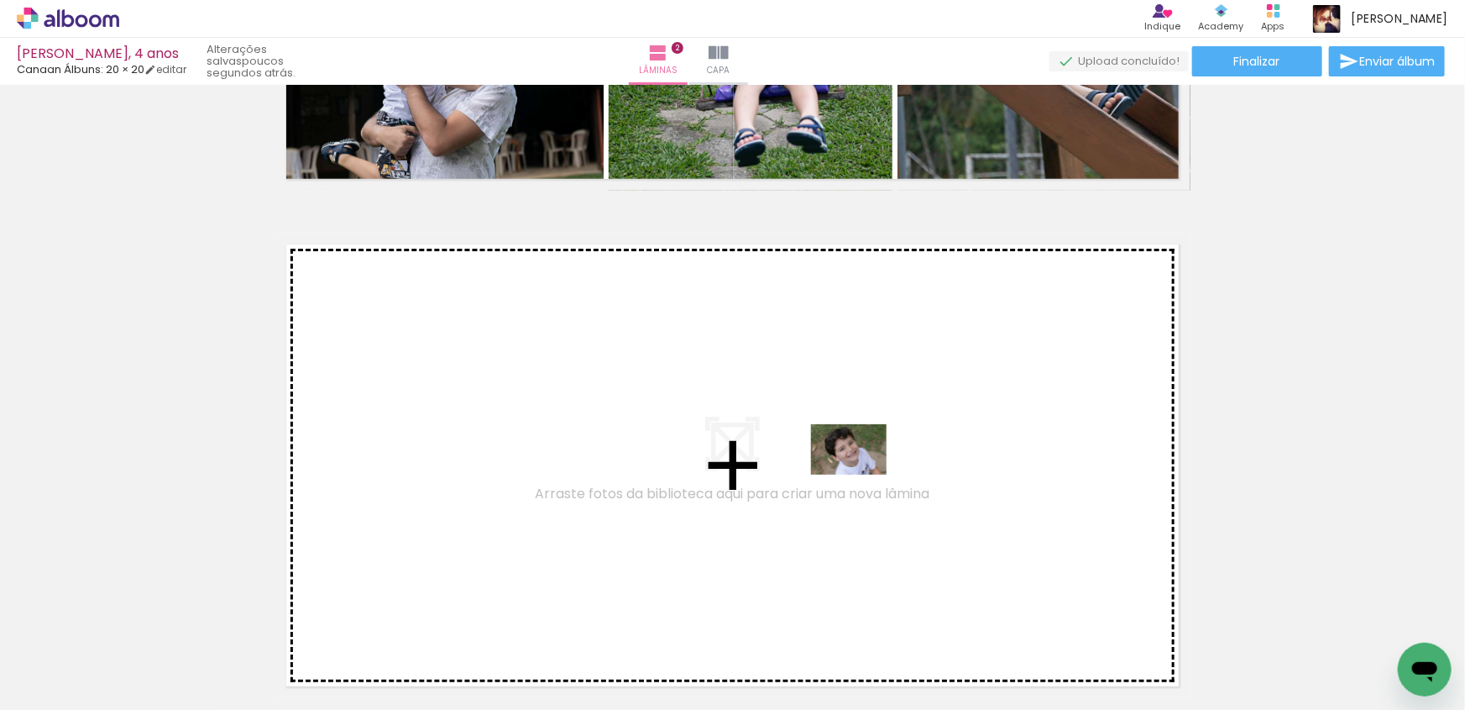
drag, startPoint x: 931, startPoint y: 662, endPoint x: 862, endPoint y: 474, distance: 199.8
click at [862, 474] on quentale-workspace at bounding box center [732, 355] width 1465 height 710
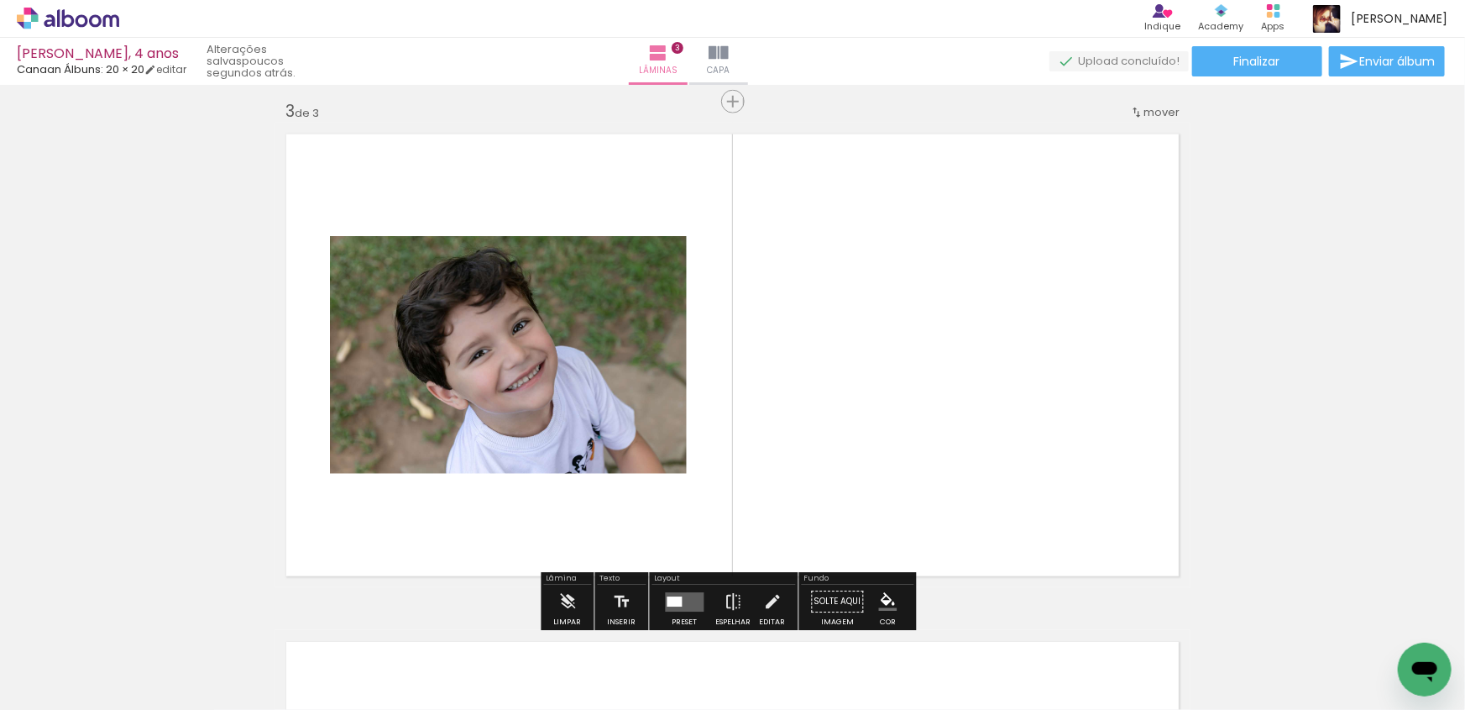
scroll to position [1035, 0]
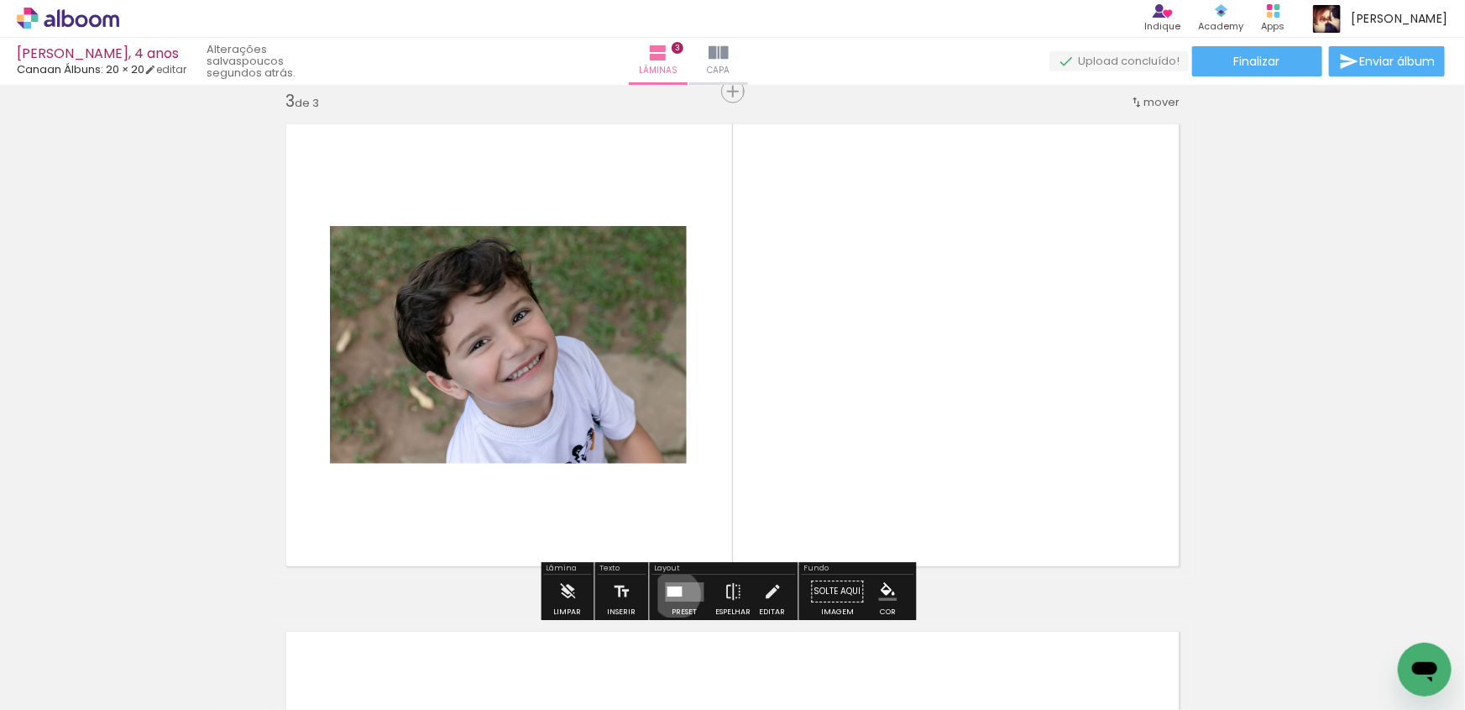
click at [673, 594] on div at bounding box center [675, 591] width 15 height 10
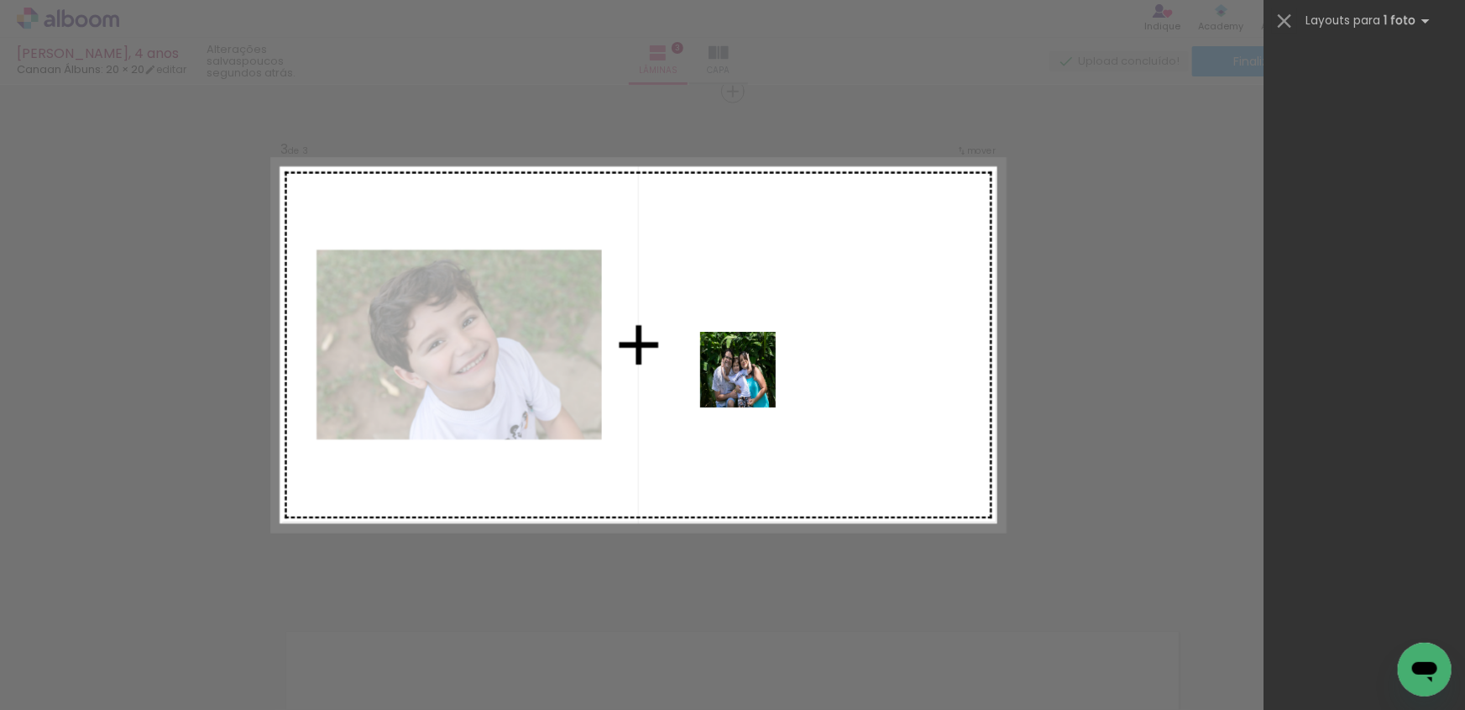
scroll to position [0, 0]
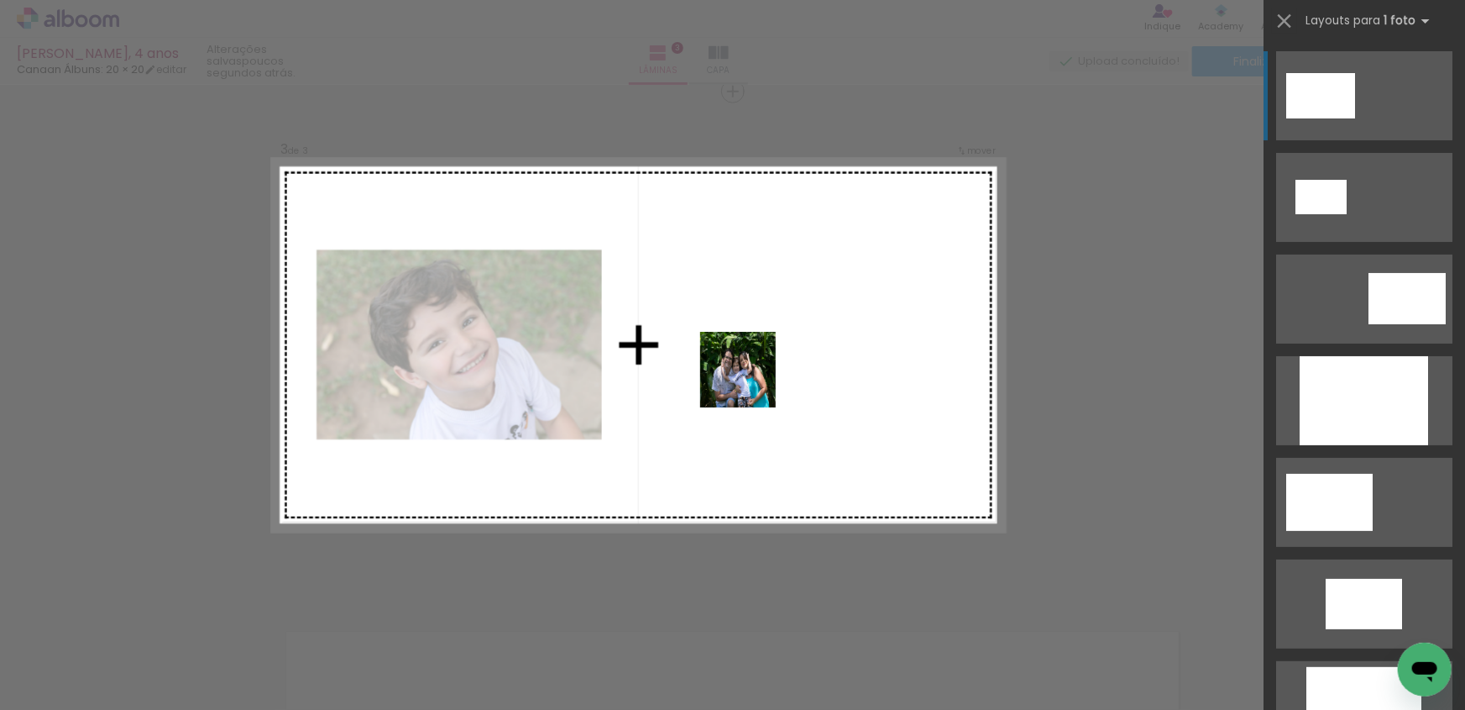
drag, startPoint x: 1026, startPoint y: 660, endPoint x: 742, endPoint y: 360, distance: 413.4
click at [742, 360] on quentale-workspace at bounding box center [732, 355] width 1465 height 710
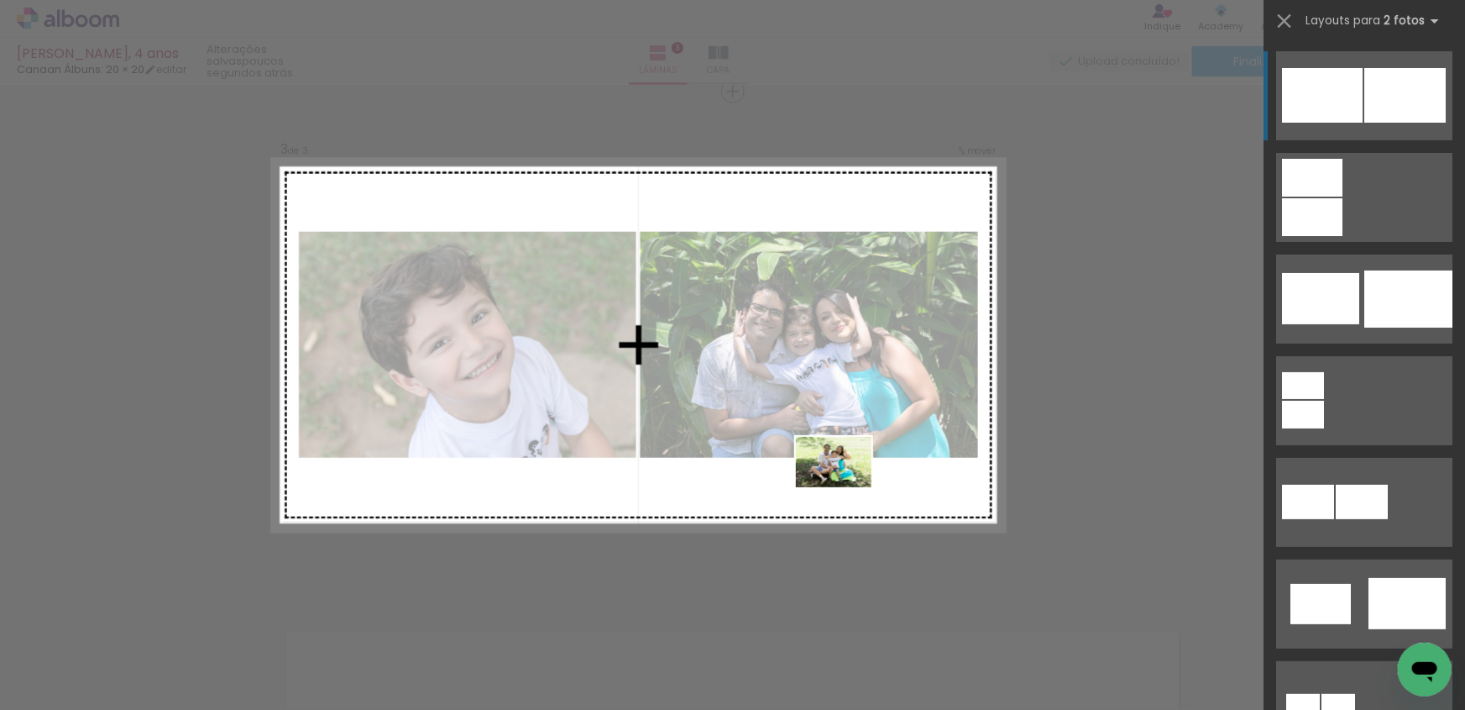
drag, startPoint x: 1147, startPoint y: 668, endPoint x: 846, endPoint y: 487, distance: 351.1
click at [846, 487] on quentale-workspace at bounding box center [732, 355] width 1465 height 710
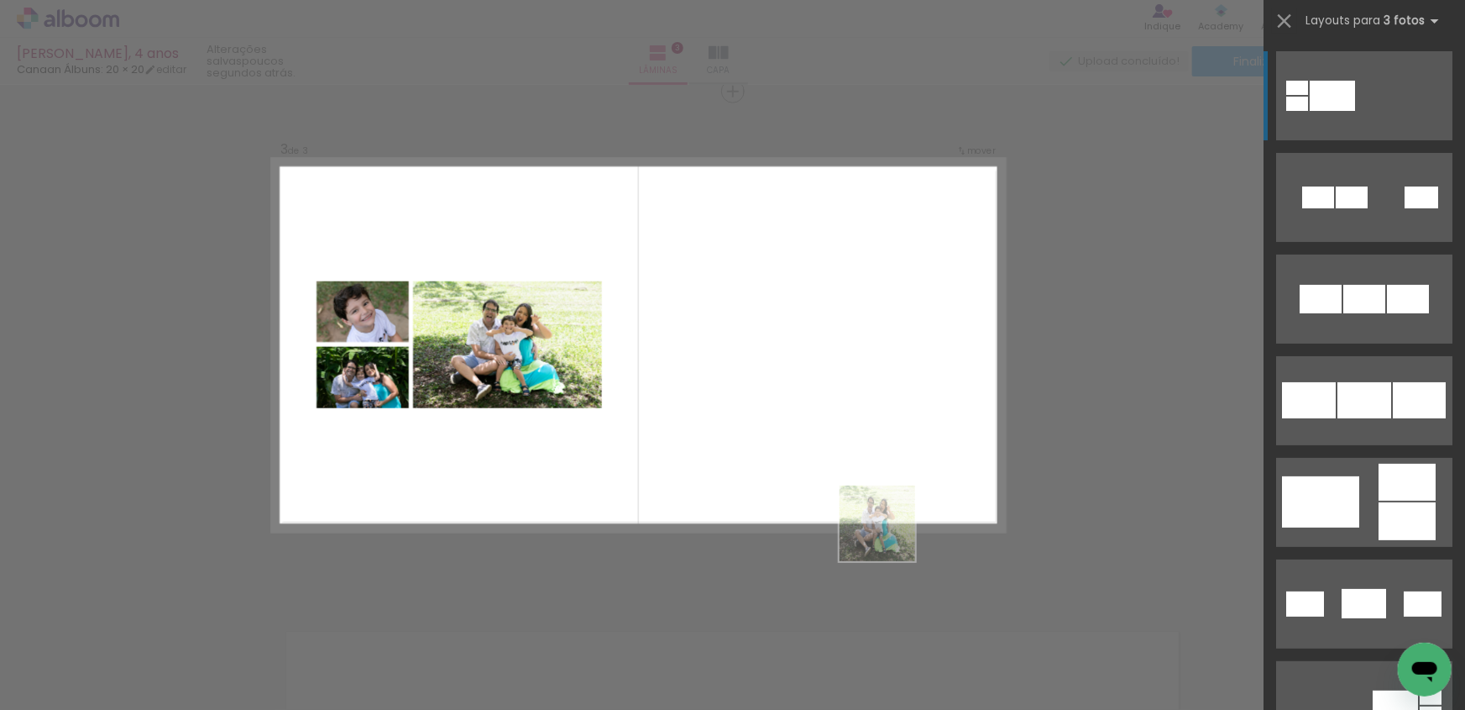
drag, startPoint x: 1130, startPoint y: 651, endPoint x: 785, endPoint y: 429, distance: 410.2
click at [785, 429] on quentale-workspace at bounding box center [732, 355] width 1465 height 710
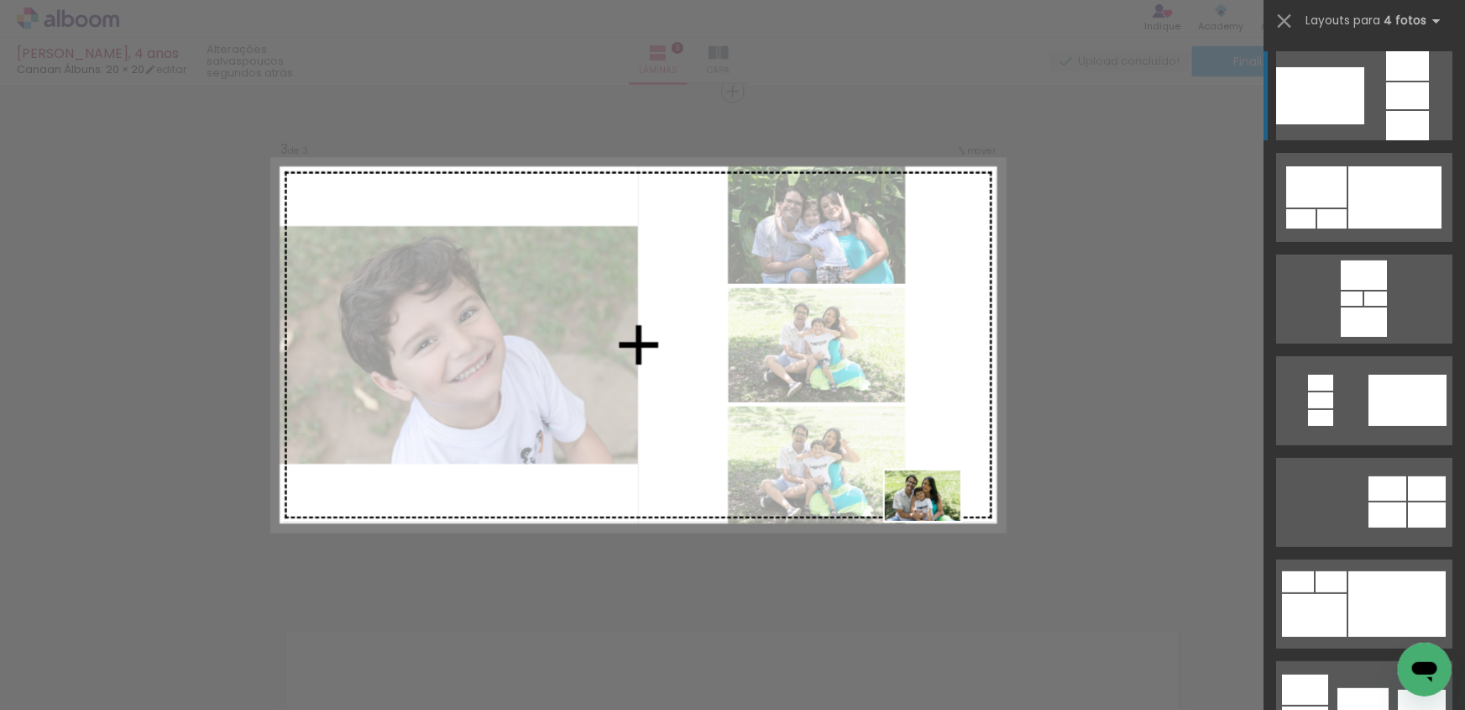
drag, startPoint x: 1209, startPoint y: 654, endPoint x: 928, endPoint y: 517, distance: 312.9
click at [934, 521] on quentale-workspace at bounding box center [732, 355] width 1465 height 710
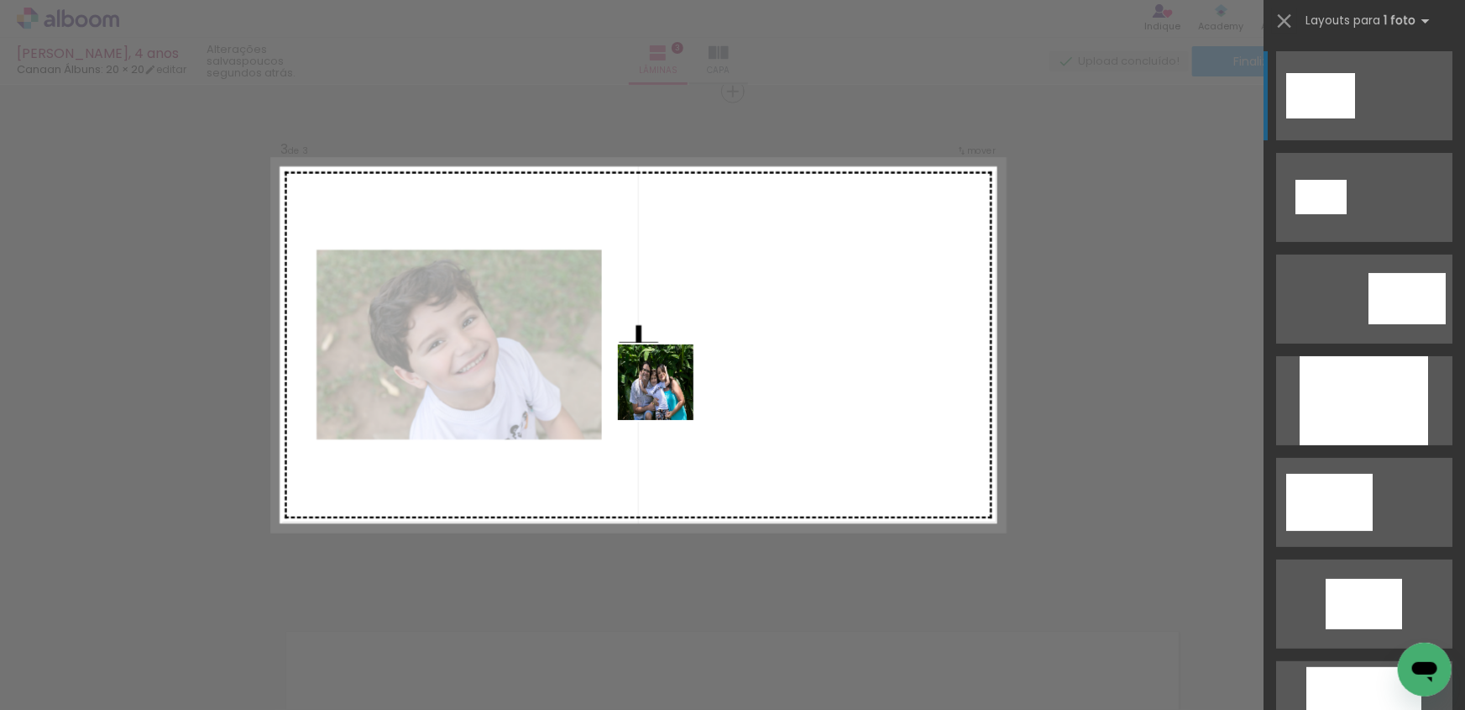
drag, startPoint x: 1026, startPoint y: 655, endPoint x: 668, endPoint y: 395, distance: 442.4
click at [668, 395] on quentale-workspace at bounding box center [732, 355] width 1465 height 710
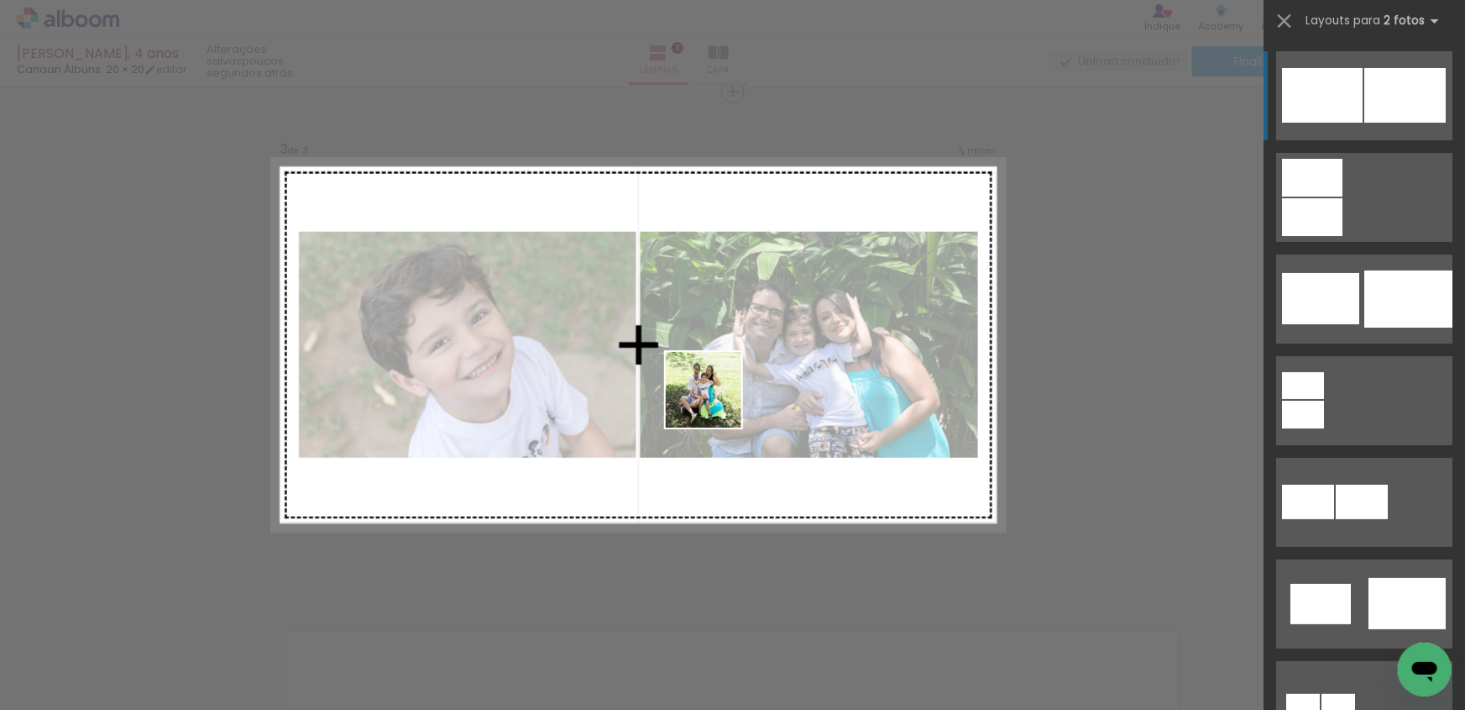
drag, startPoint x: 1119, startPoint y: 645, endPoint x: 954, endPoint y: 571, distance: 180.4
click at [715, 402] on quentale-workspace at bounding box center [732, 355] width 1465 height 710
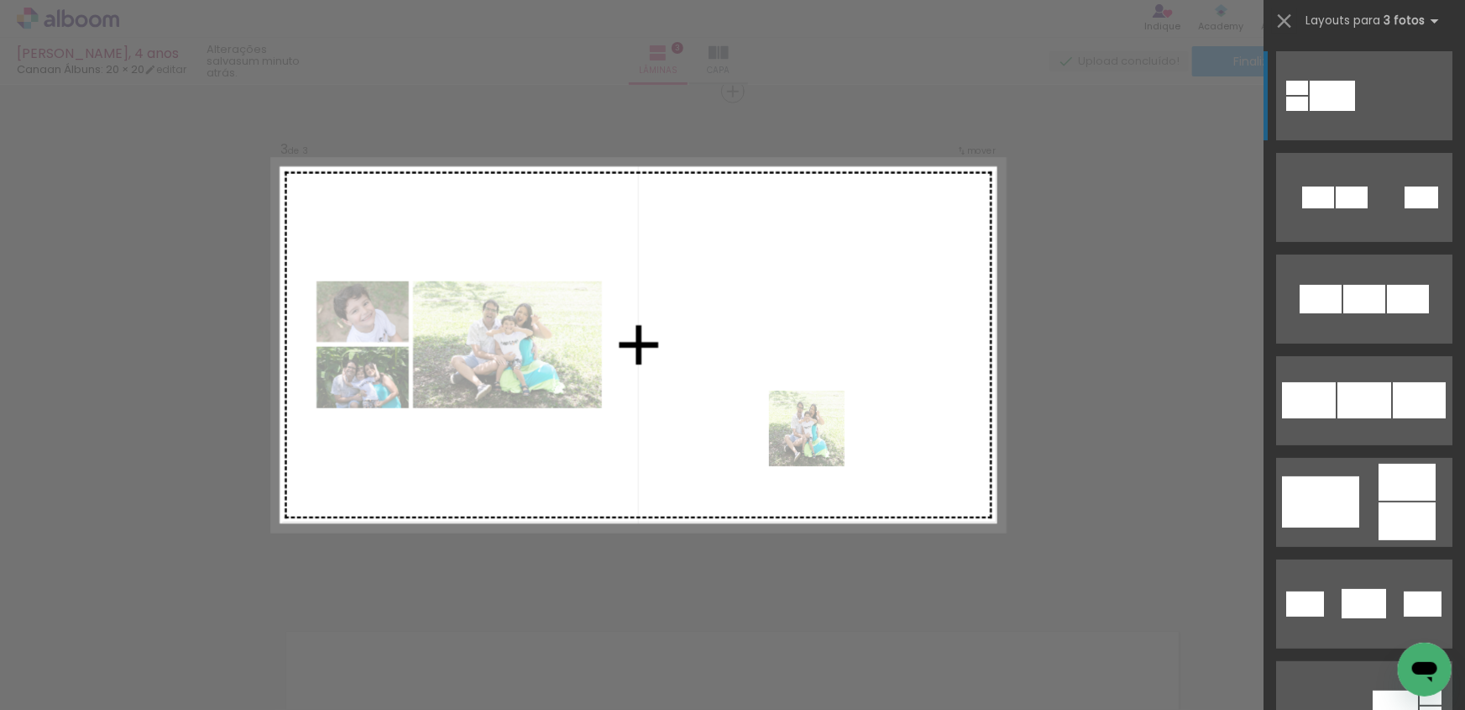
drag, startPoint x: 1100, startPoint y: 634, endPoint x: 668, endPoint y: 353, distance: 515.9
click at [668, 353] on quentale-workspace at bounding box center [732, 355] width 1465 height 710
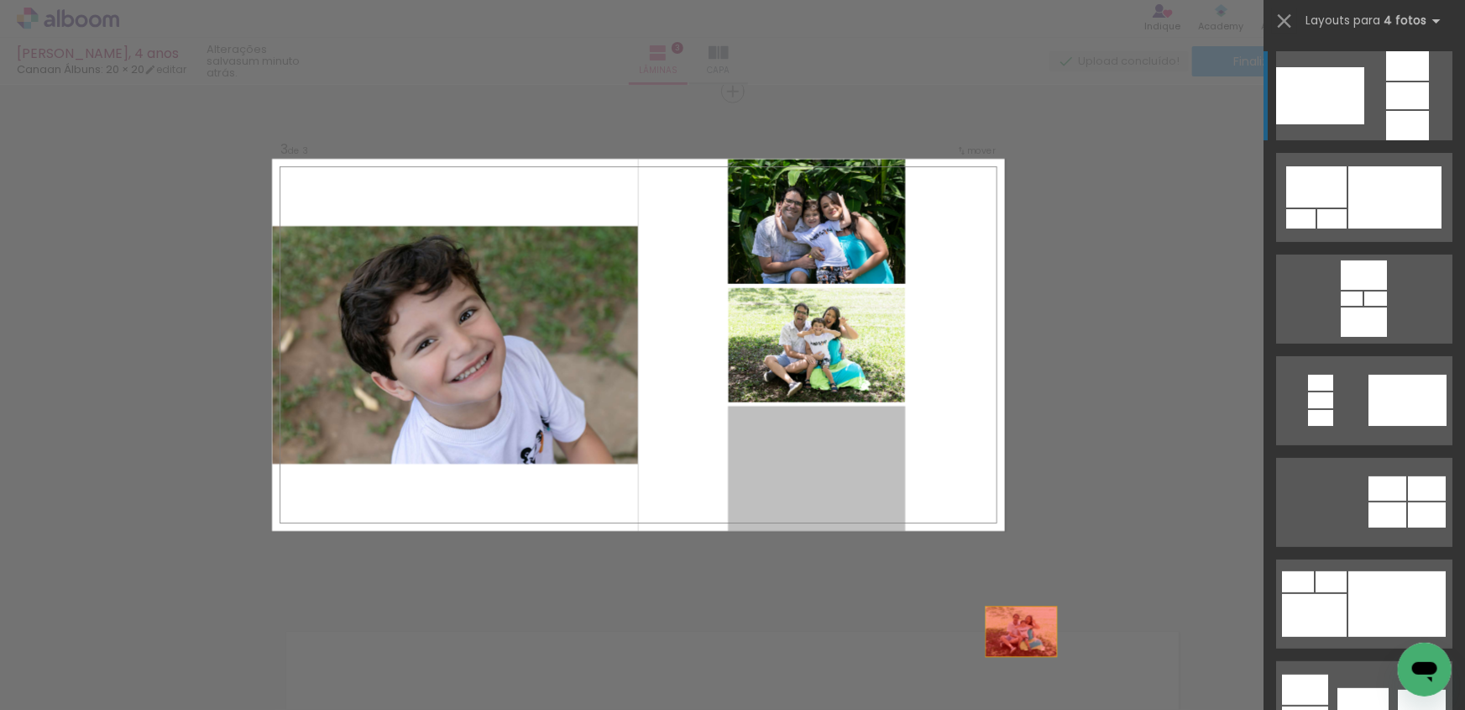
drag, startPoint x: 808, startPoint y: 453, endPoint x: 1066, endPoint y: 672, distance: 338.5
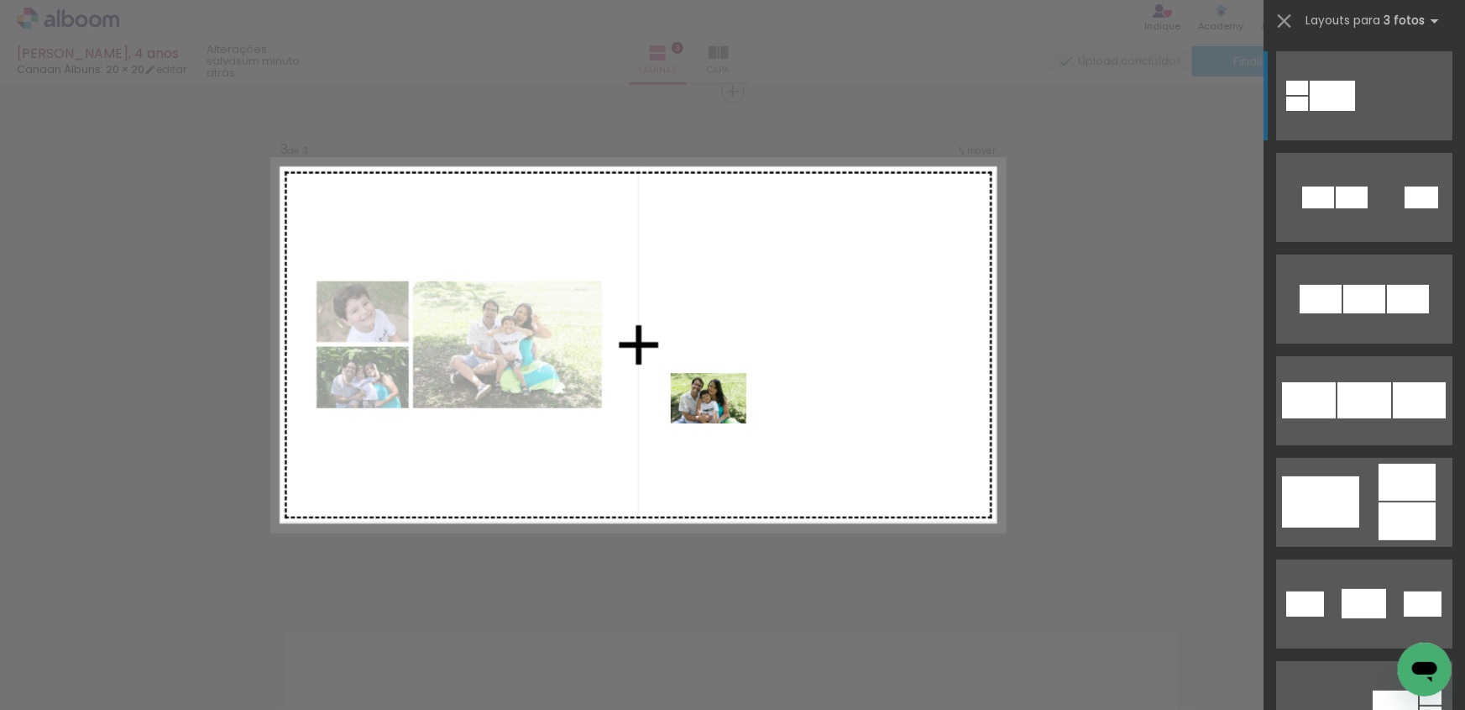
drag, startPoint x: 1145, startPoint y: 647, endPoint x: 721, endPoint y: 423, distance: 478.6
click at [721, 423] on quentale-workspace at bounding box center [732, 355] width 1465 height 710
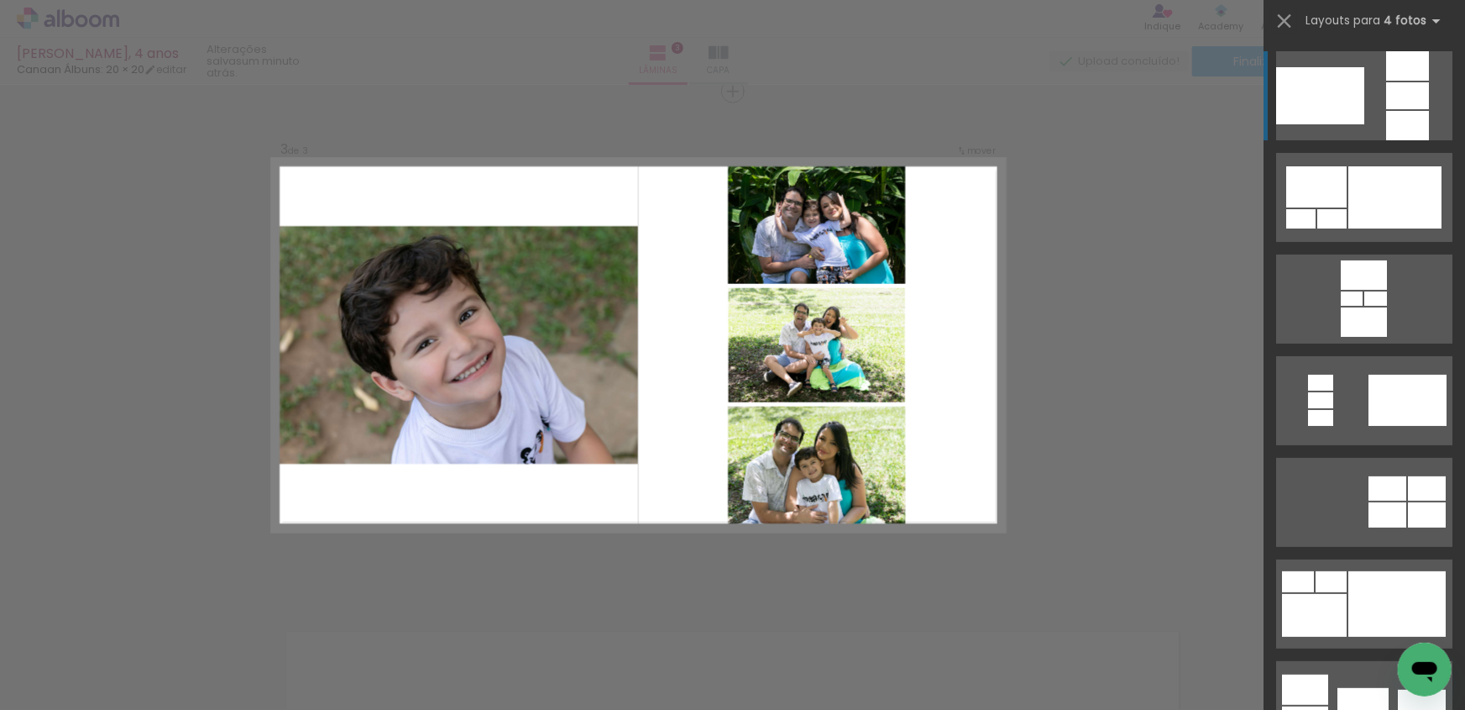
scroll to position [0, 415]
drag, startPoint x: 896, startPoint y: 649, endPoint x: 841, endPoint y: 458, distance: 199.1
click at [840, 456] on quentale-workspace at bounding box center [732, 355] width 1465 height 710
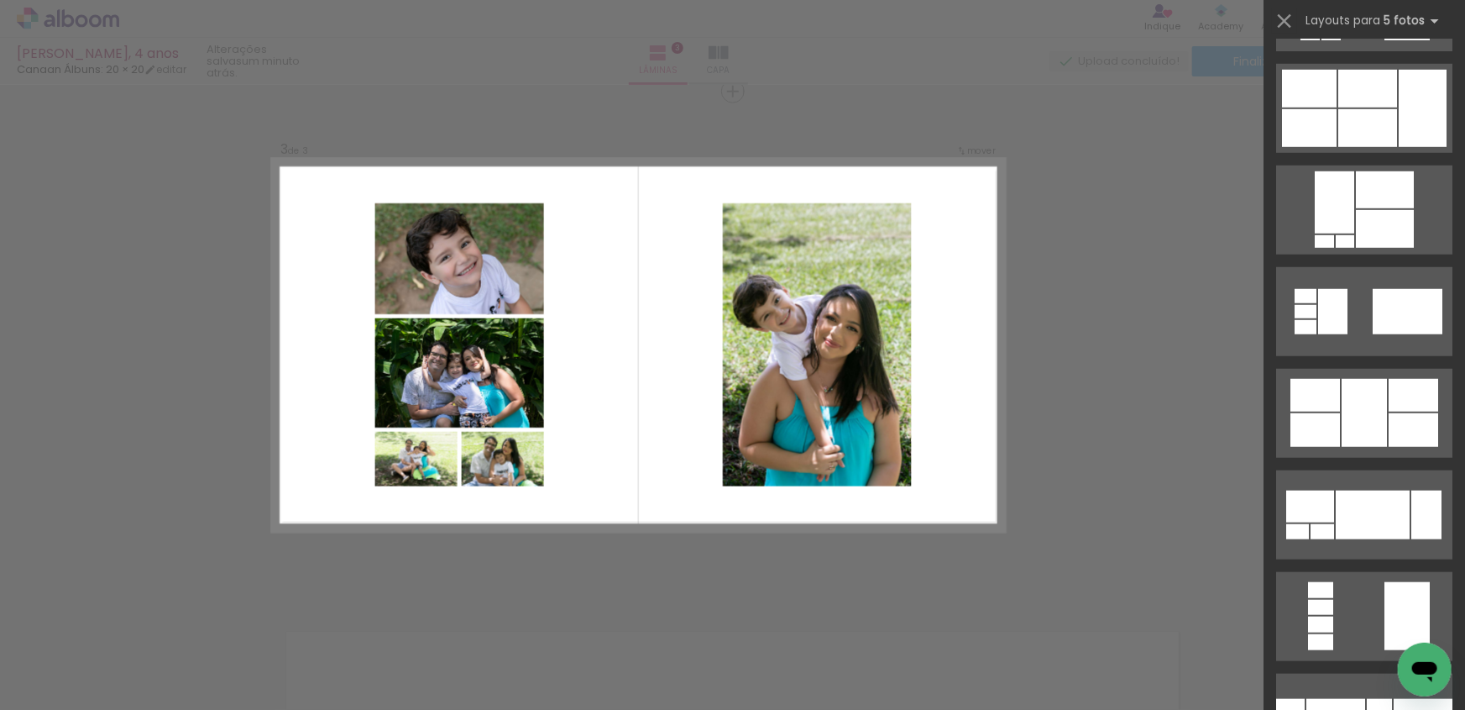
scroll to position [611, 0]
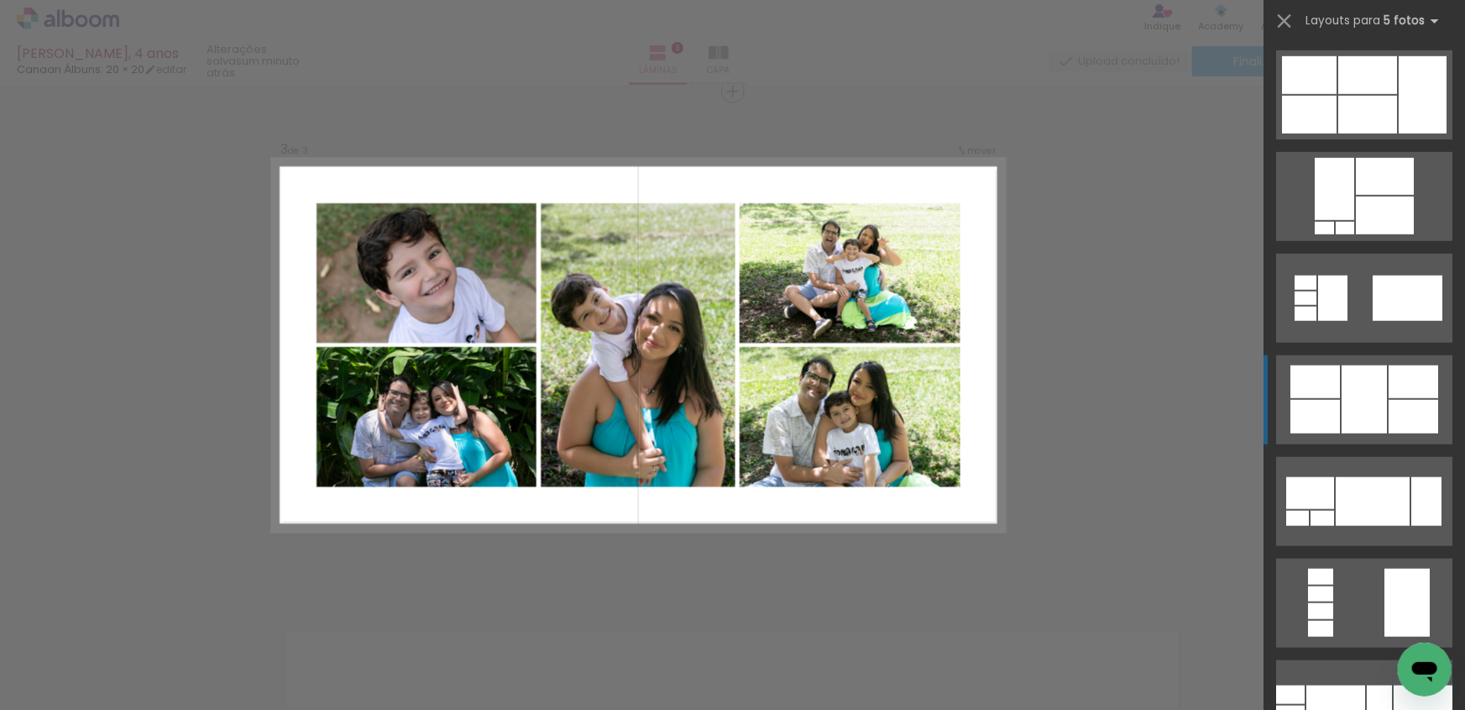
click at [1349, 408] on div at bounding box center [1364, 399] width 45 height 68
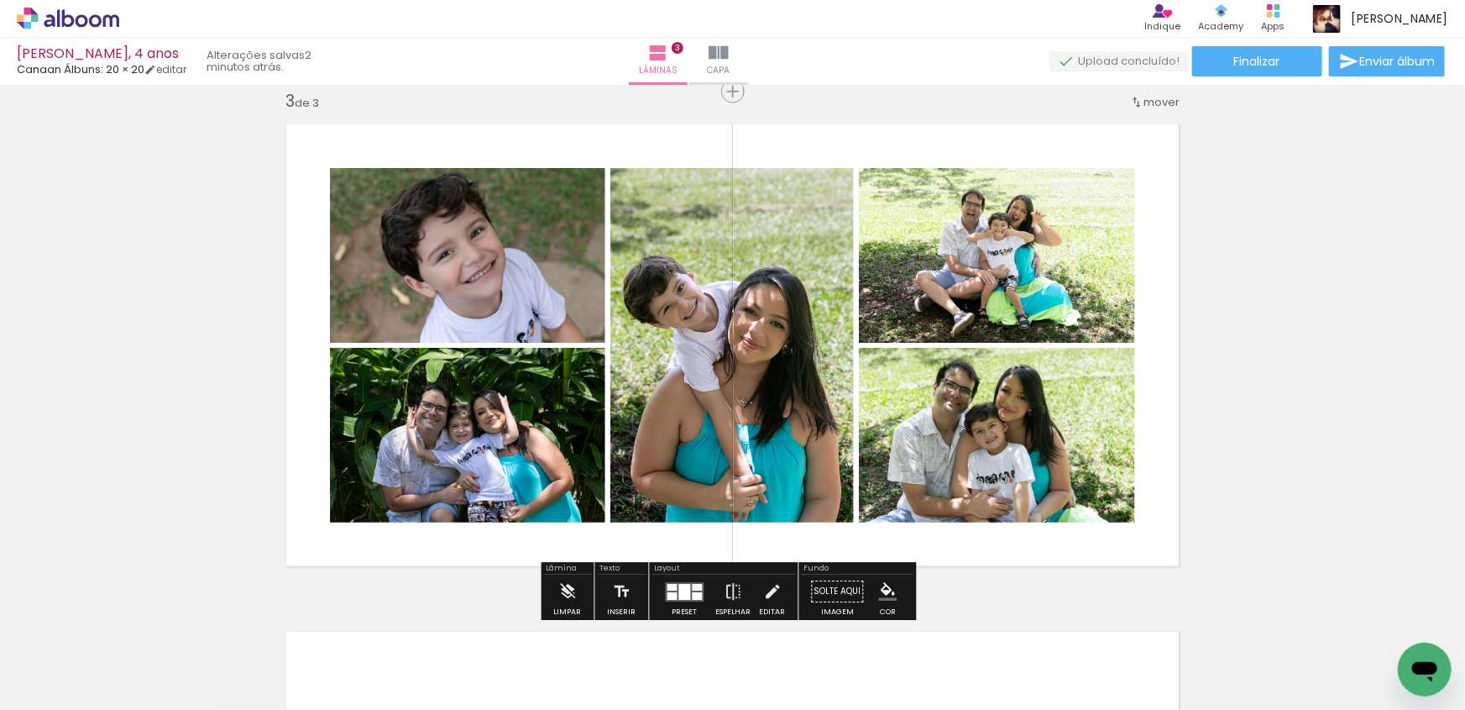
click at [684, 590] on div at bounding box center [685, 592] width 12 height 16
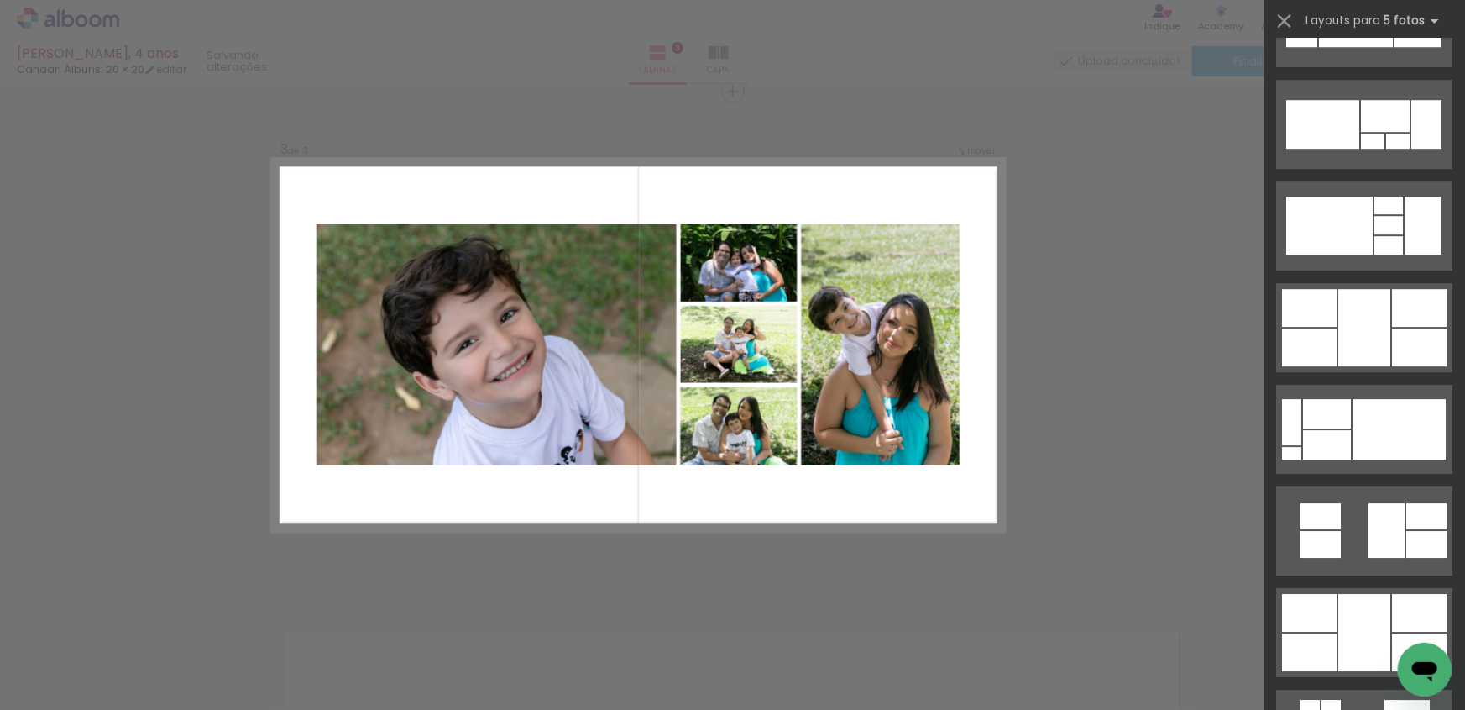
scroll to position [5799, 0]
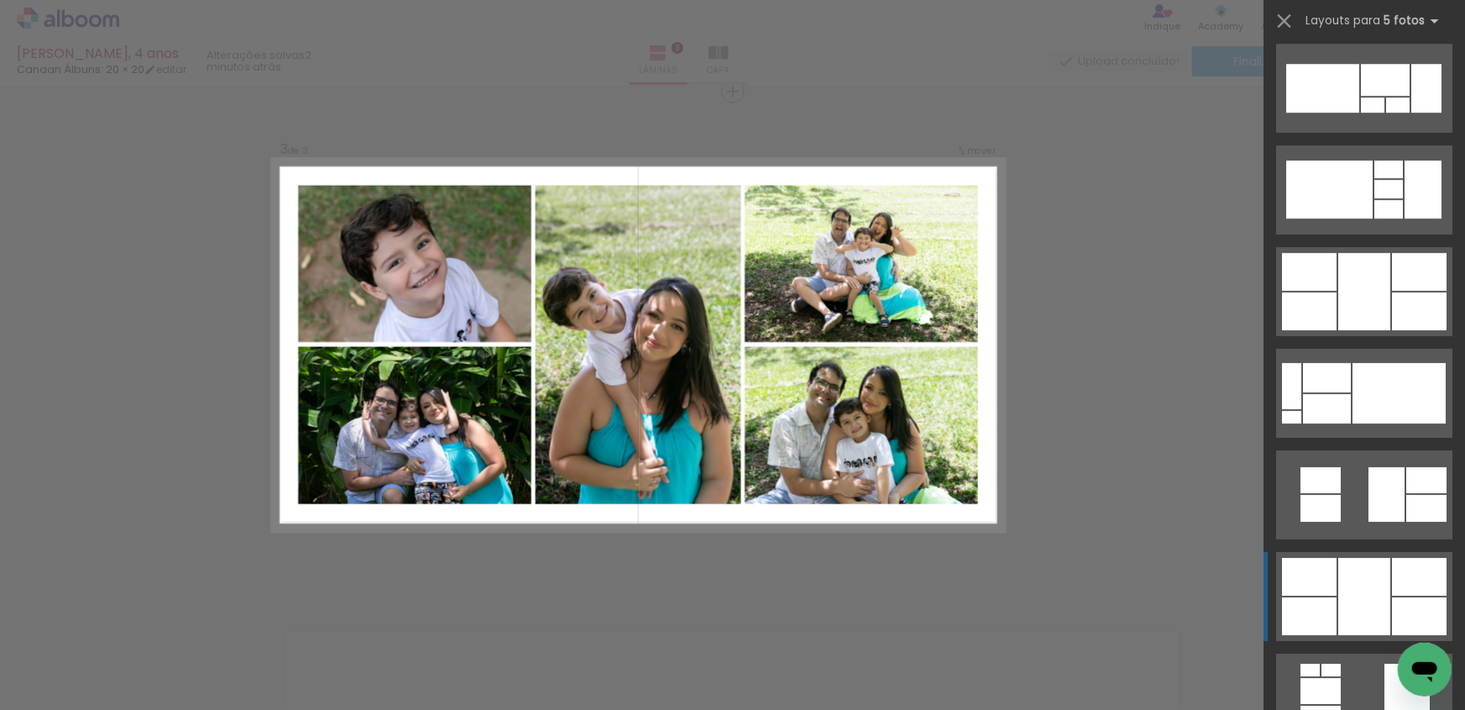
click at [1339, 590] on div at bounding box center [1365, 596] width 52 height 77
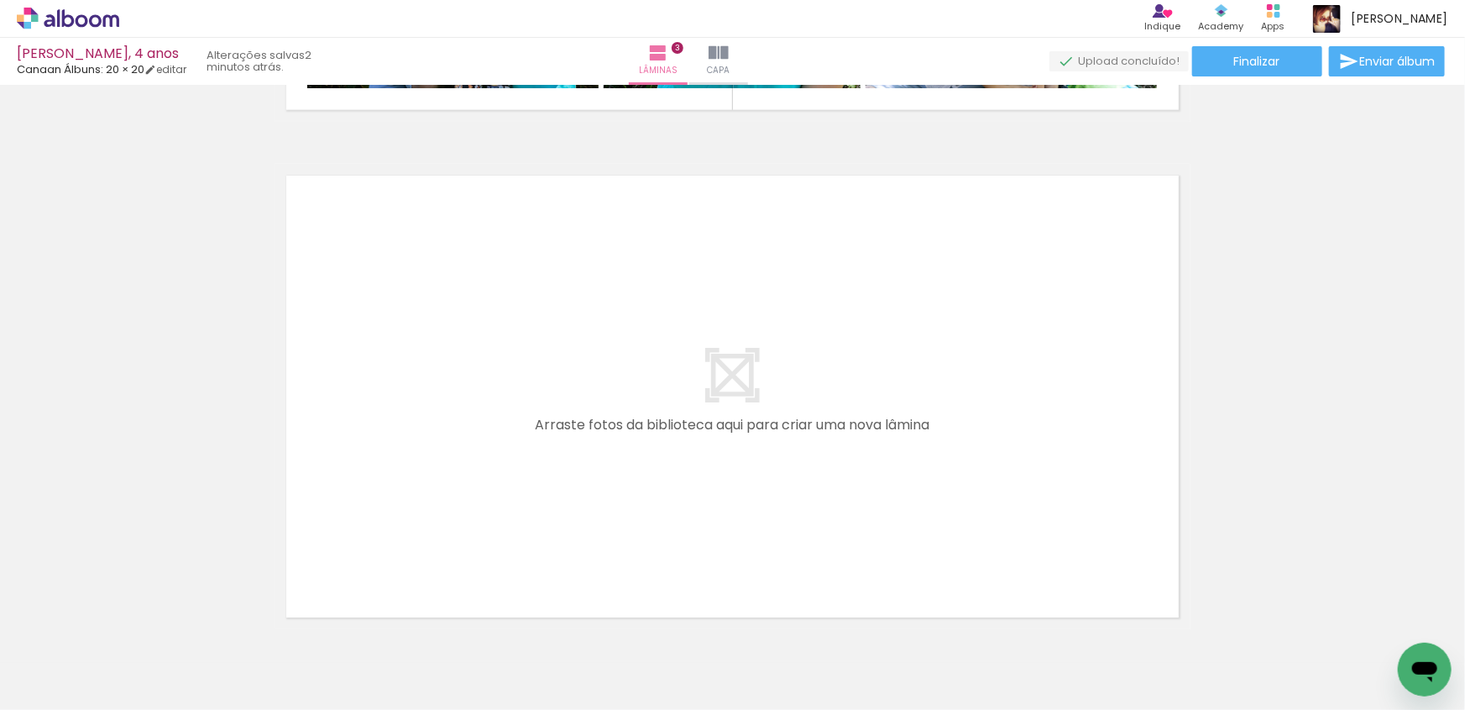
scroll to position [1494, 0]
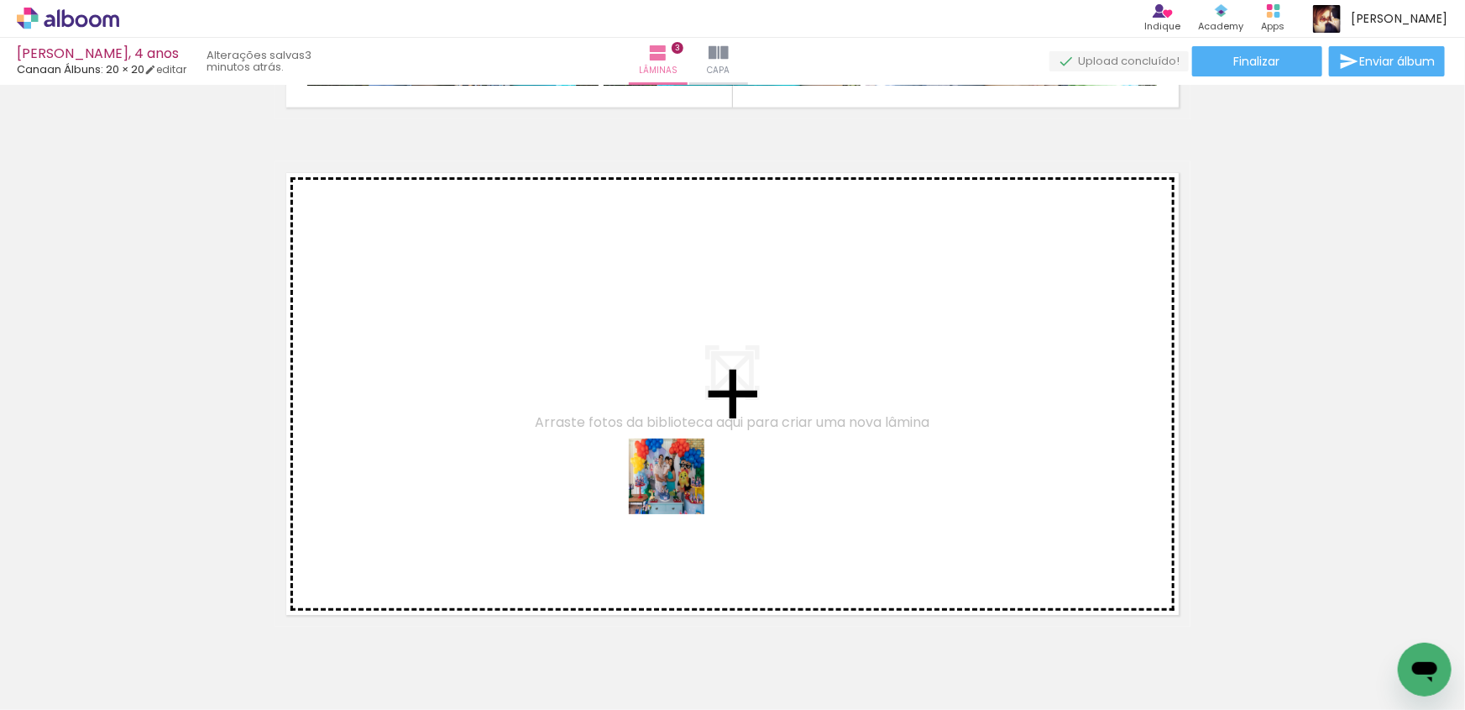
drag, startPoint x: 976, startPoint y: 653, endPoint x: 615, endPoint y: 445, distance: 416.8
click at [615, 445] on quentale-workspace at bounding box center [732, 355] width 1465 height 710
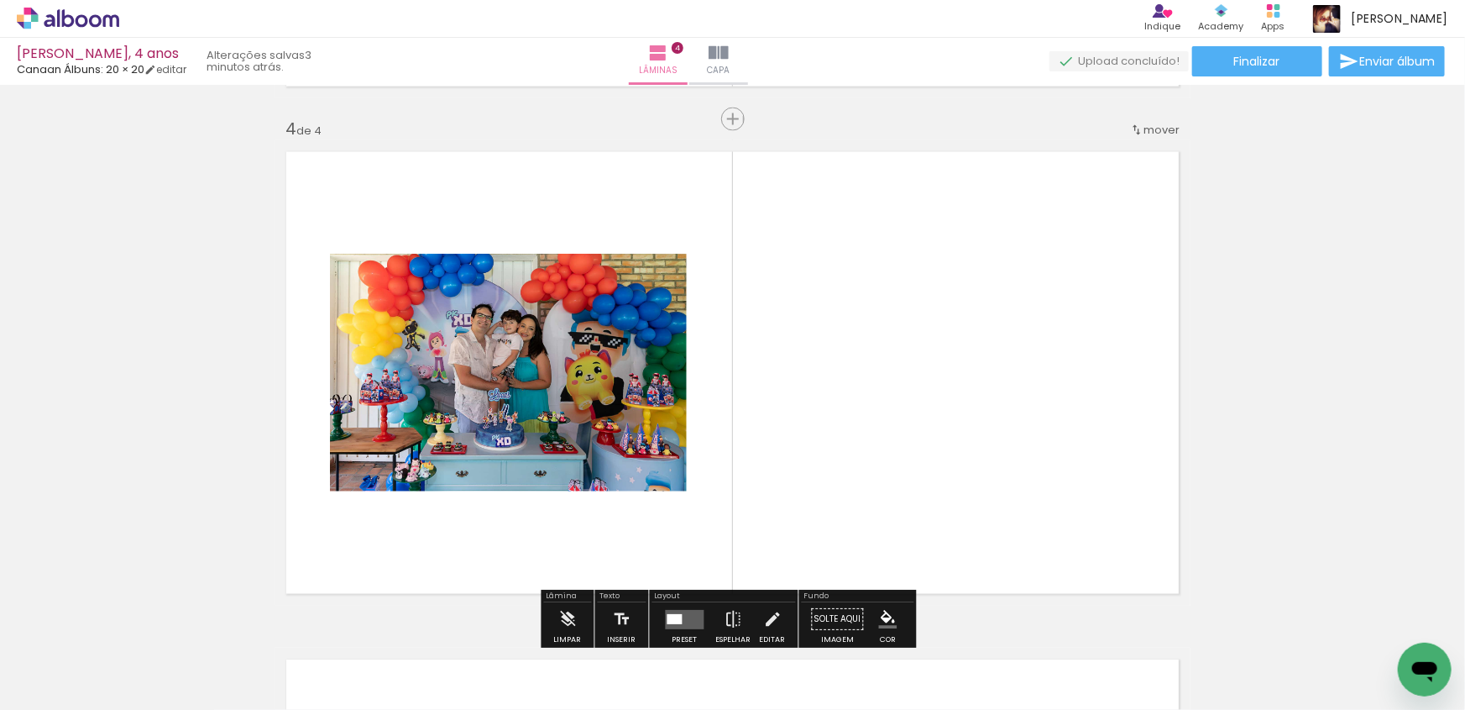
scroll to position [1543, 0]
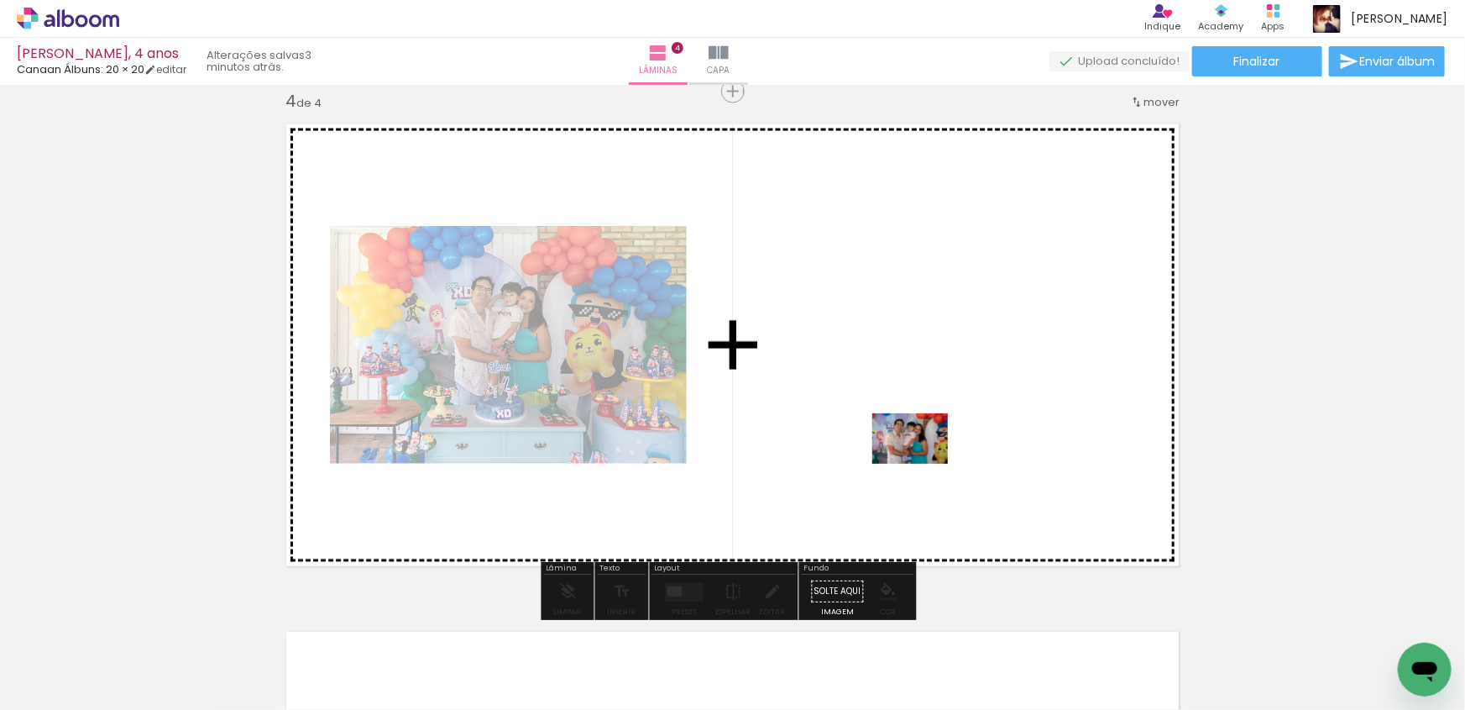
drag, startPoint x: 1087, startPoint y: 668, endPoint x: 921, endPoint y: 455, distance: 269.3
click at [921, 455] on quentale-workspace at bounding box center [732, 355] width 1465 height 710
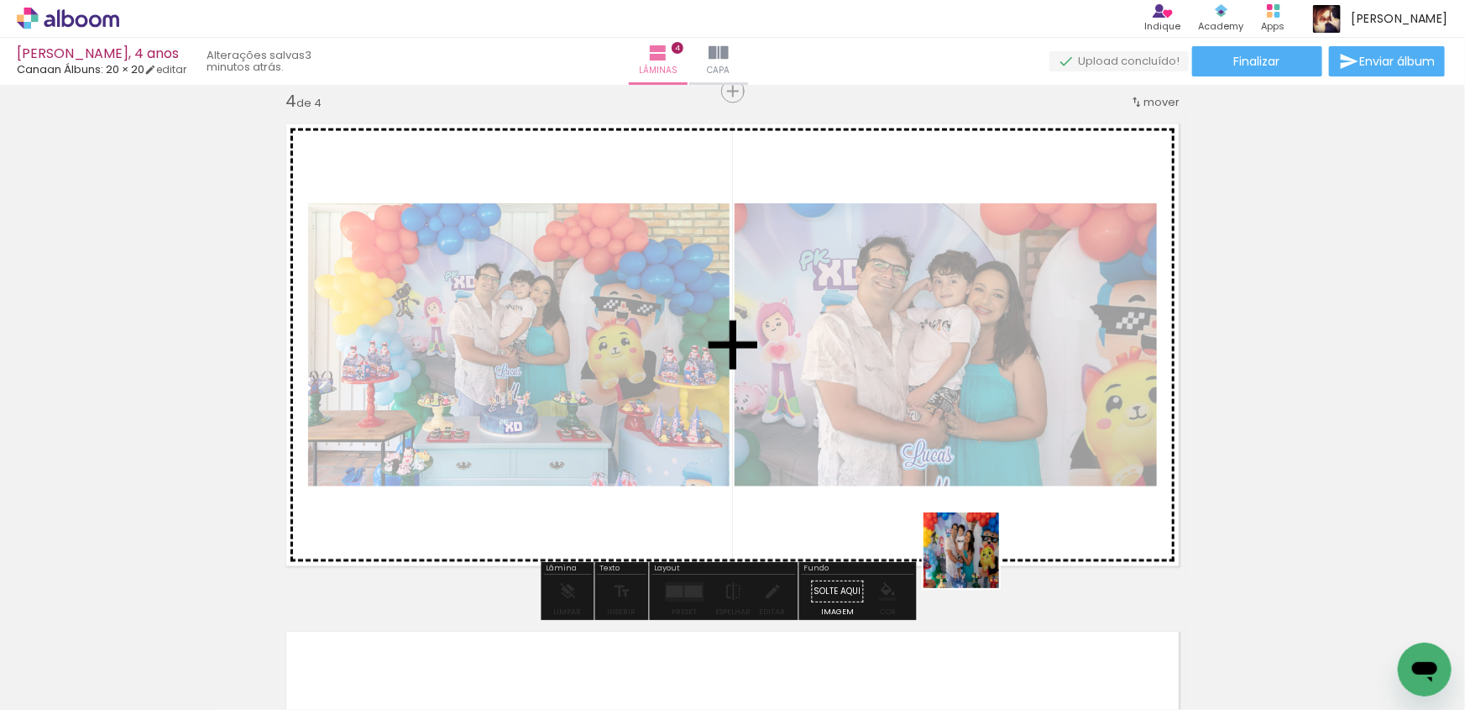
drag, startPoint x: 1100, startPoint y: 623, endPoint x: 961, endPoint y: 557, distance: 154.4
click at [961, 557] on quentale-workspace at bounding box center [732, 355] width 1465 height 710
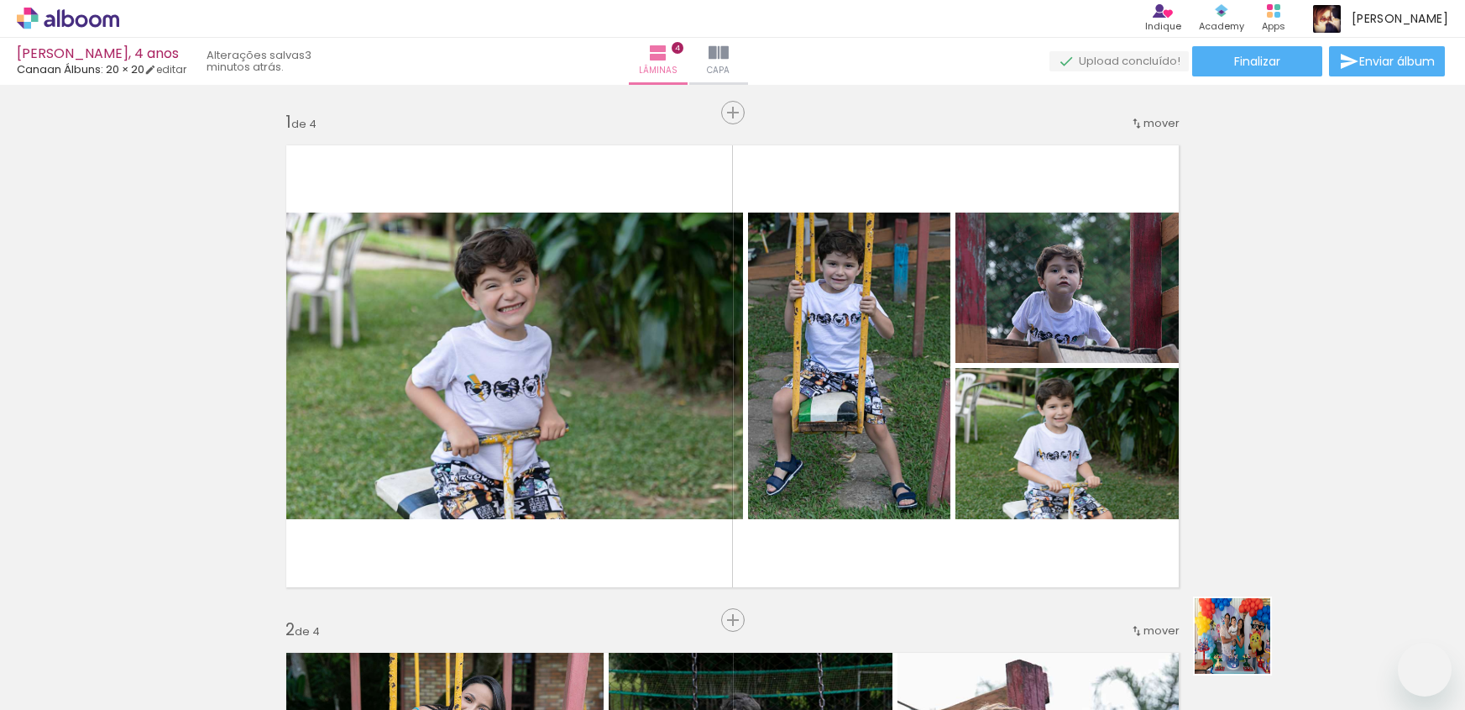
click at [956, 481] on quentale-workspace at bounding box center [732, 355] width 1465 height 710
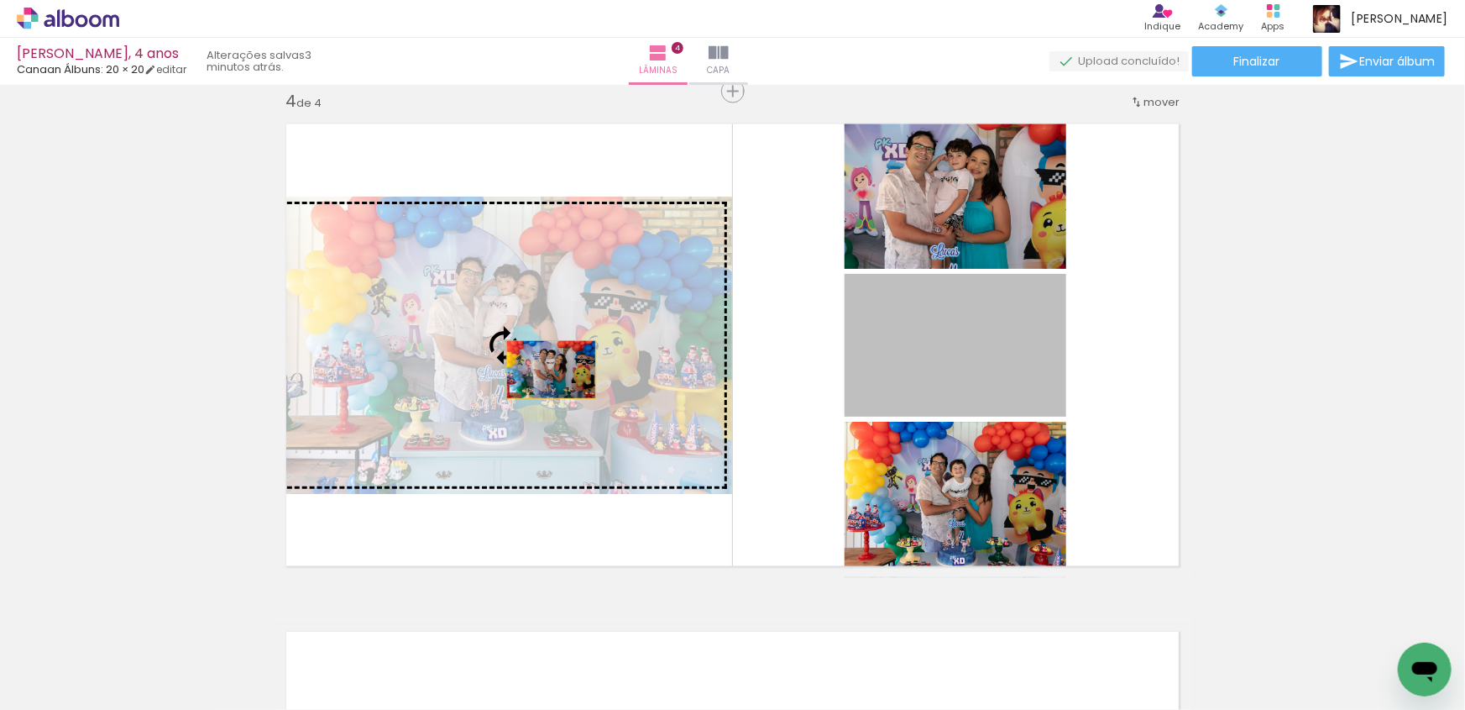
drag, startPoint x: 966, startPoint y: 350, endPoint x: 545, endPoint y: 369, distance: 421.2
click at [0, 0] on slot at bounding box center [0, 0] width 0 height 0
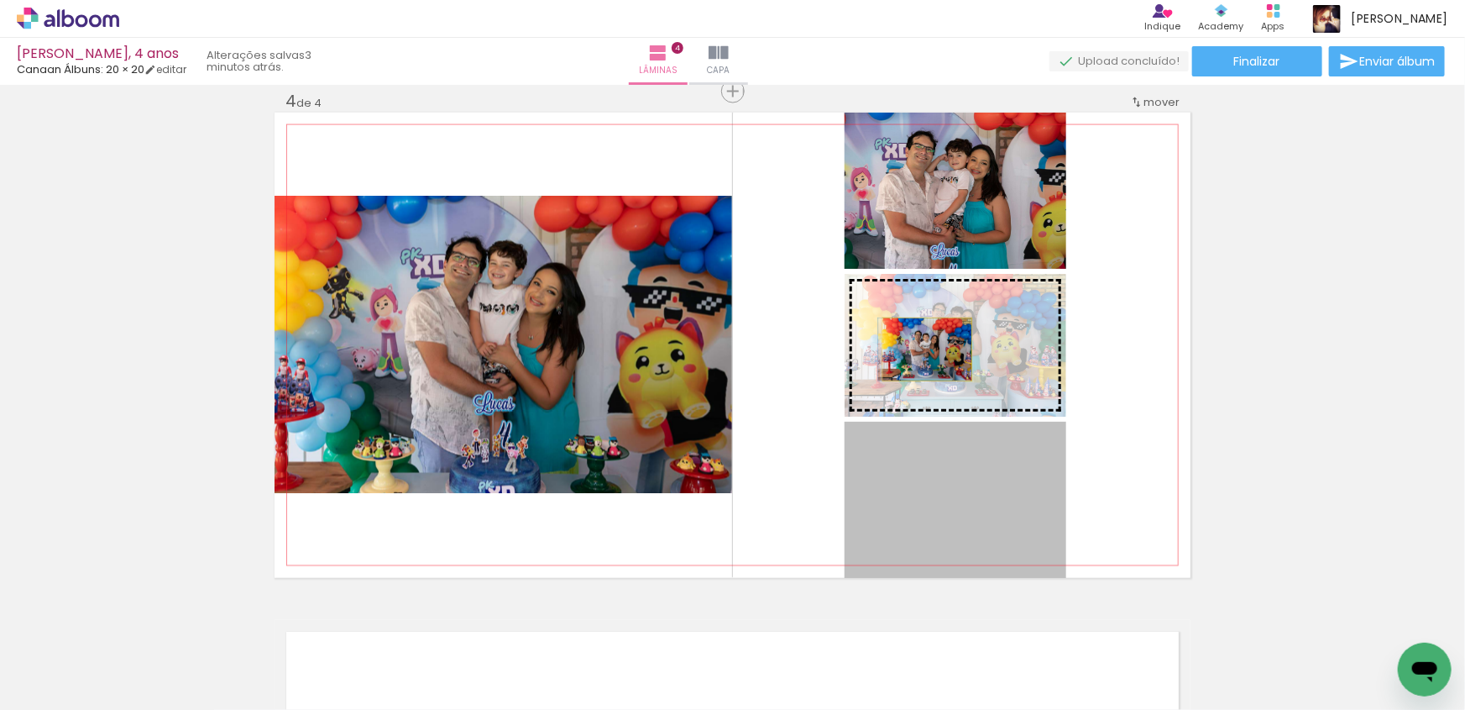
drag, startPoint x: 954, startPoint y: 490, endPoint x: 921, endPoint y: 349, distance: 144.8
click at [0, 0] on slot at bounding box center [0, 0] width 0 height 0
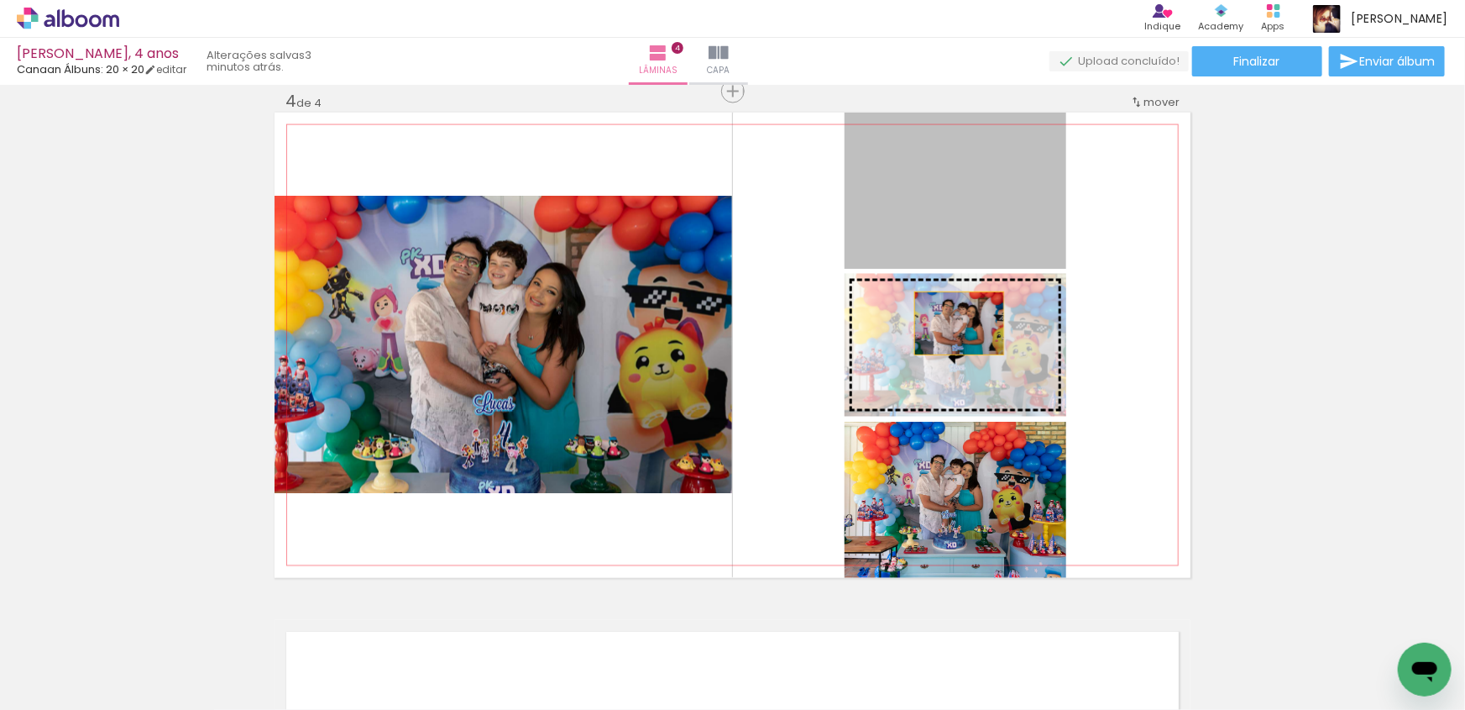
drag, startPoint x: 930, startPoint y: 202, endPoint x: 952, endPoint y: 342, distance: 141.1
click at [0, 0] on slot at bounding box center [0, 0] width 0 height 0
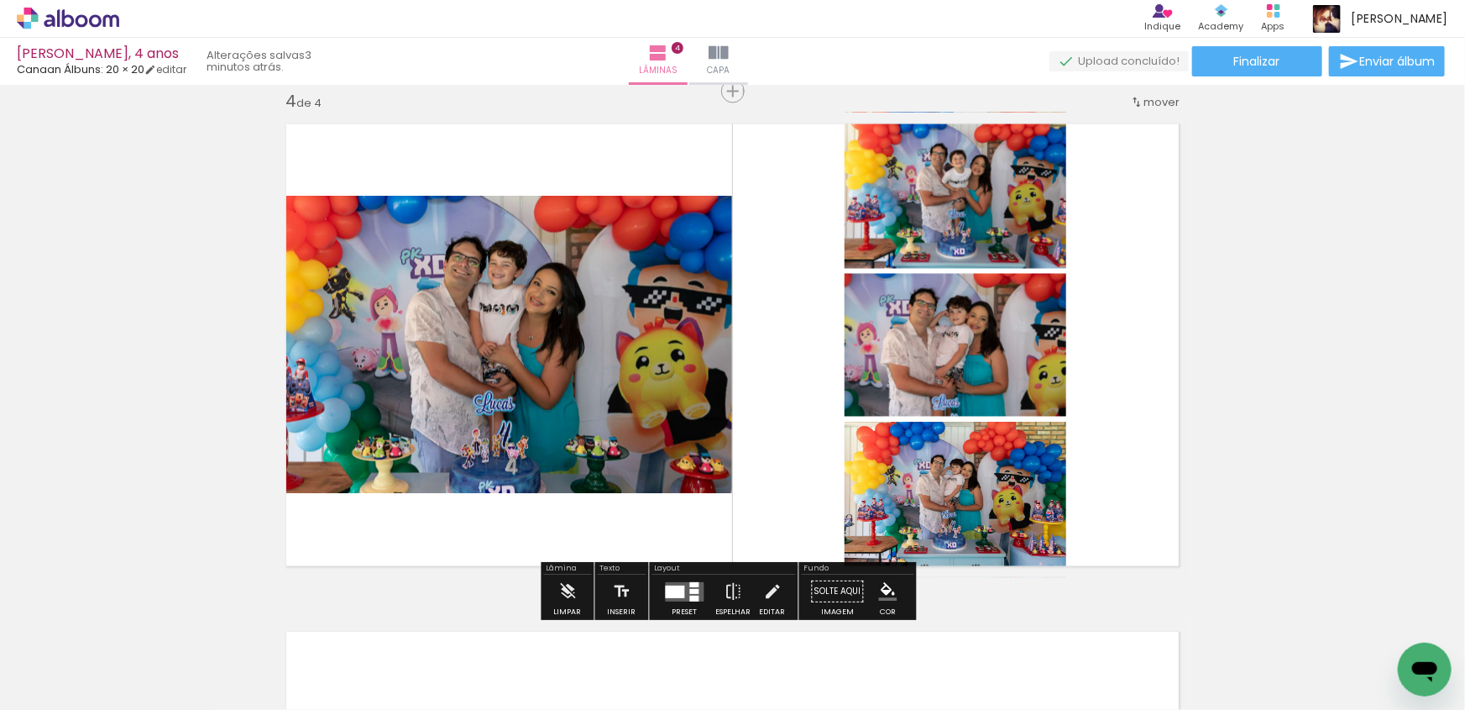
click at [679, 586] on div at bounding box center [675, 591] width 19 height 13
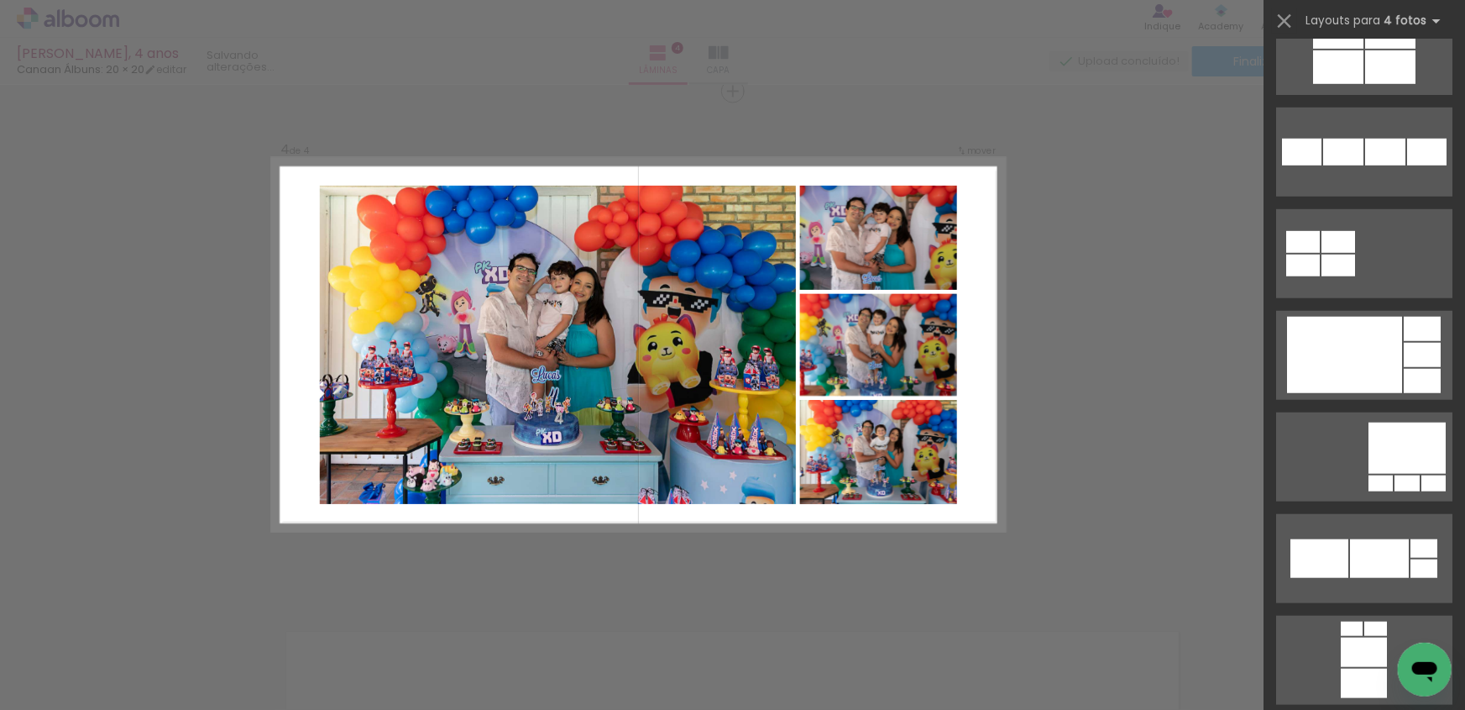
scroll to position [3893, 0]
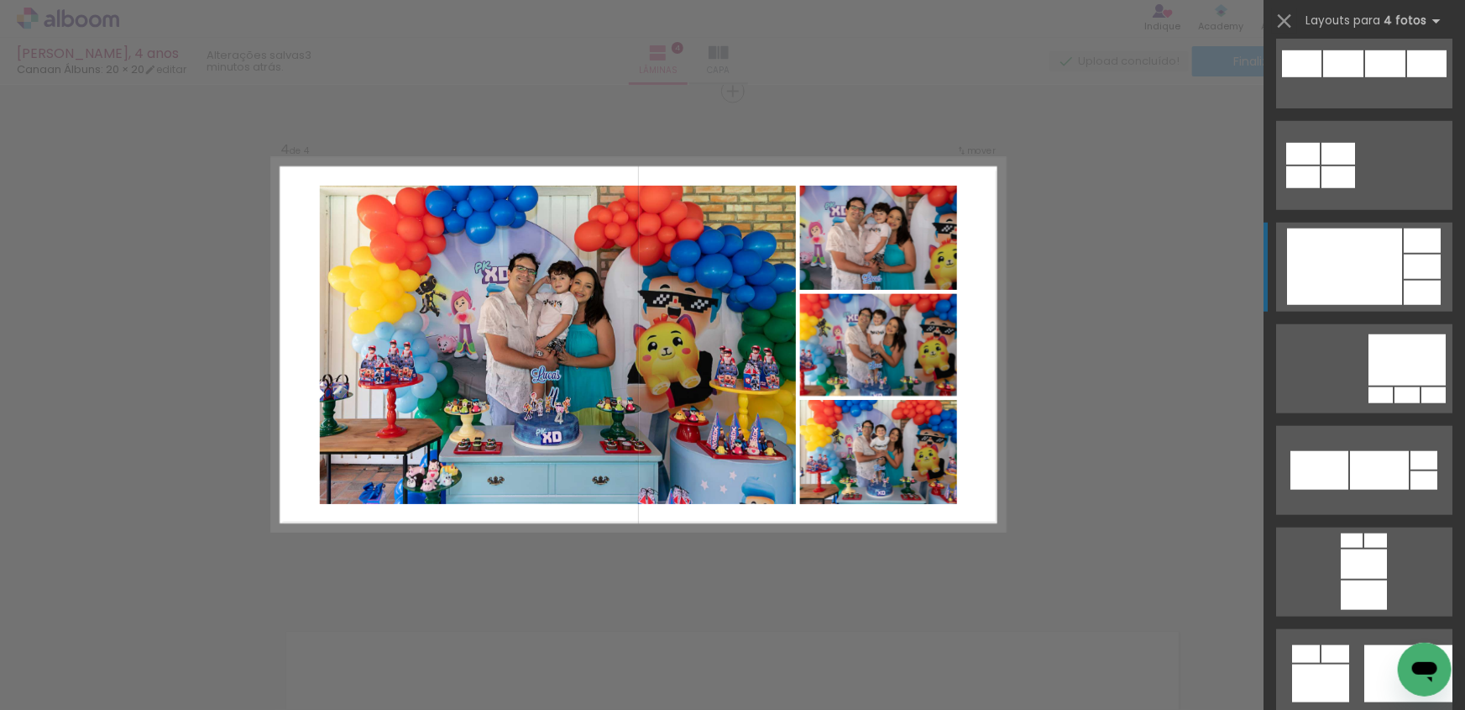
click at [1334, 277] on div at bounding box center [1344, 266] width 115 height 76
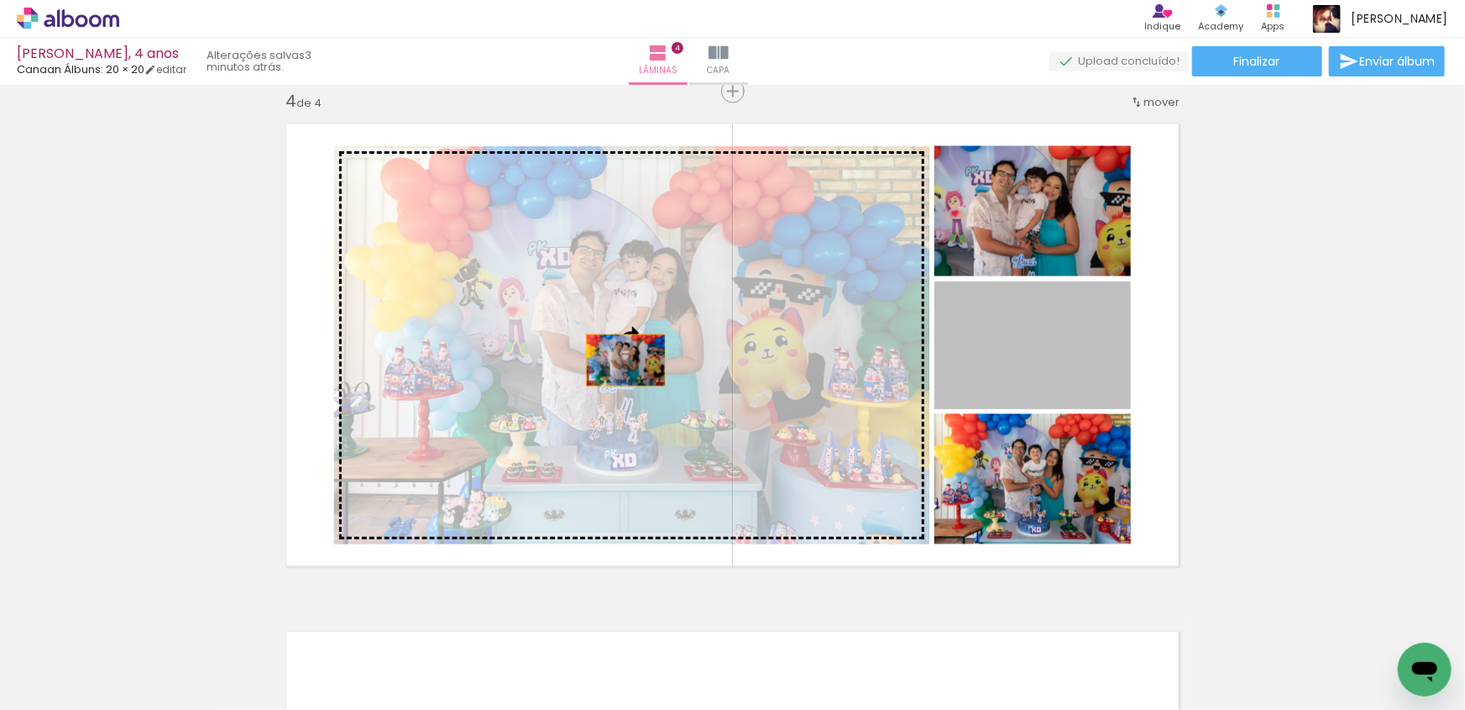
drag, startPoint x: 1032, startPoint y: 336, endPoint x: 539, endPoint y: 364, distance: 493.8
click at [0, 0] on slot at bounding box center [0, 0] width 0 height 0
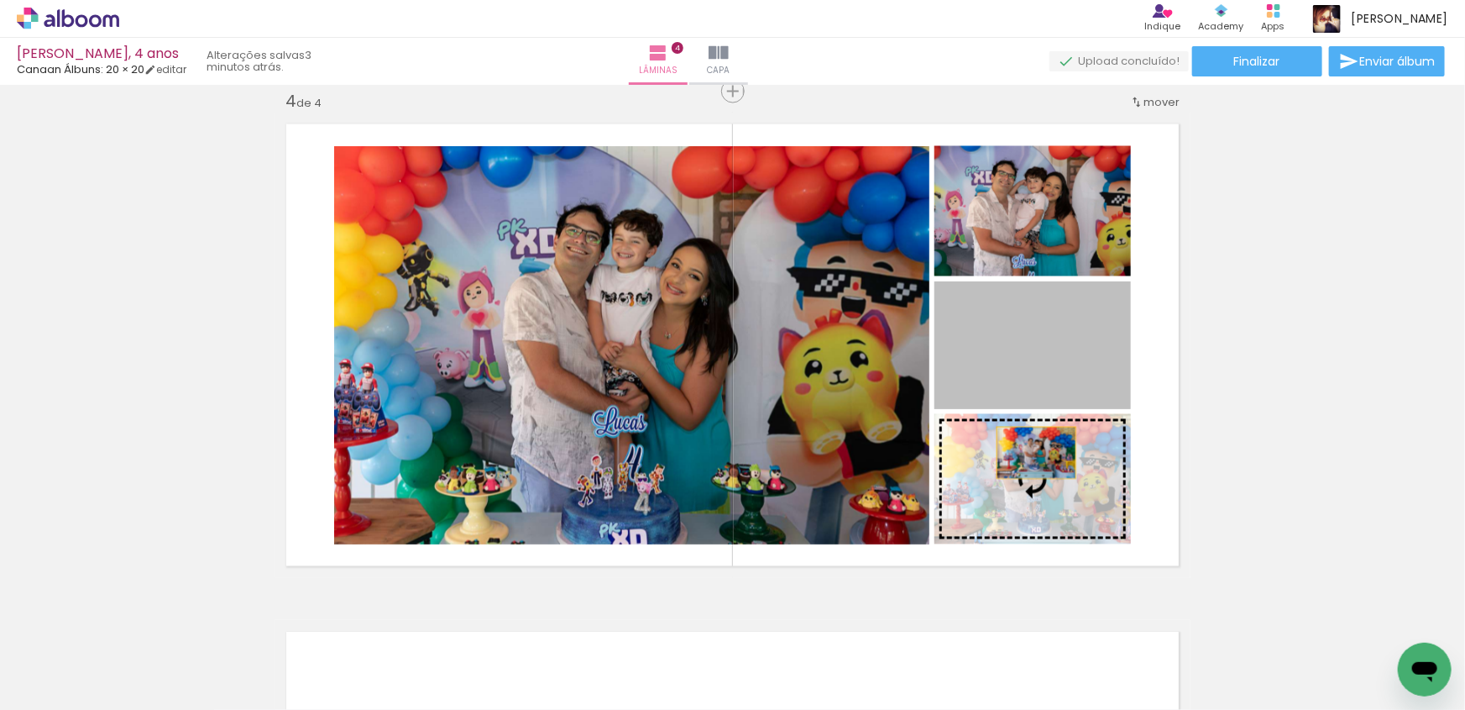
drag, startPoint x: 1039, startPoint y: 361, endPoint x: 1028, endPoint y: 480, distance: 118.9
click at [0, 0] on slot at bounding box center [0, 0] width 0 height 0
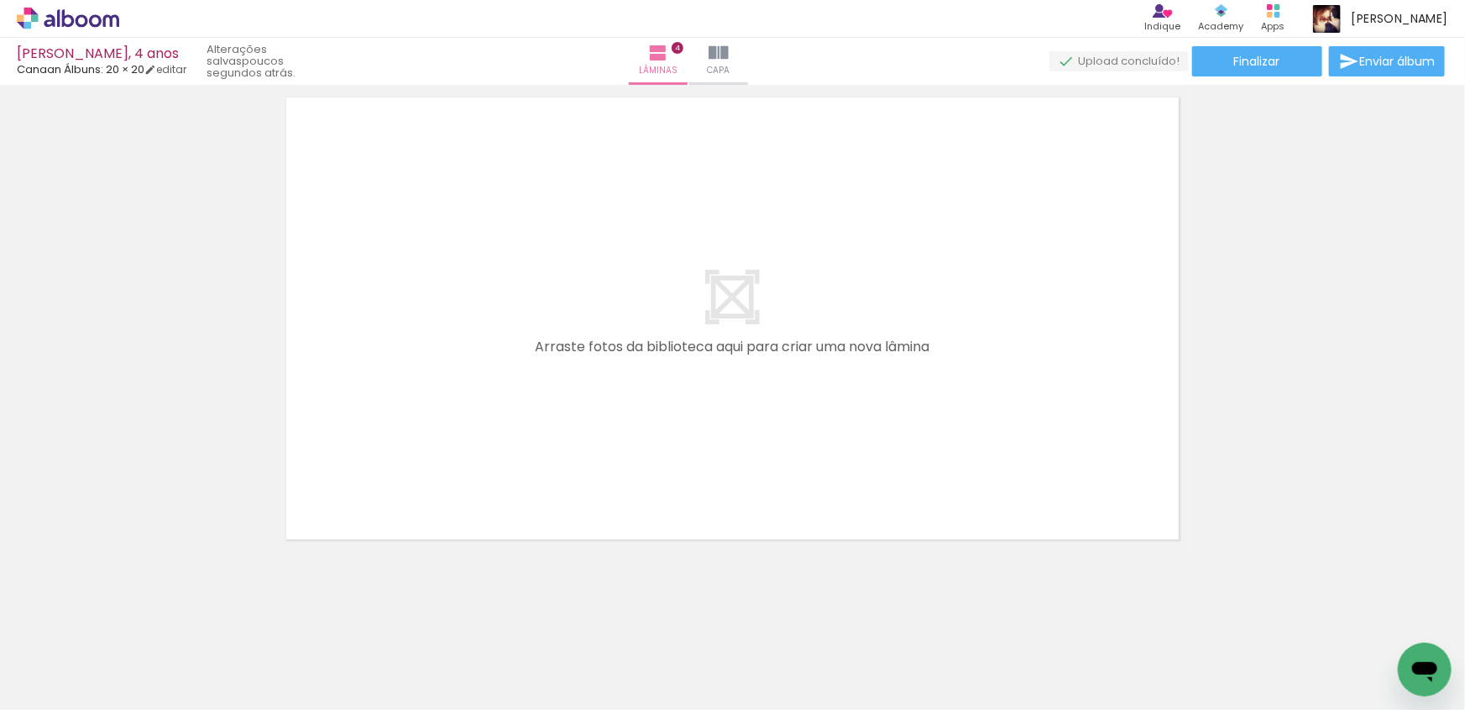
scroll to position [0, 1374]
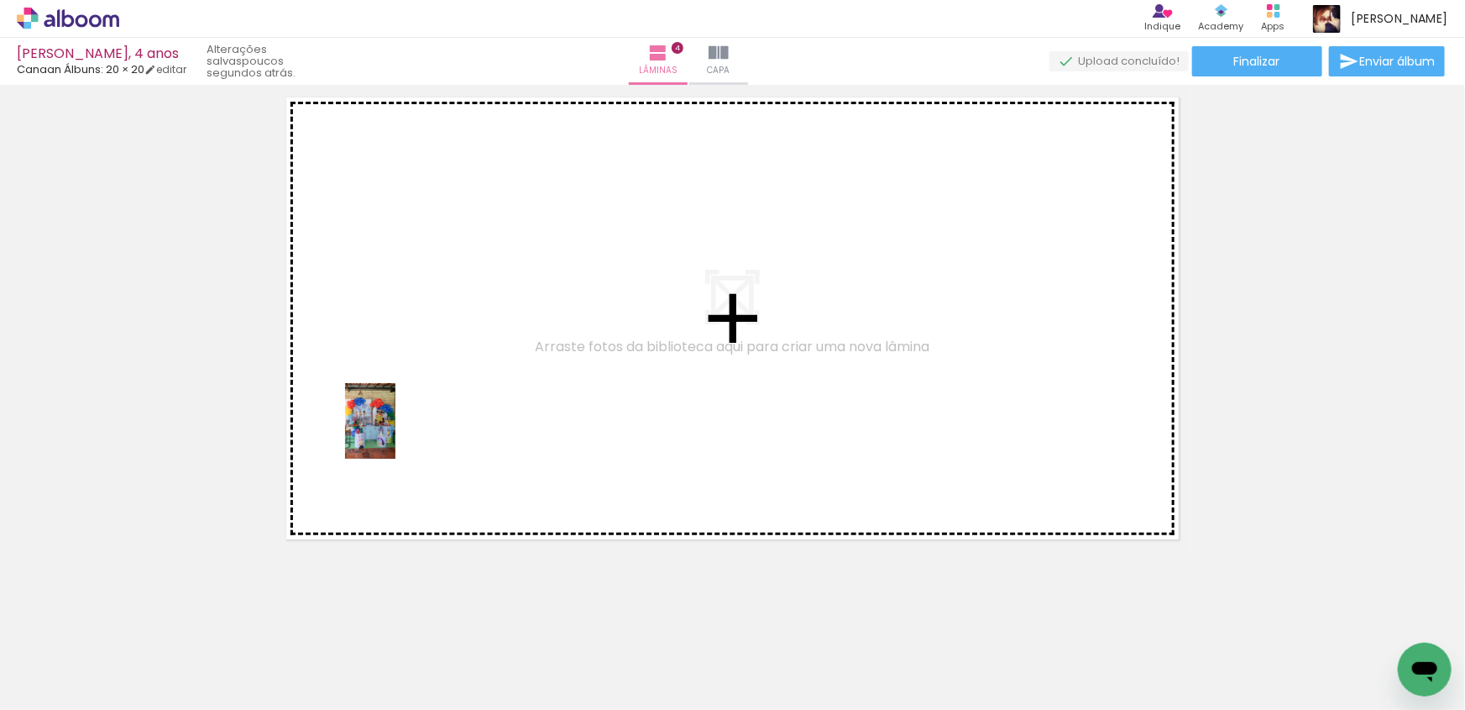
drag, startPoint x: 404, startPoint y: 661, endPoint x: 396, endPoint y: 433, distance: 227.7
click at [396, 433] on quentale-workspace at bounding box center [732, 355] width 1465 height 710
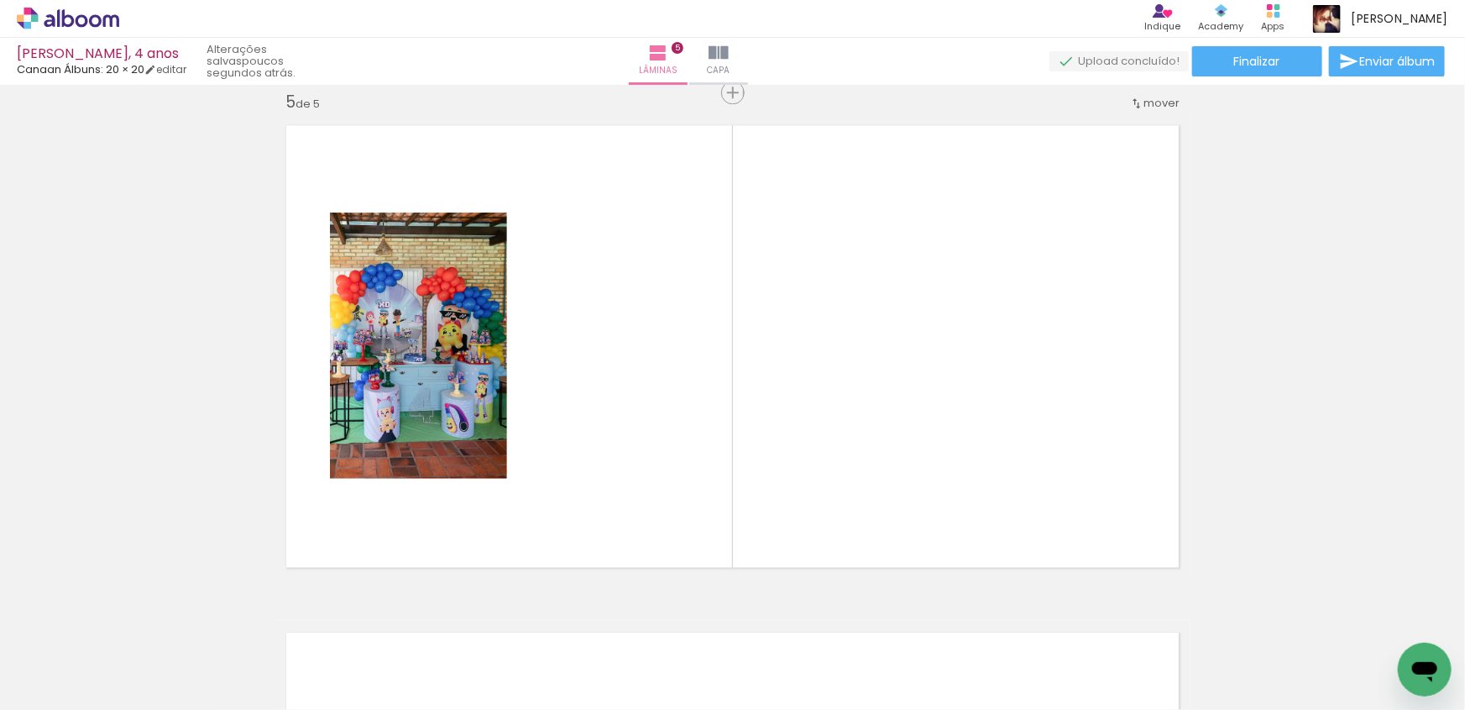
scroll to position [0, 3285]
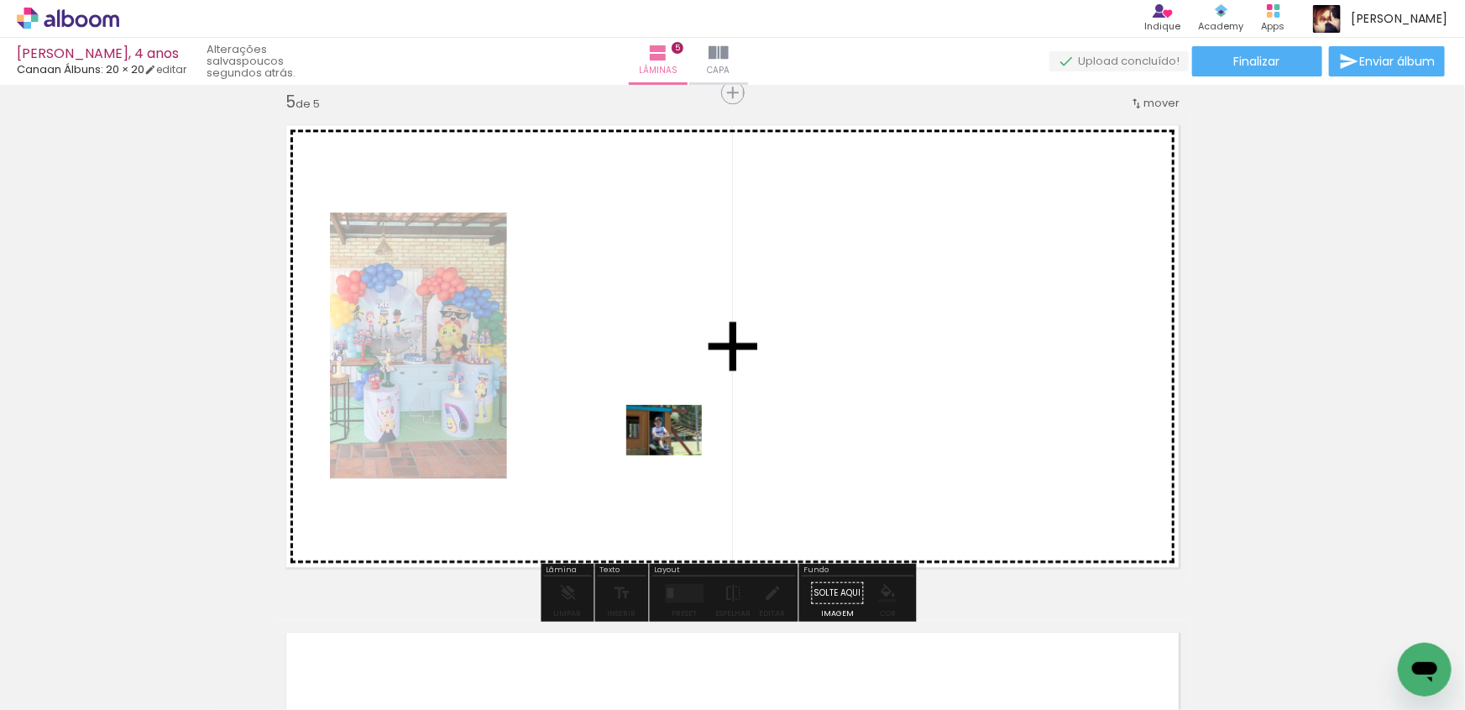
drag, startPoint x: 815, startPoint y: 625, endPoint x: 676, endPoint y: 455, distance: 219.6
click at [676, 455] on quentale-workspace at bounding box center [732, 355] width 1465 height 710
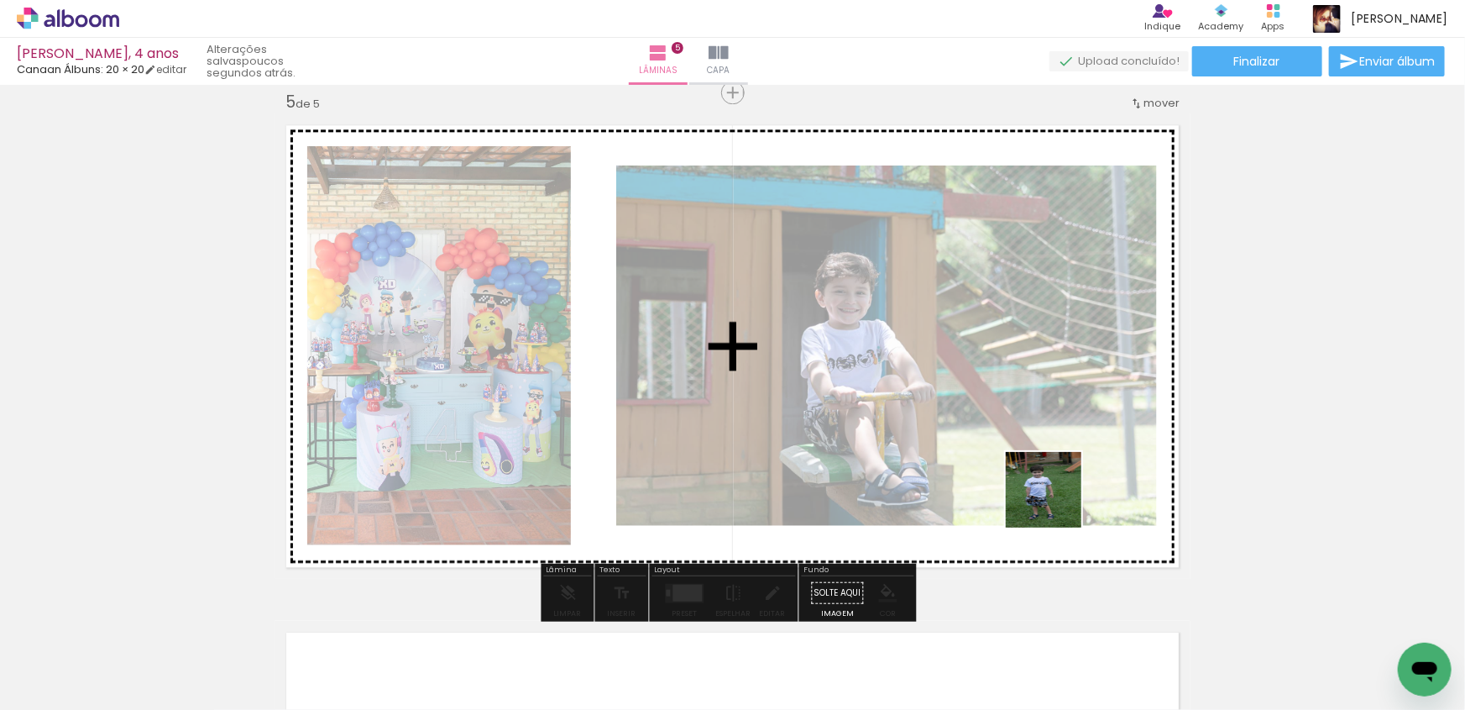
drag, startPoint x: 1412, startPoint y: 637, endPoint x: 1016, endPoint y: 490, distance: 422.7
click at [1016, 490] on quentale-workspace at bounding box center [732, 355] width 1465 height 710
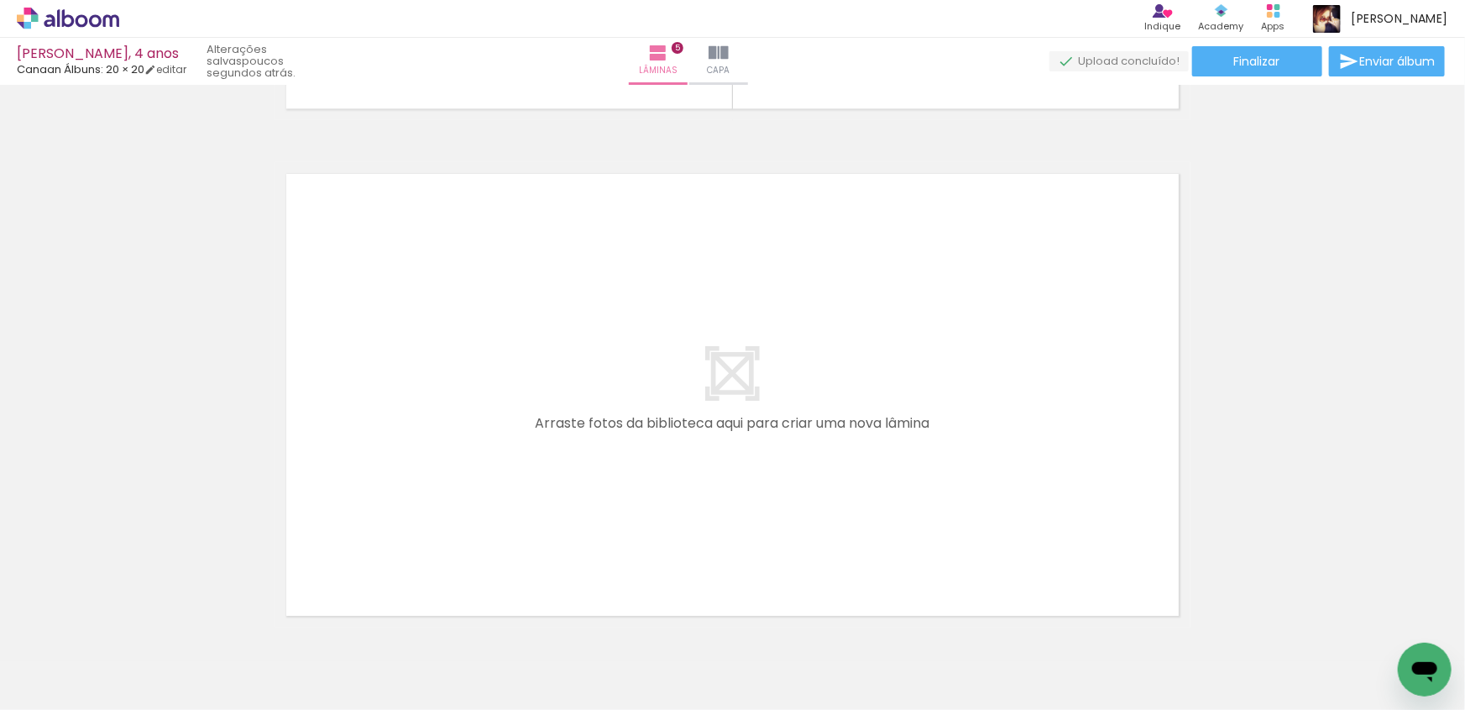
scroll to position [0, 1510]
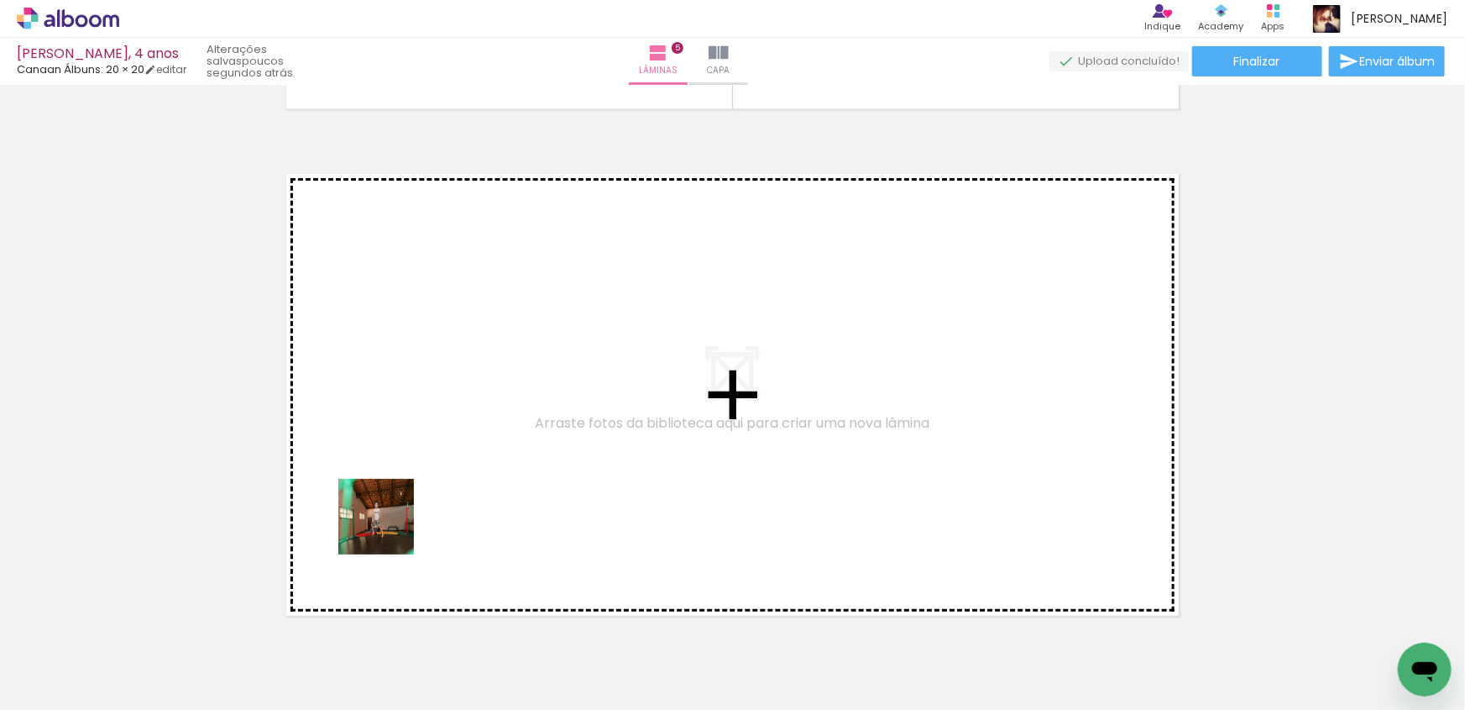
drag, startPoint x: 356, startPoint y: 663, endPoint x: 390, endPoint y: 493, distance: 172.9
click at [390, 493] on quentale-workspace at bounding box center [732, 355] width 1465 height 710
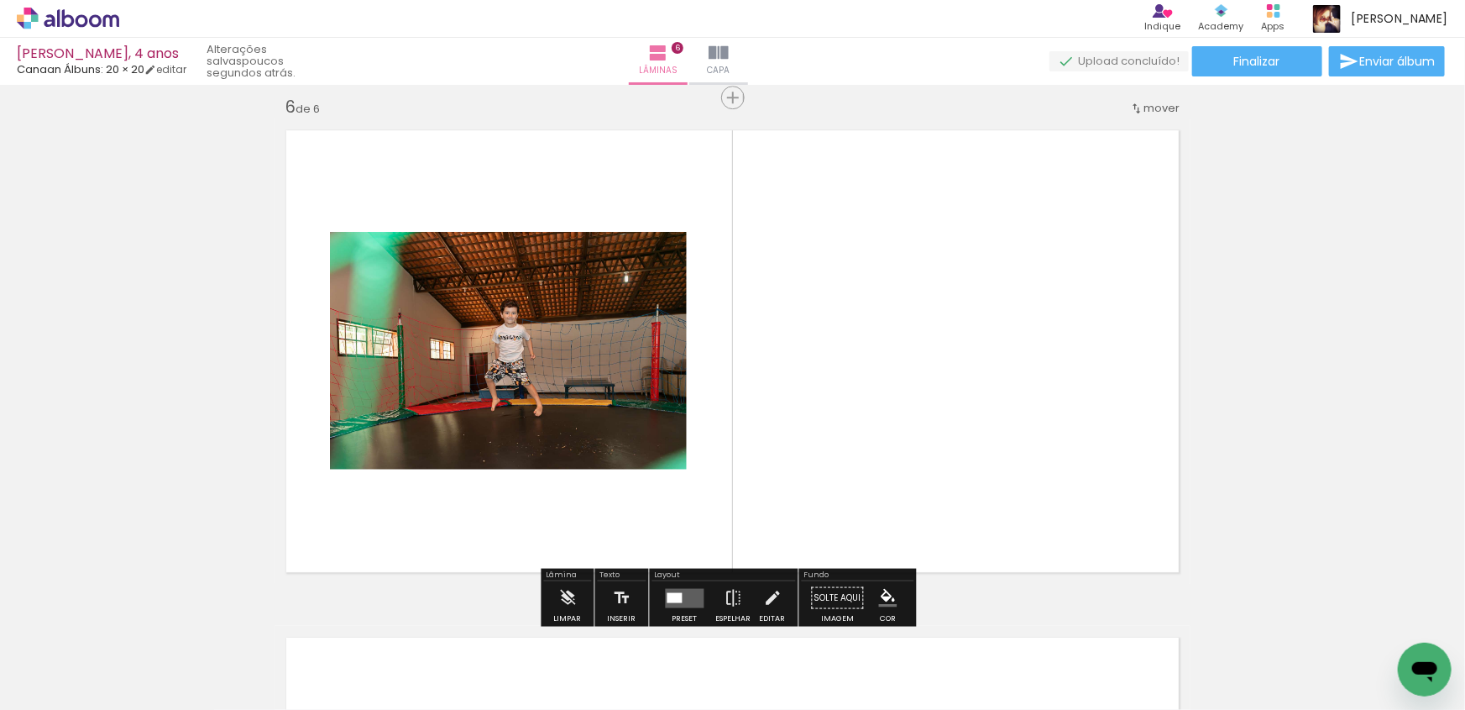
scroll to position [2557, 0]
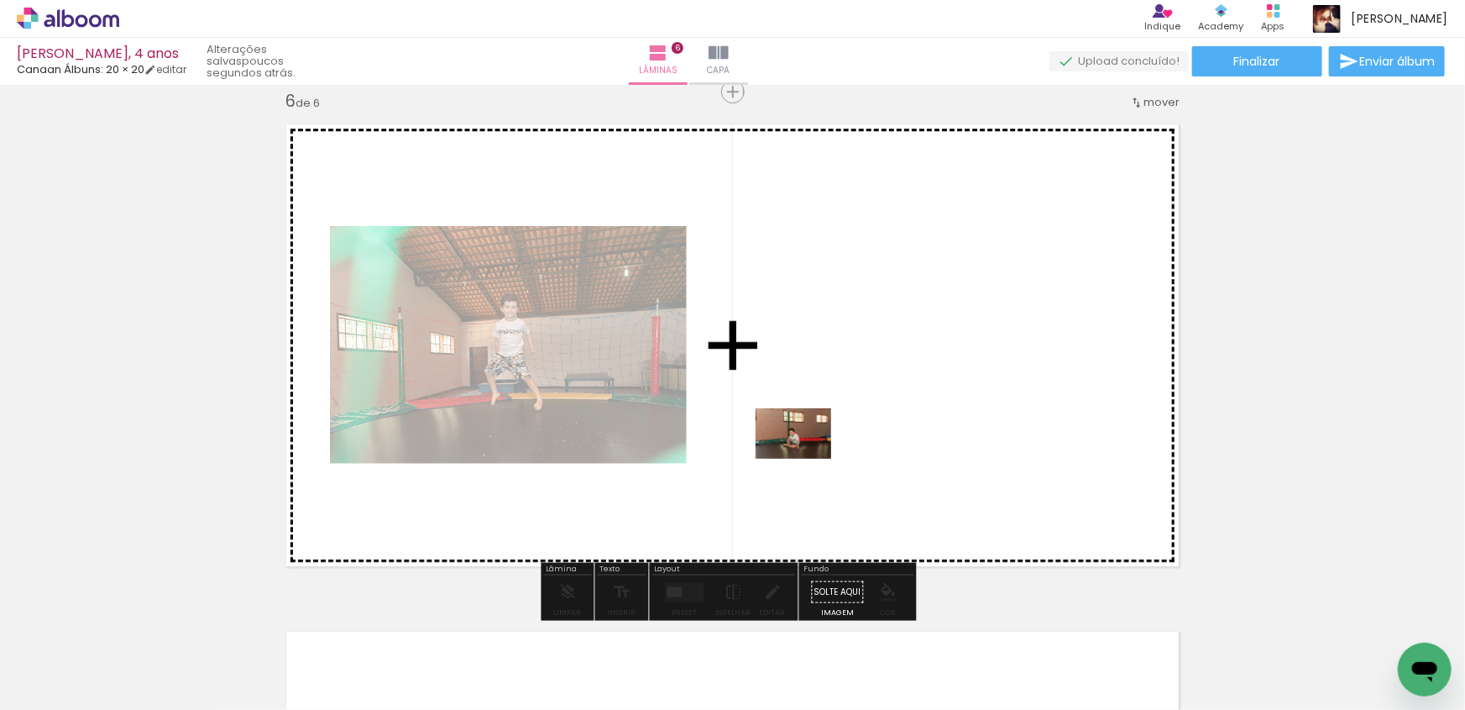
drag, startPoint x: 452, startPoint y: 665, endPoint x: 806, endPoint y: 459, distance: 410.2
click at [806, 459] on quentale-workspace at bounding box center [732, 355] width 1465 height 710
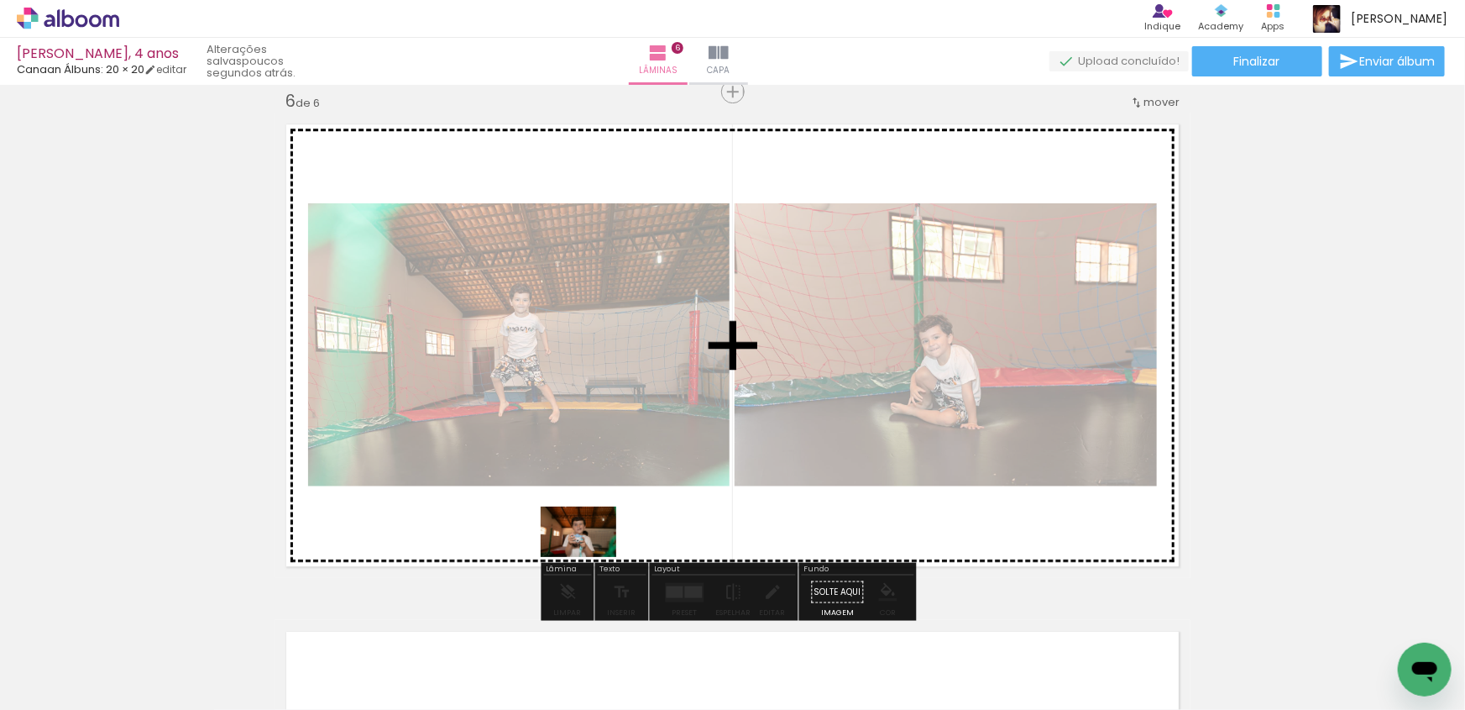
drag, startPoint x: 546, startPoint y: 663, endPoint x: 591, endPoint y: 557, distance: 115.9
click at [591, 557] on quentale-workspace at bounding box center [732, 355] width 1465 height 710
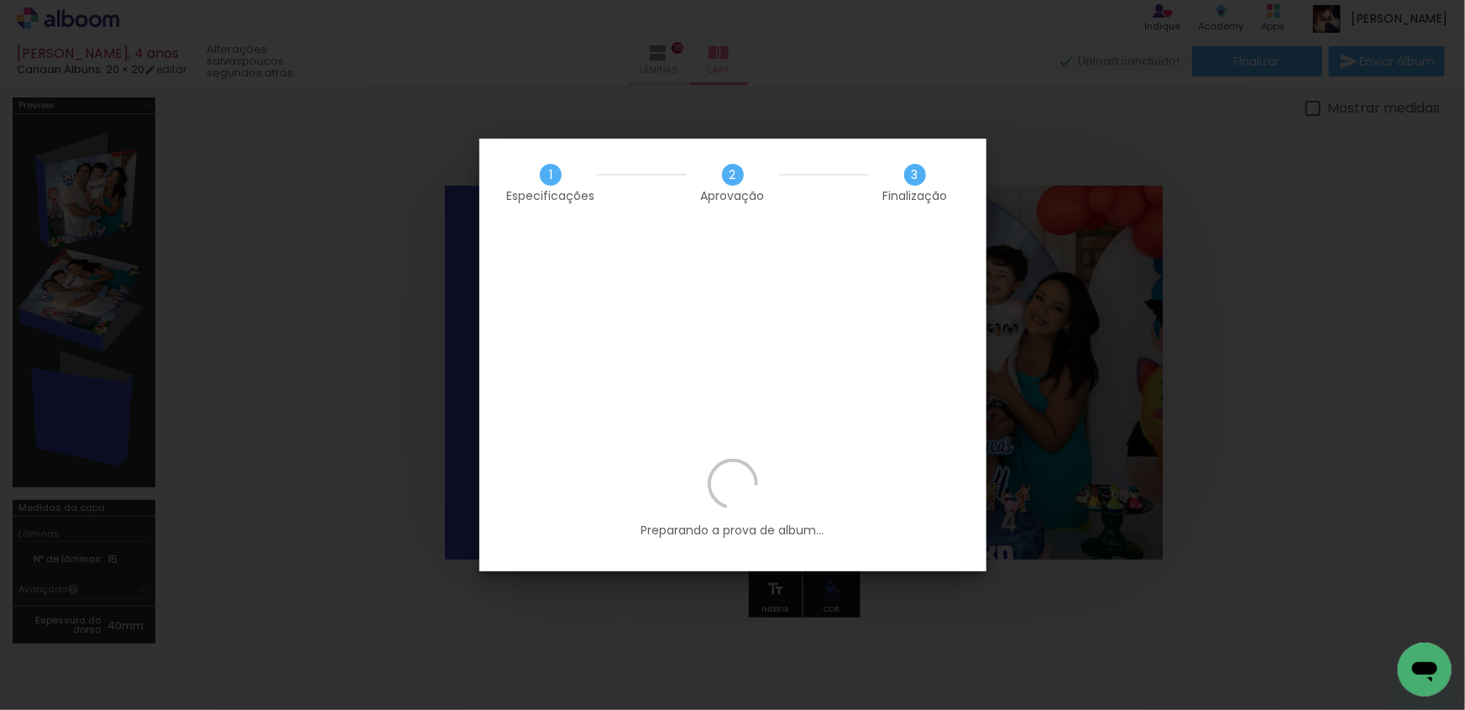
scroll to position [0, 993]
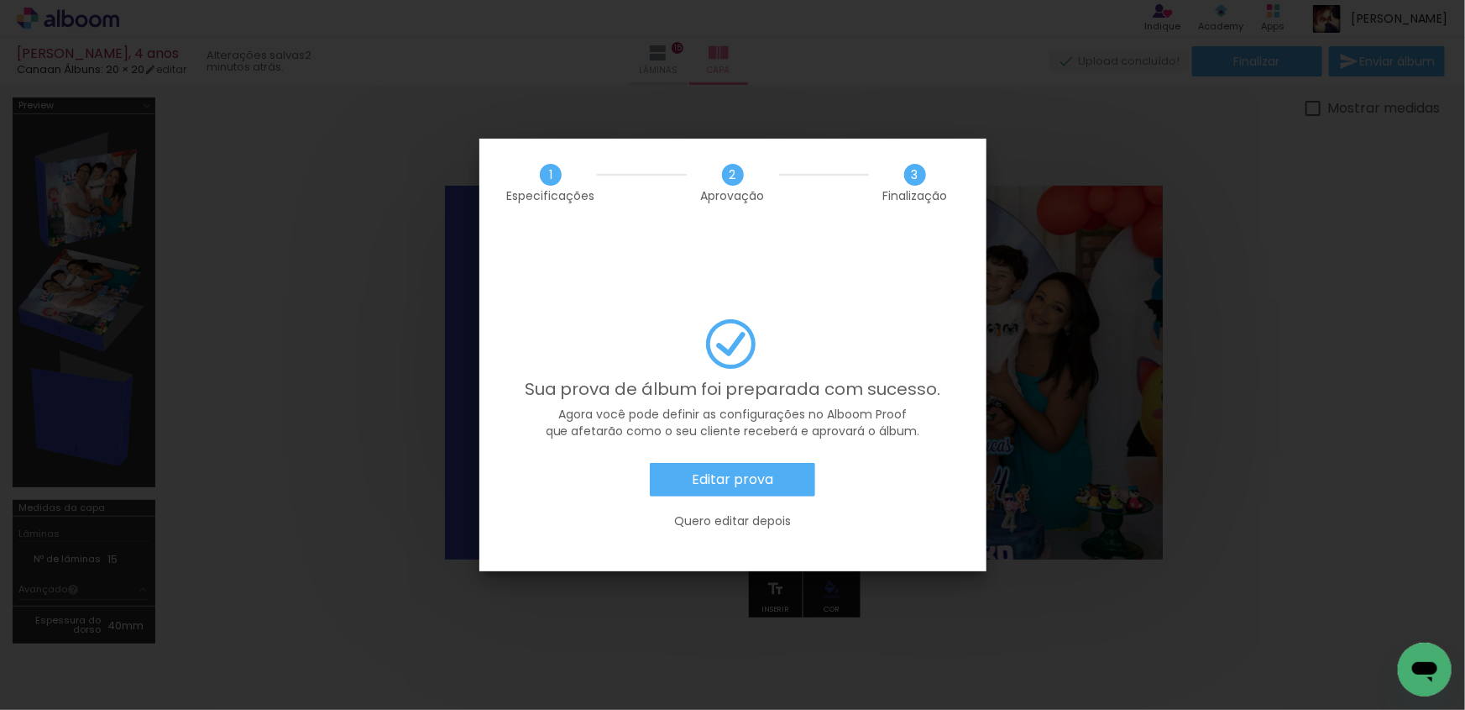
click at [735, 463] on paper-button "Editar prova" at bounding box center [732, 480] width 165 height 34
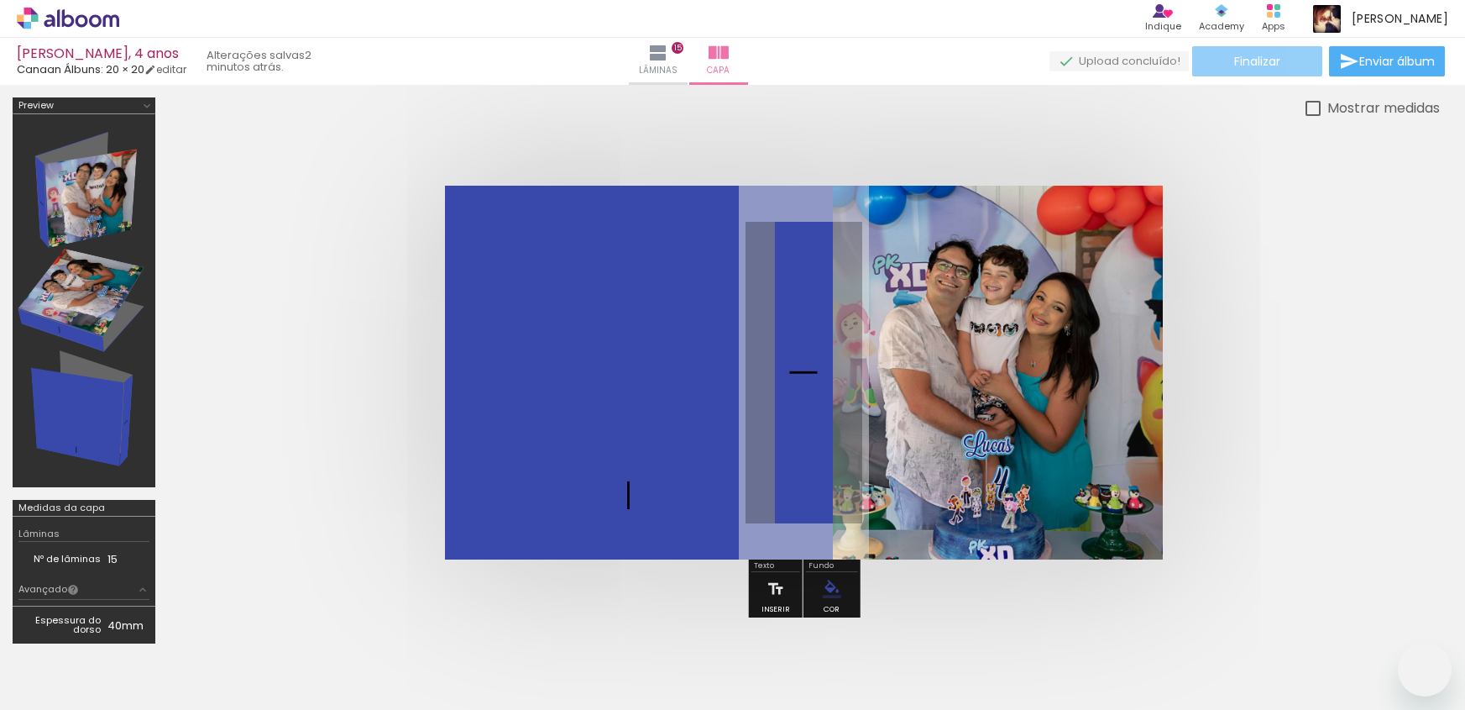
click at [1236, 67] on span "Finalizar" at bounding box center [1257, 61] width 46 height 12
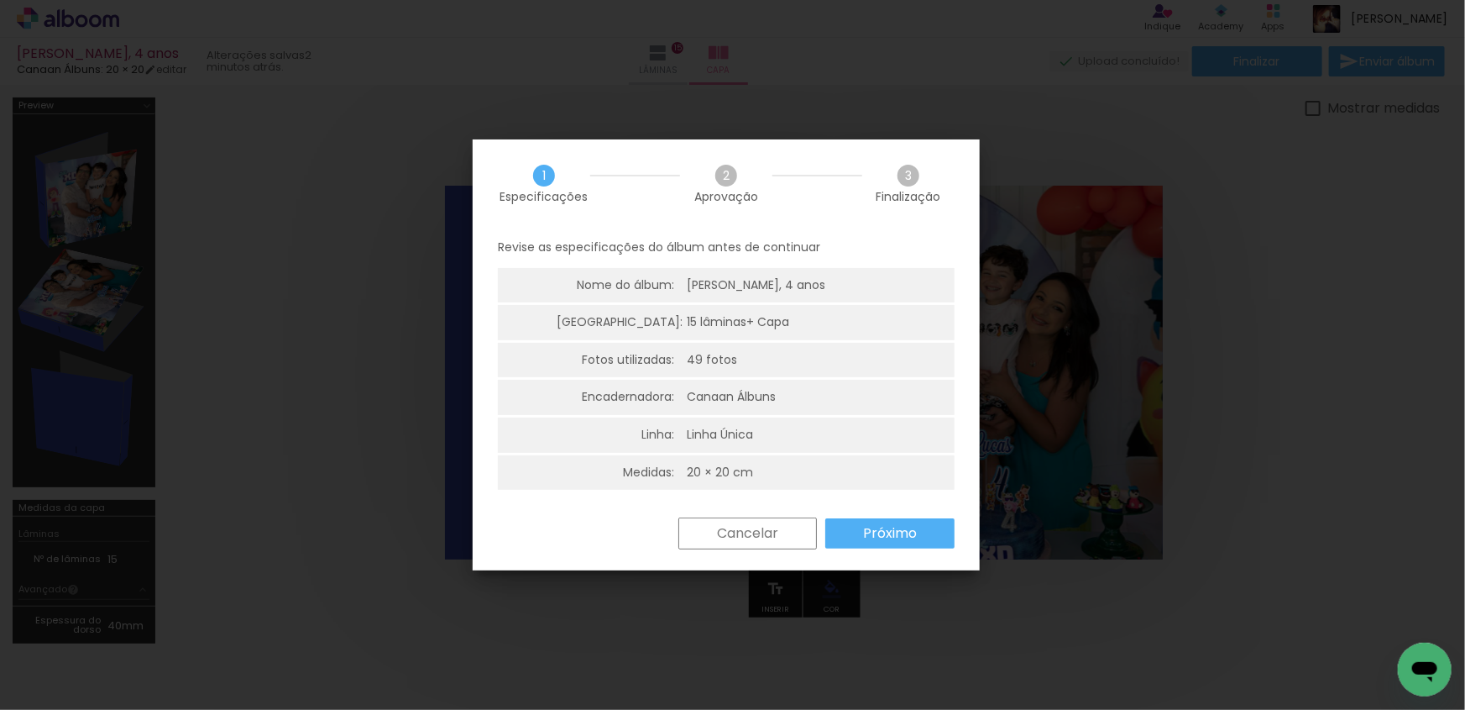
scroll to position [0, 993]
click at [0, 0] on slot "Próximo" at bounding box center [0, 0] width 0 height 0
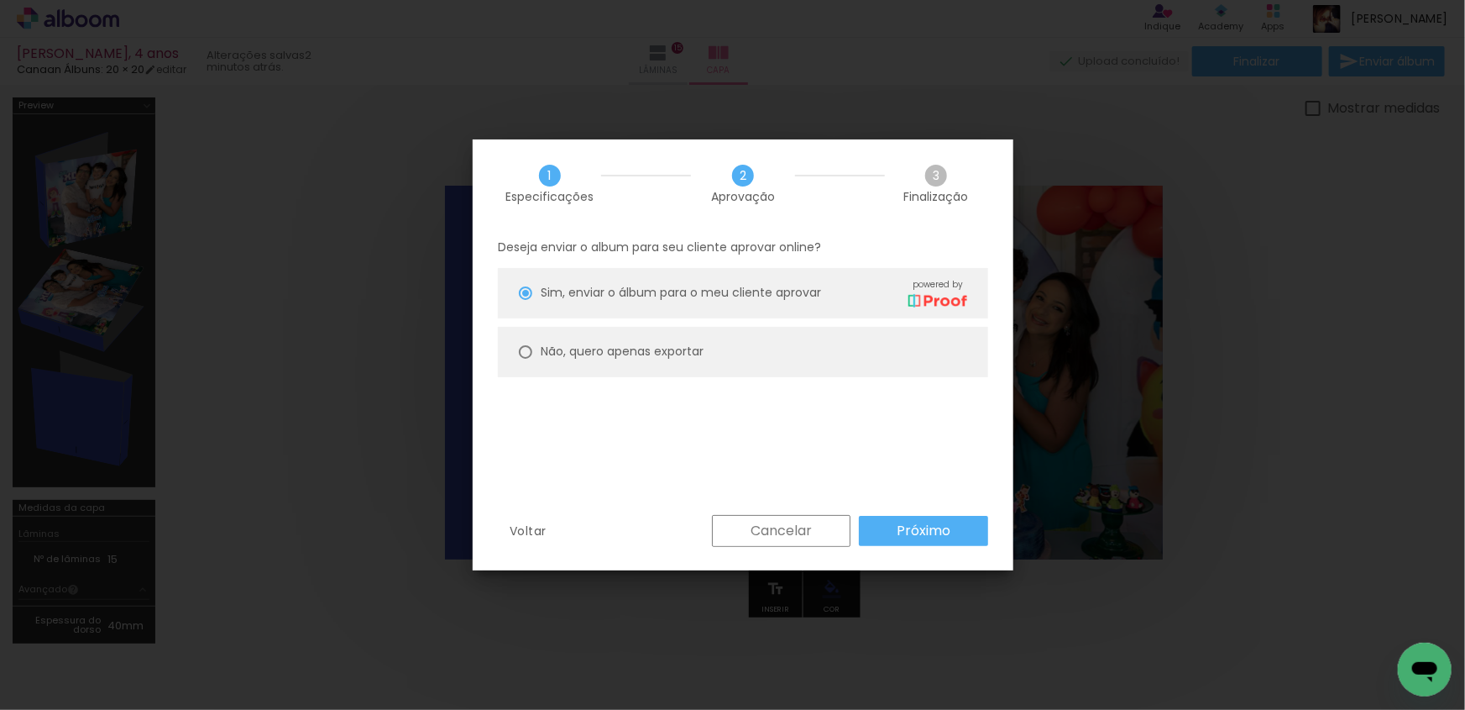
click at [527, 349] on div at bounding box center [525, 351] width 13 height 13
type paper-radio-button "on"
click at [0, 0] on slot "Próximo" at bounding box center [0, 0] width 0 height 0
type input "Alta, 300 DPI"
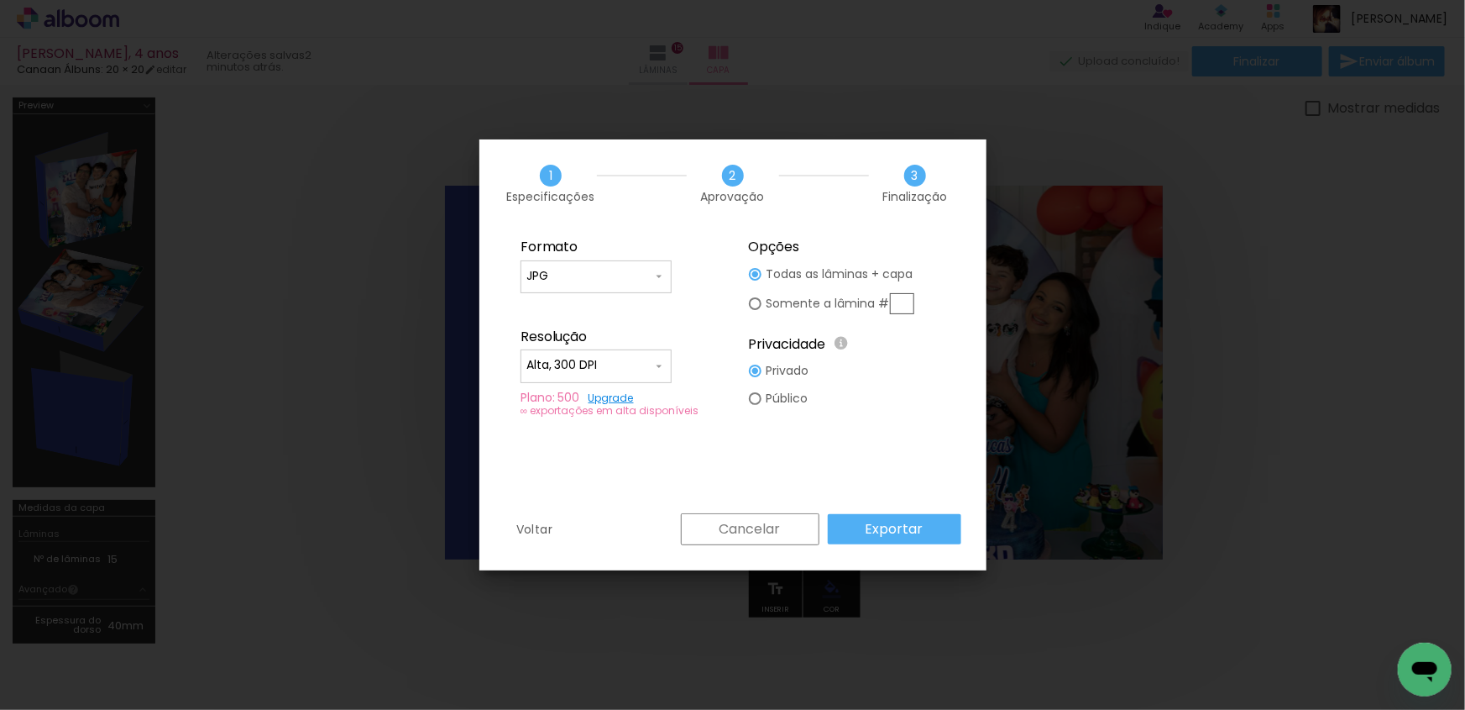
click at [0, 0] on slot "Exportar" at bounding box center [0, 0] width 0 height 0
